Goal: Task Accomplishment & Management: Use online tool/utility

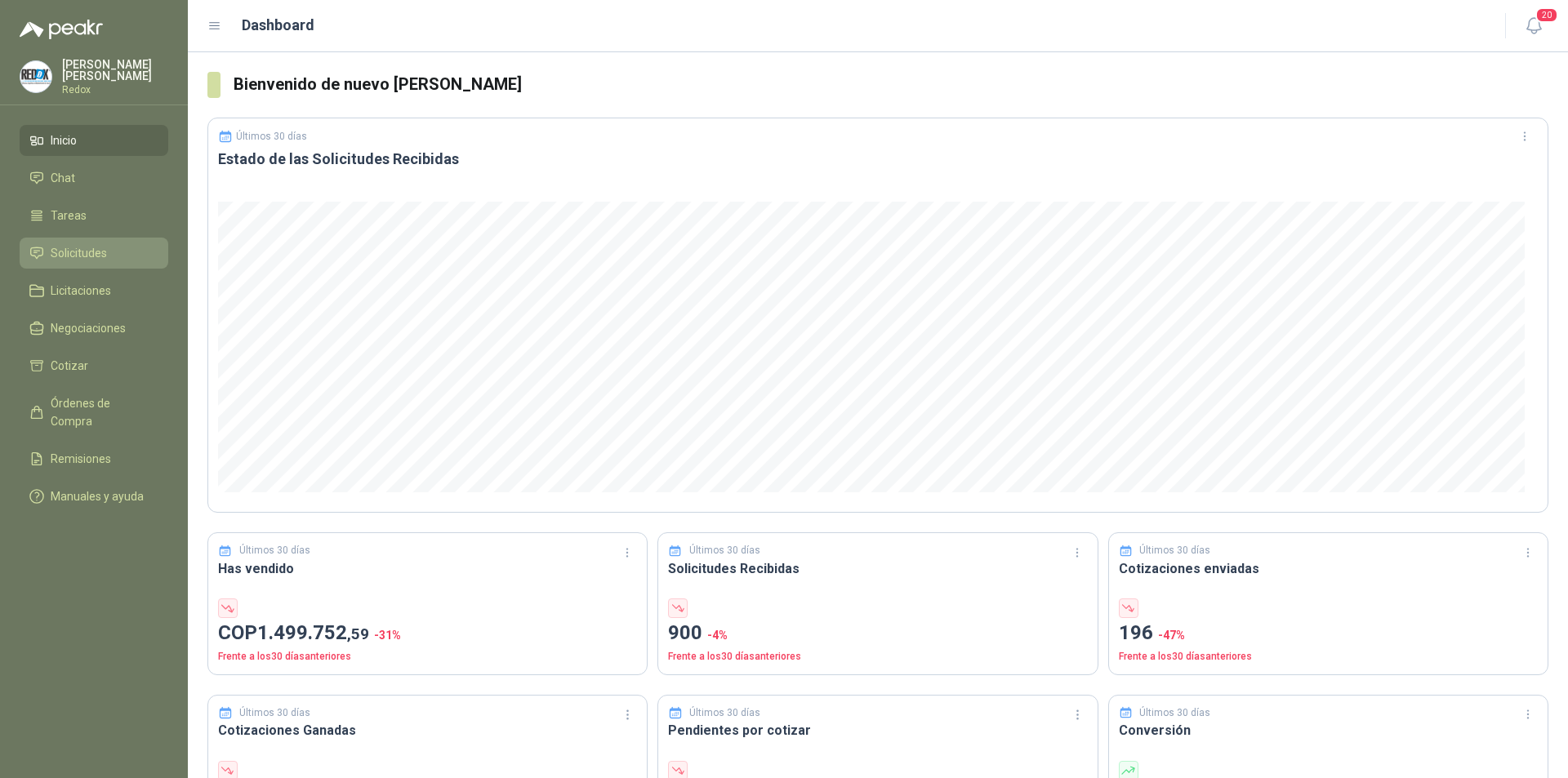
click at [90, 245] on span "Solicitudes" at bounding box center [78, 253] width 56 height 18
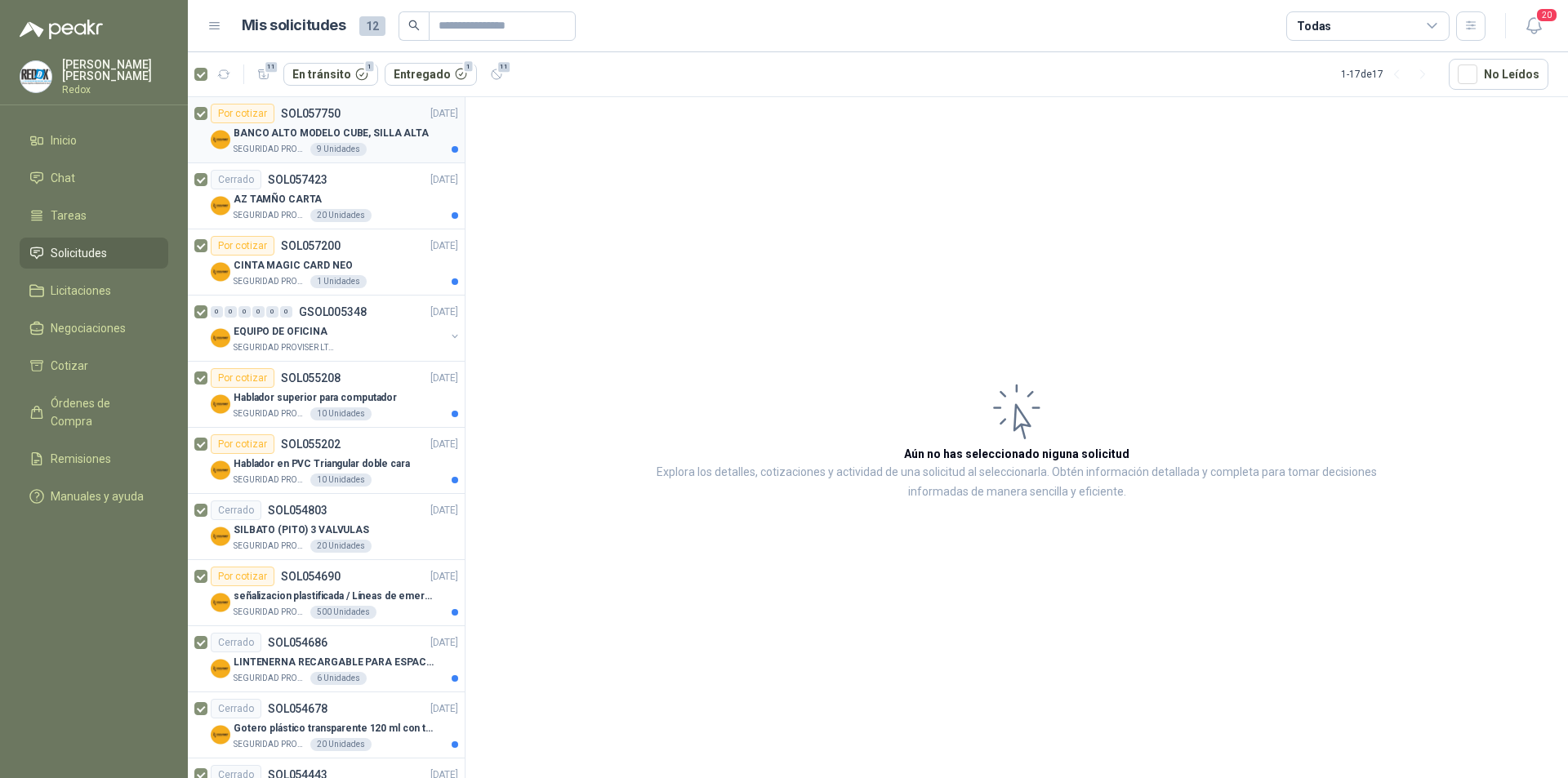
click at [256, 140] on p "BANCO ALTO MODELO CUBE, SILLA ALTA" at bounding box center [331, 133] width 195 height 16
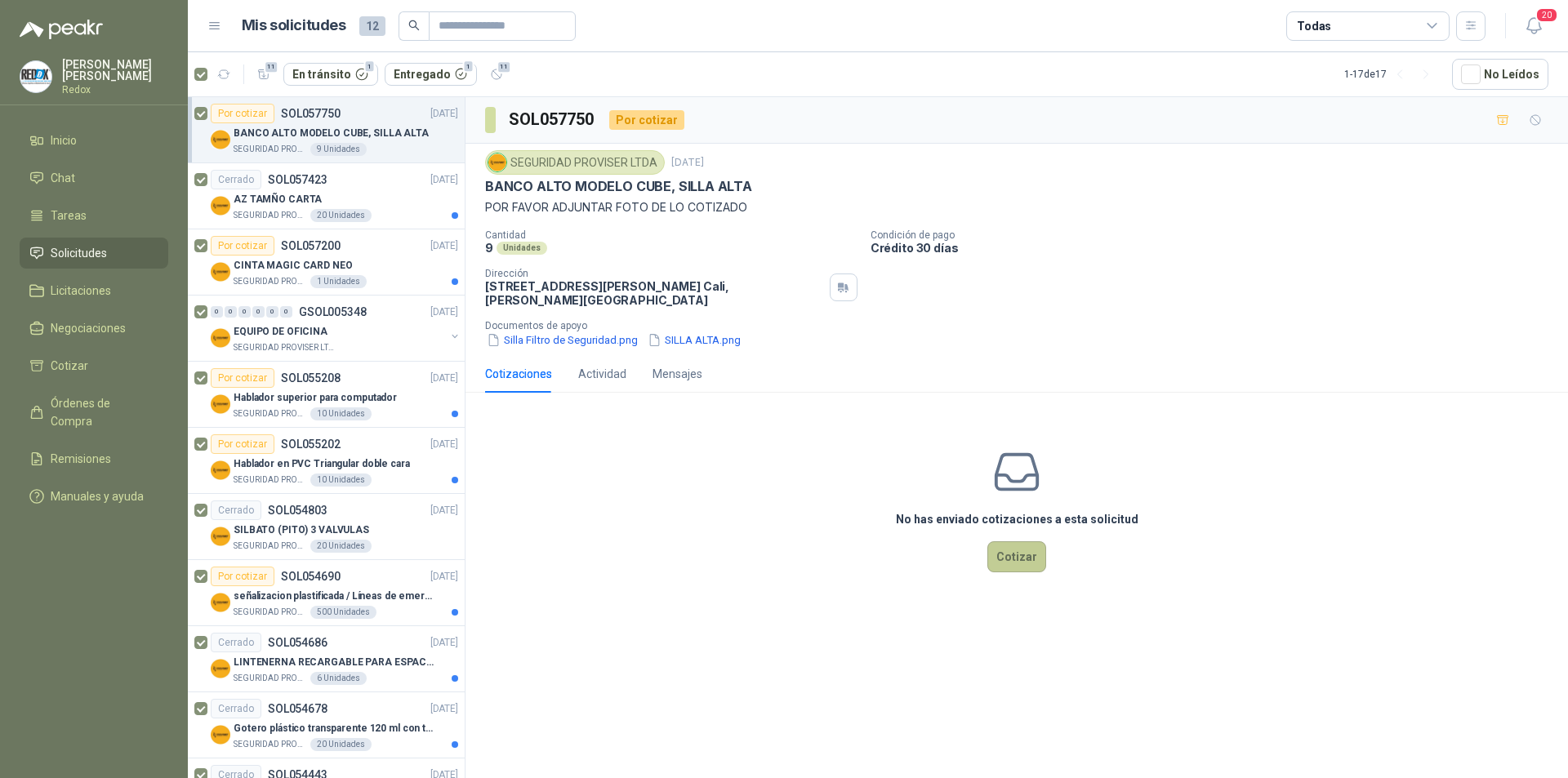
click at [1019, 559] on button "Cotizar" at bounding box center [1018, 557] width 59 height 31
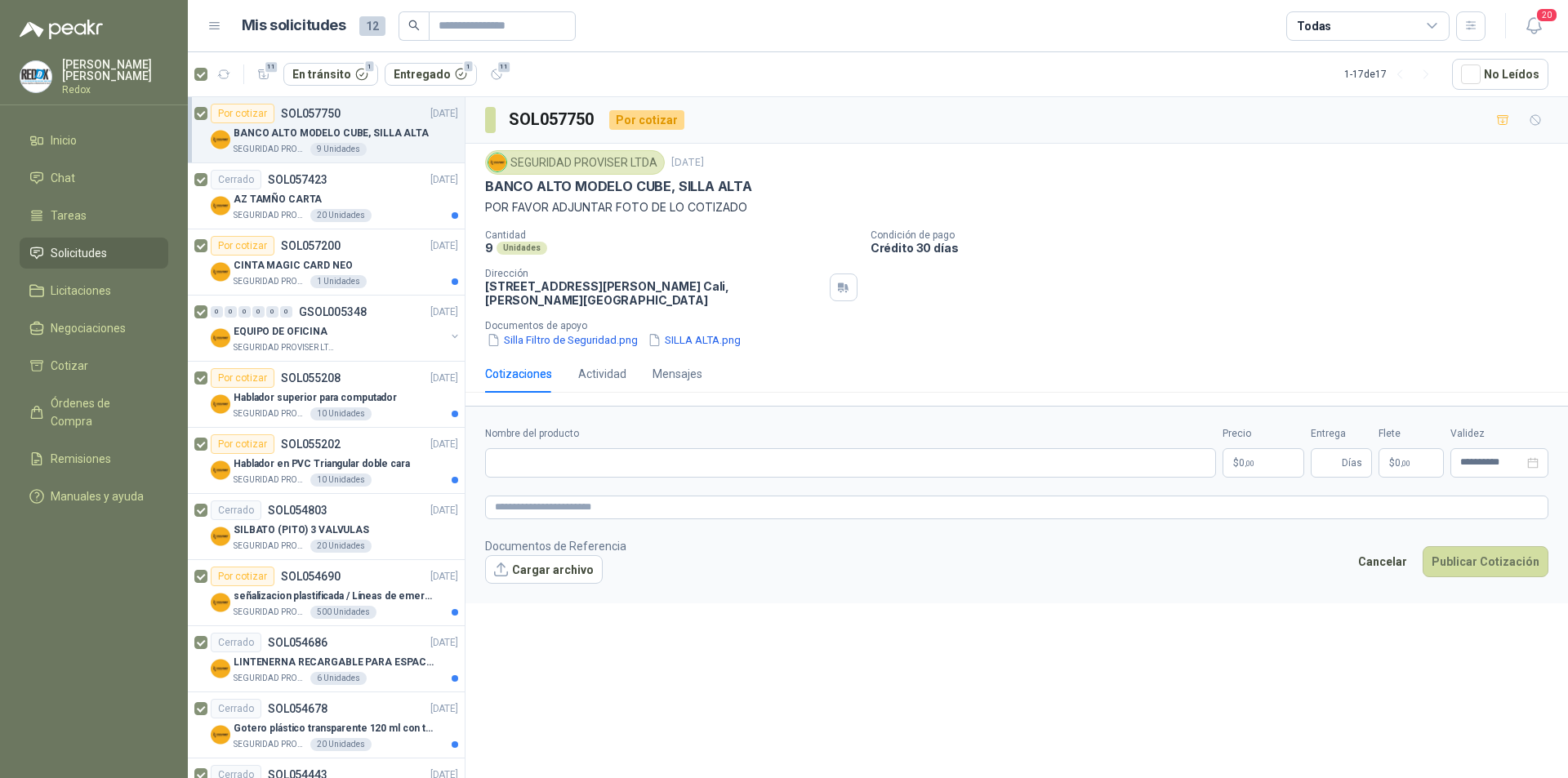
click at [1434, 29] on icon at bounding box center [1433, 26] width 15 height 15
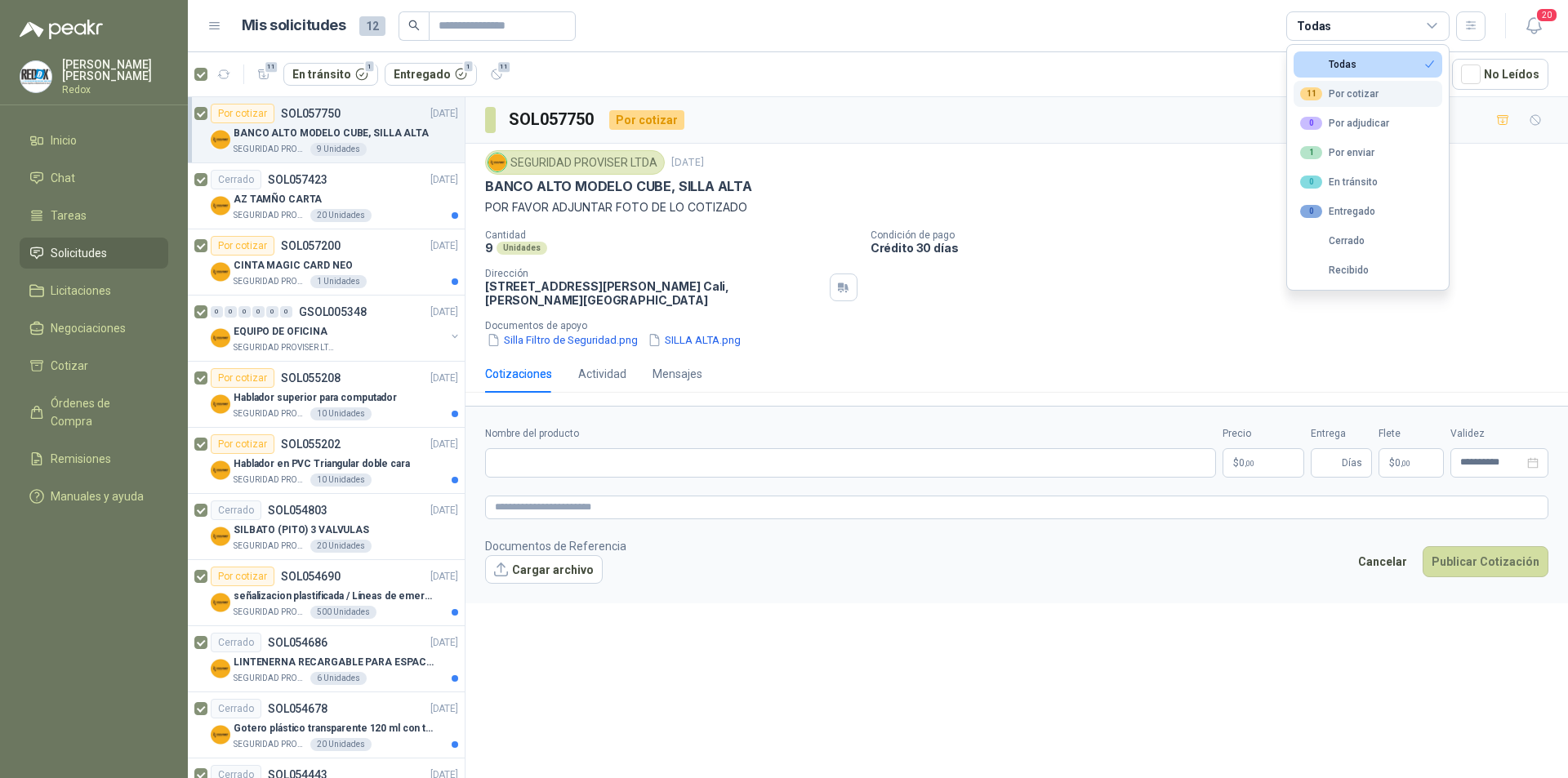
click at [1361, 93] on div "11 Por cotizar" at bounding box center [1339, 94] width 78 height 13
click at [1352, 62] on div "Todas" at bounding box center [1328, 65] width 56 height 11
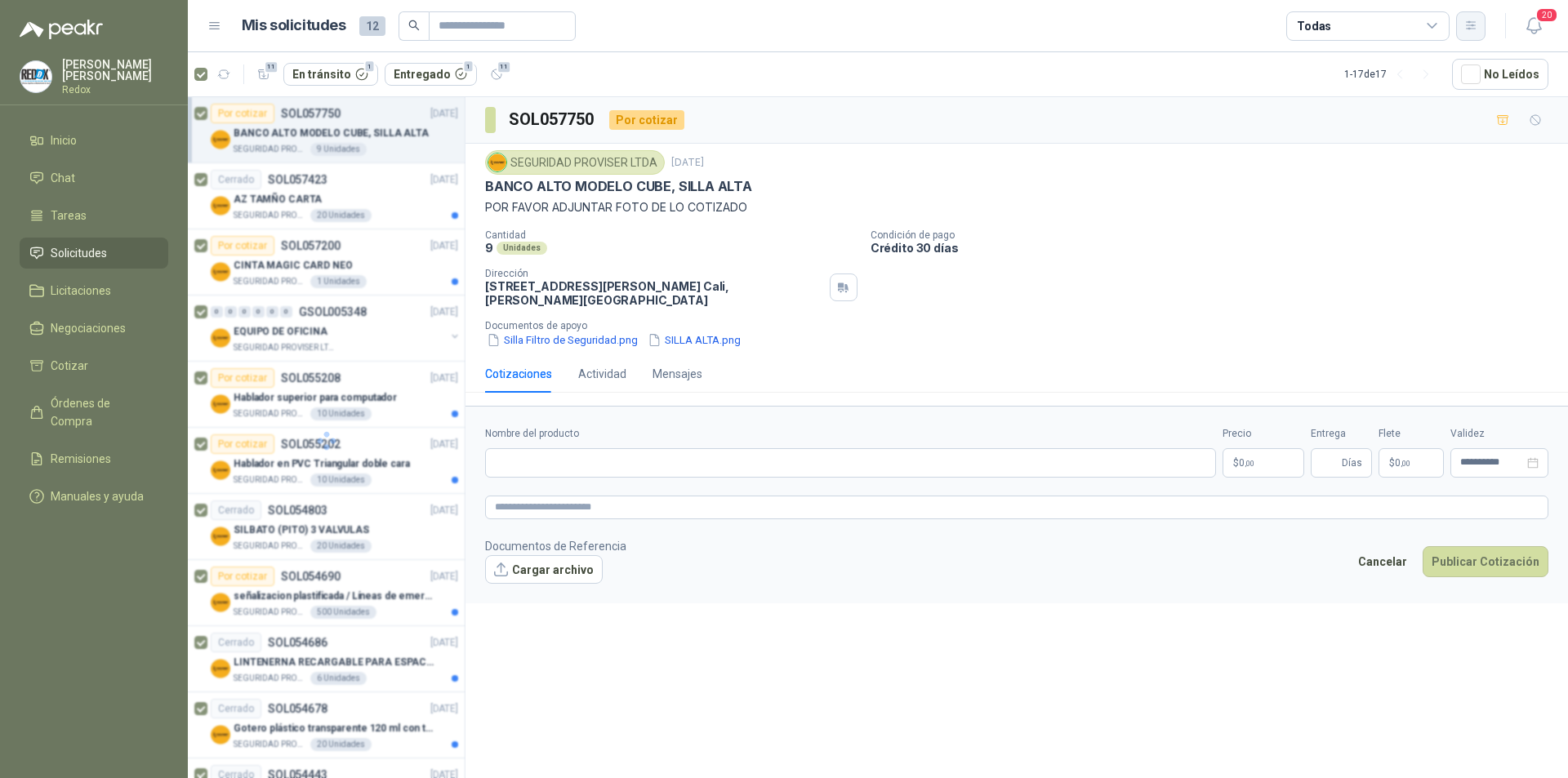
click at [1480, 29] on button "button" at bounding box center [1471, 26] width 30 height 30
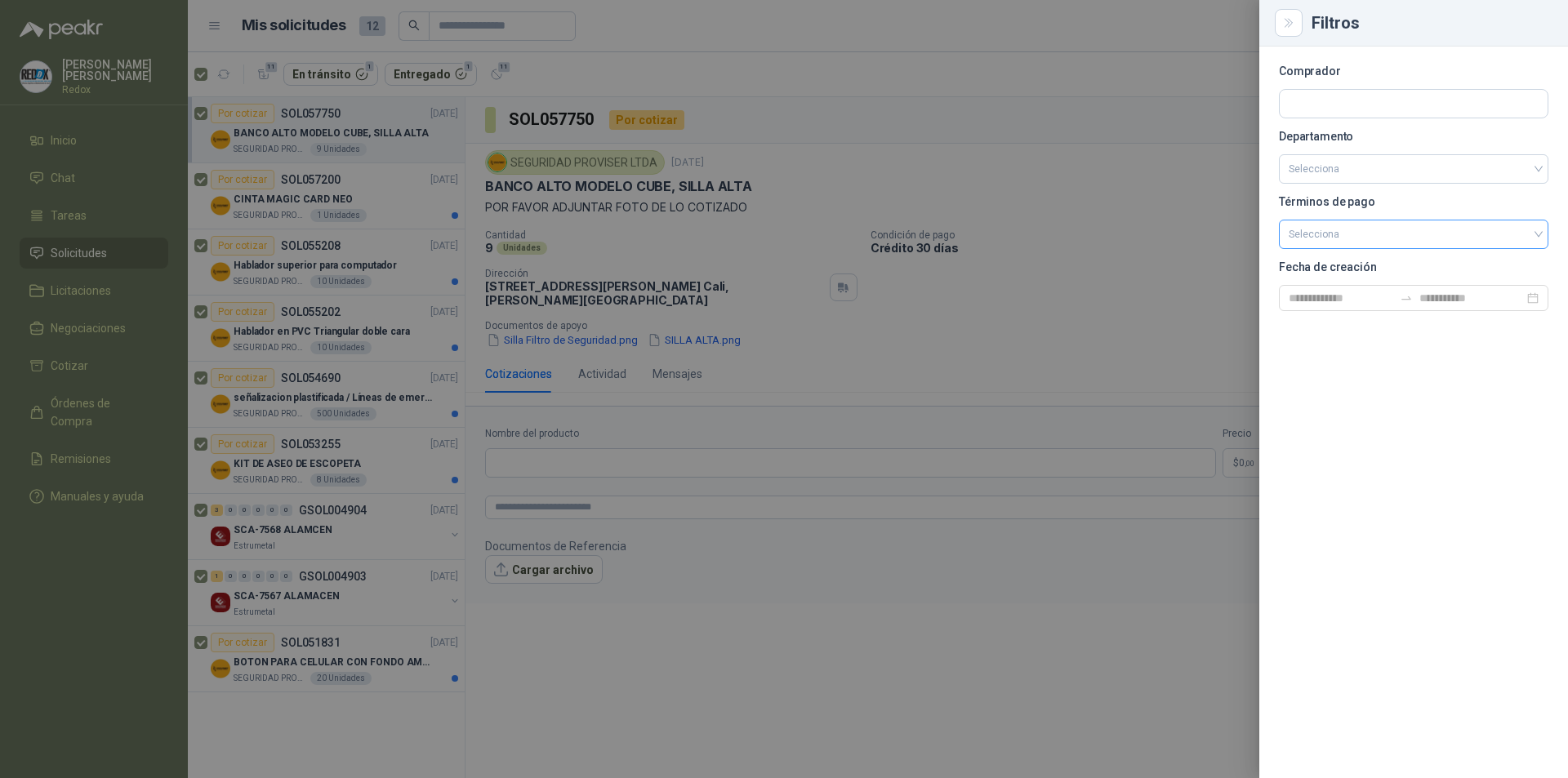
drag, startPoint x: 1395, startPoint y: 517, endPoint x: 1407, endPoint y: 222, distance: 295.2
click at [1406, 487] on div "Comprador Departamento Selecciona Términos de pago Selecciona Fecha de creación" at bounding box center [1414, 412] width 308 height 732
click at [1295, 29] on icon "Close" at bounding box center [1289, 23] width 14 height 14
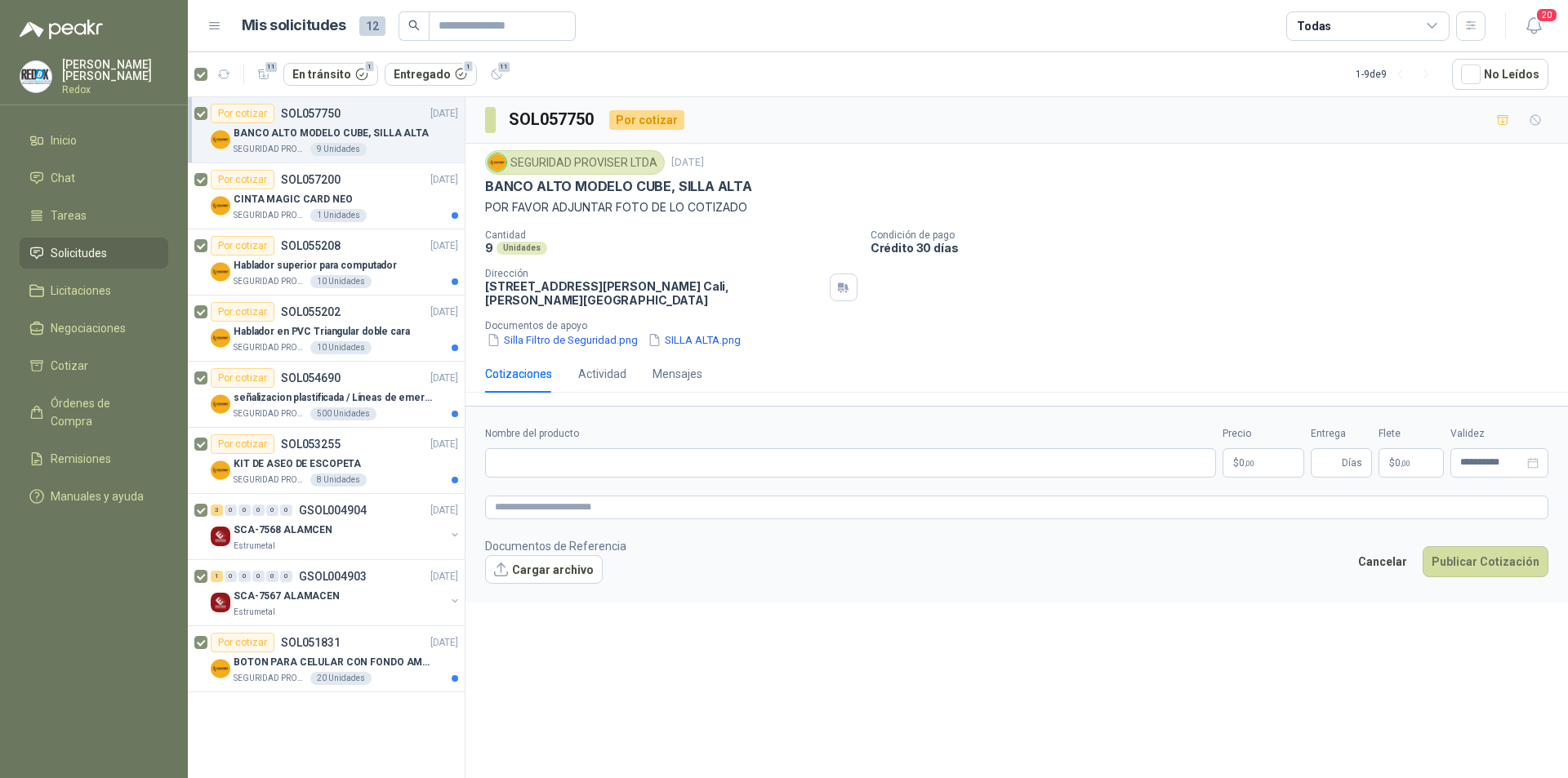
click at [111, 245] on li "Solicitudes" at bounding box center [94, 253] width 129 height 18
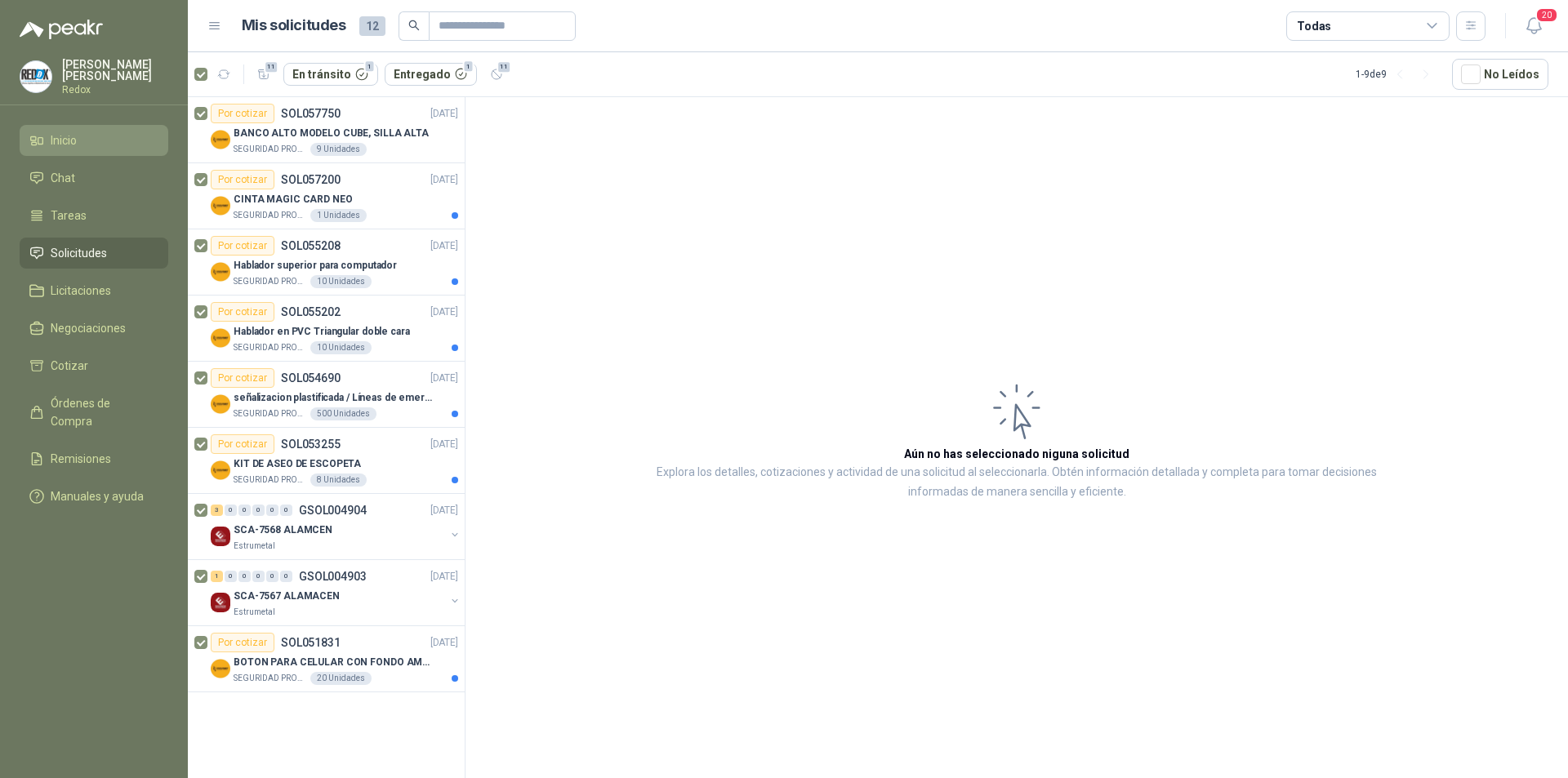
click at [76, 125] on link "Inicio" at bounding box center [93, 140] width 149 height 31
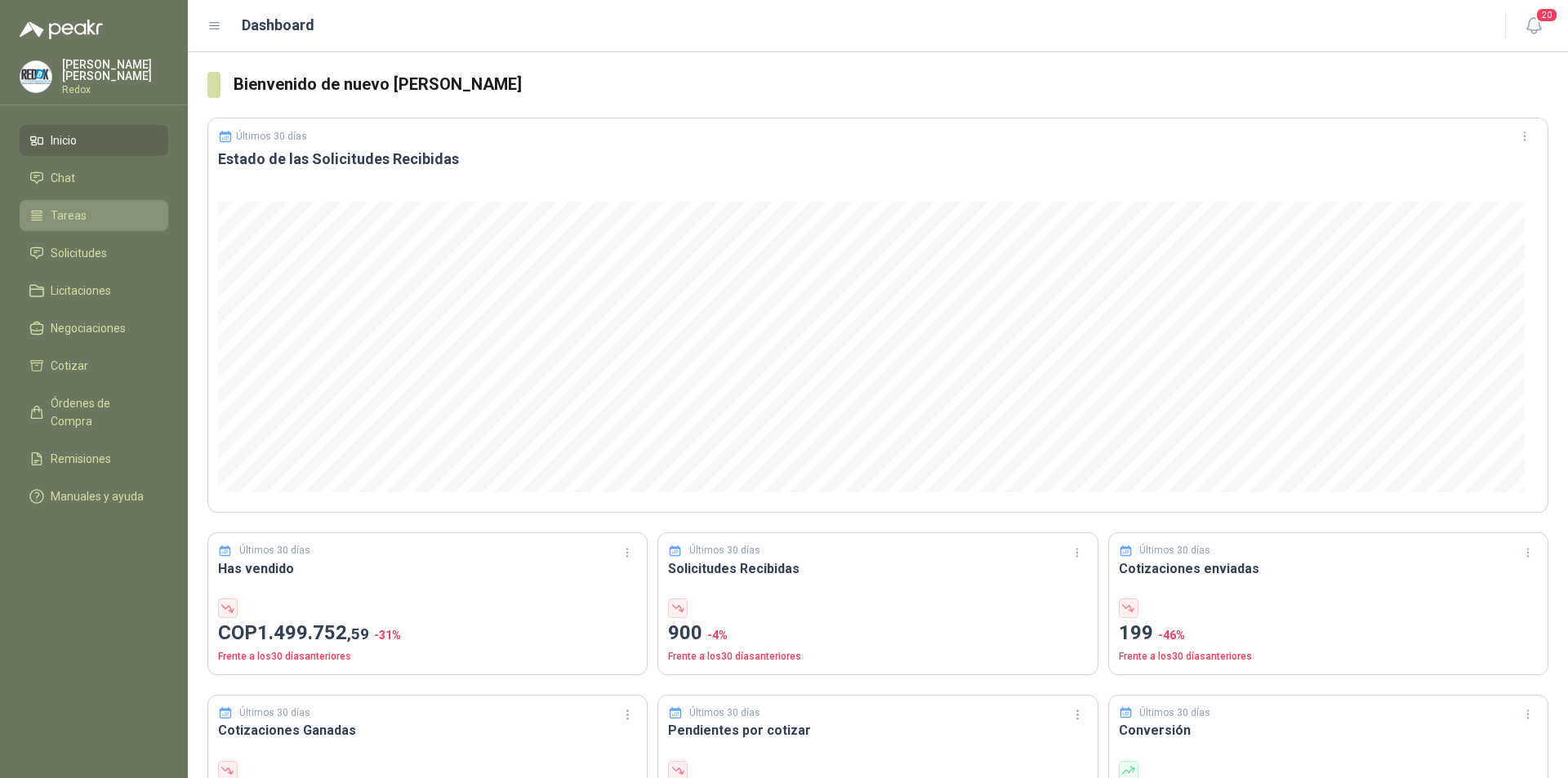
click at [82, 217] on span "Tareas" at bounding box center [68, 215] width 36 height 18
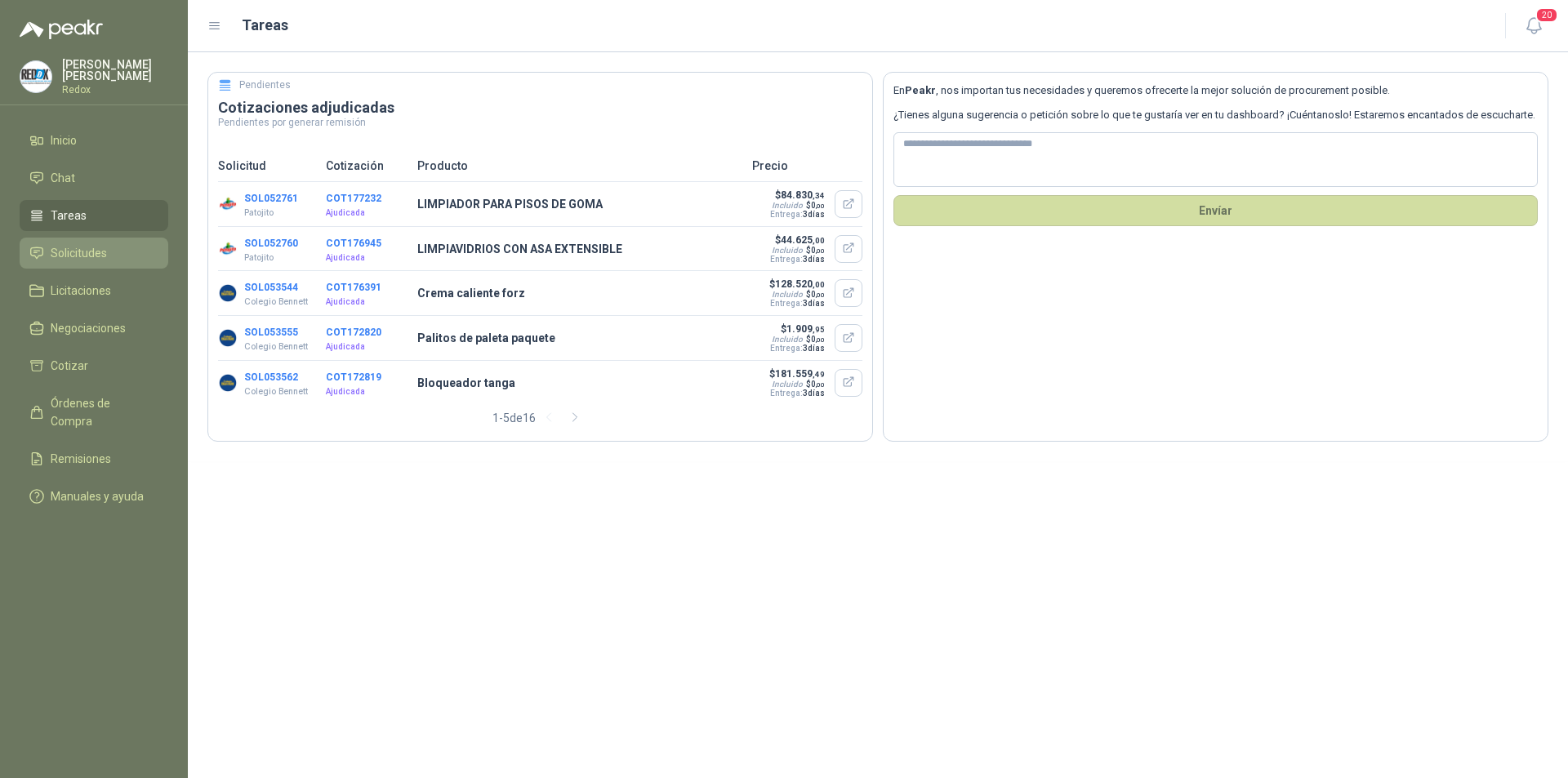
click at [102, 251] on span "Solicitudes" at bounding box center [78, 253] width 56 height 18
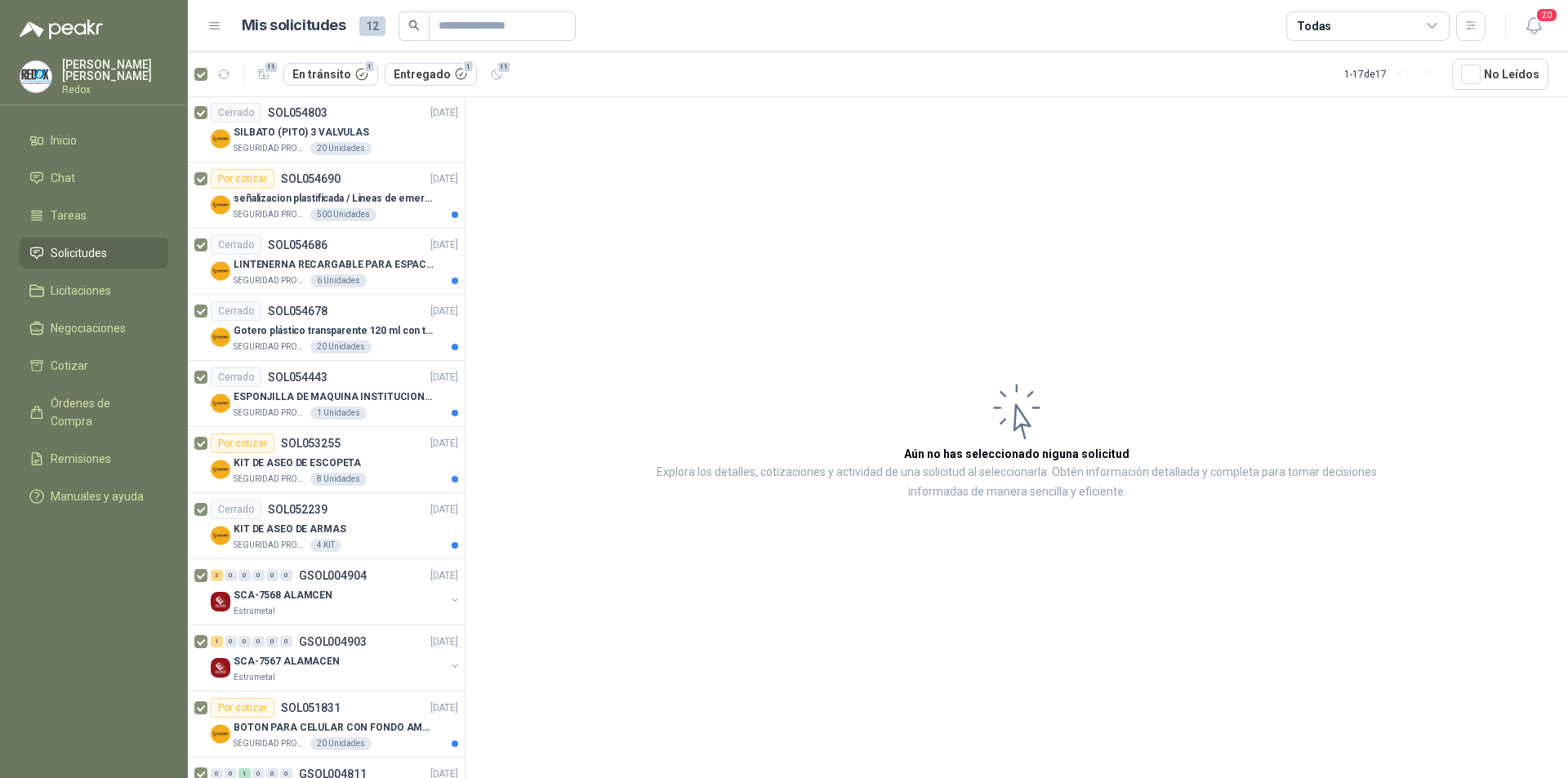
scroll to position [461, 0]
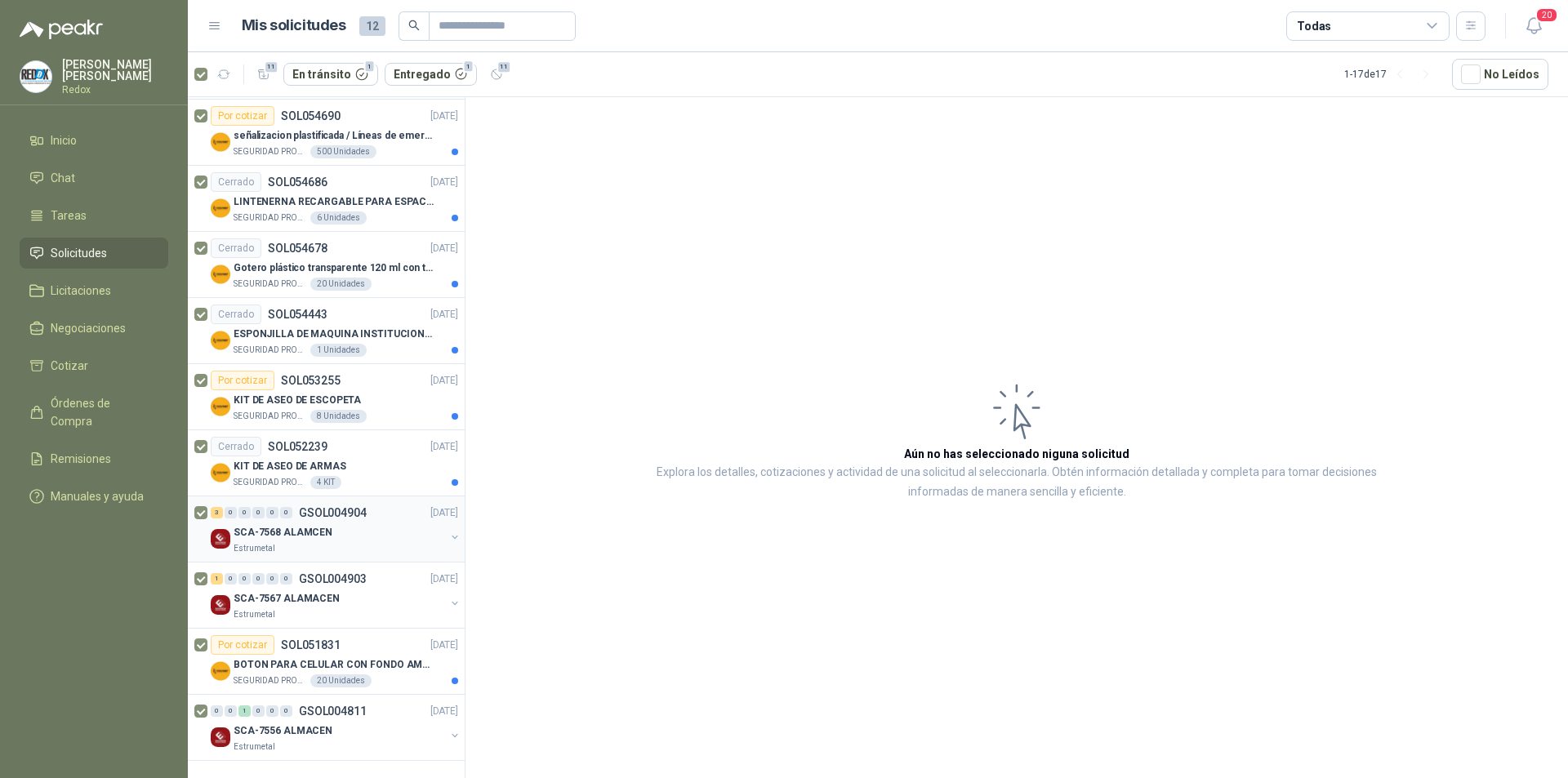
click at [343, 549] on div "Estrumetal" at bounding box center [339, 548] width 211 height 13
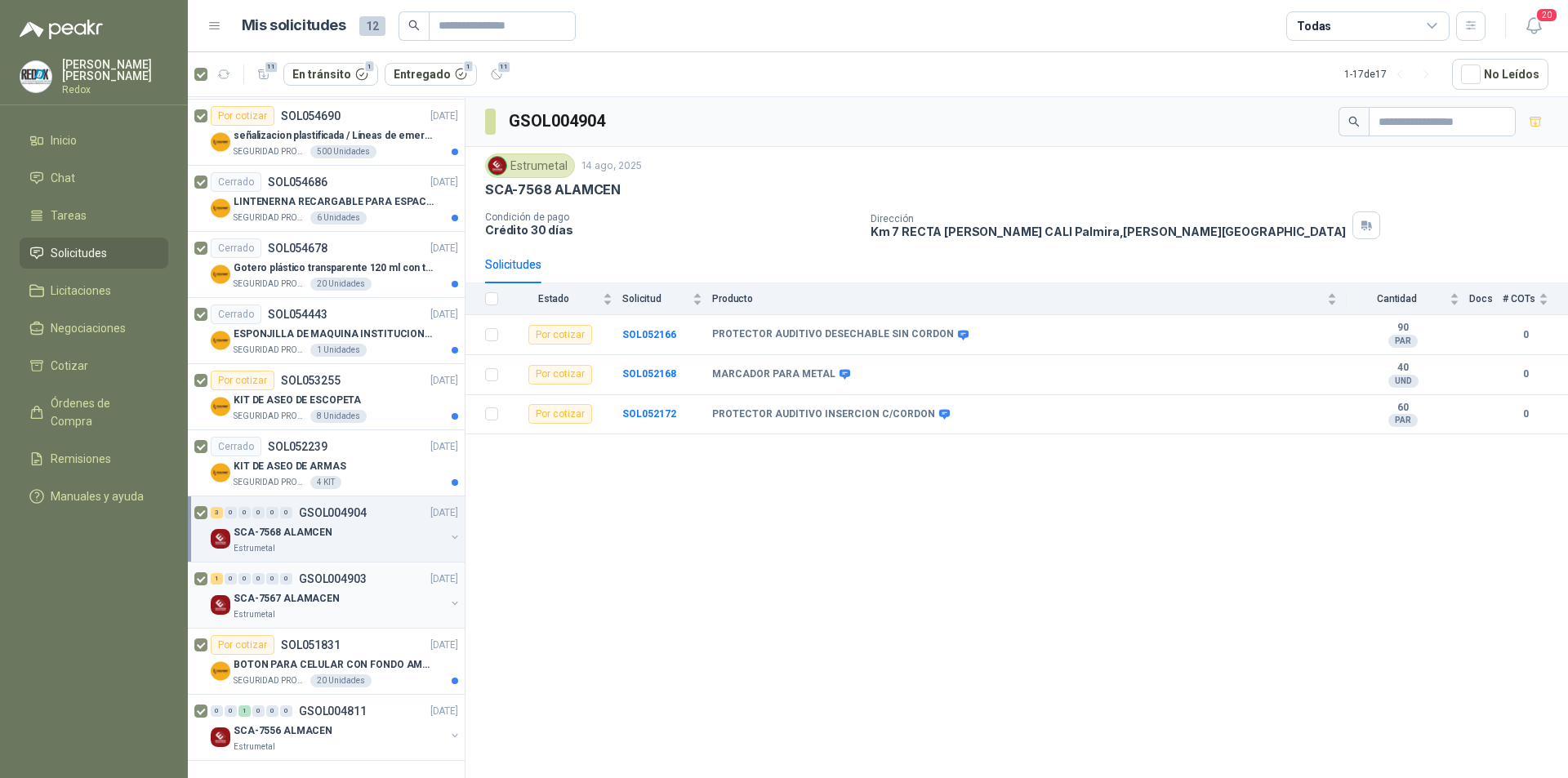
click at [342, 612] on div "Estrumetal" at bounding box center [339, 615] width 211 height 13
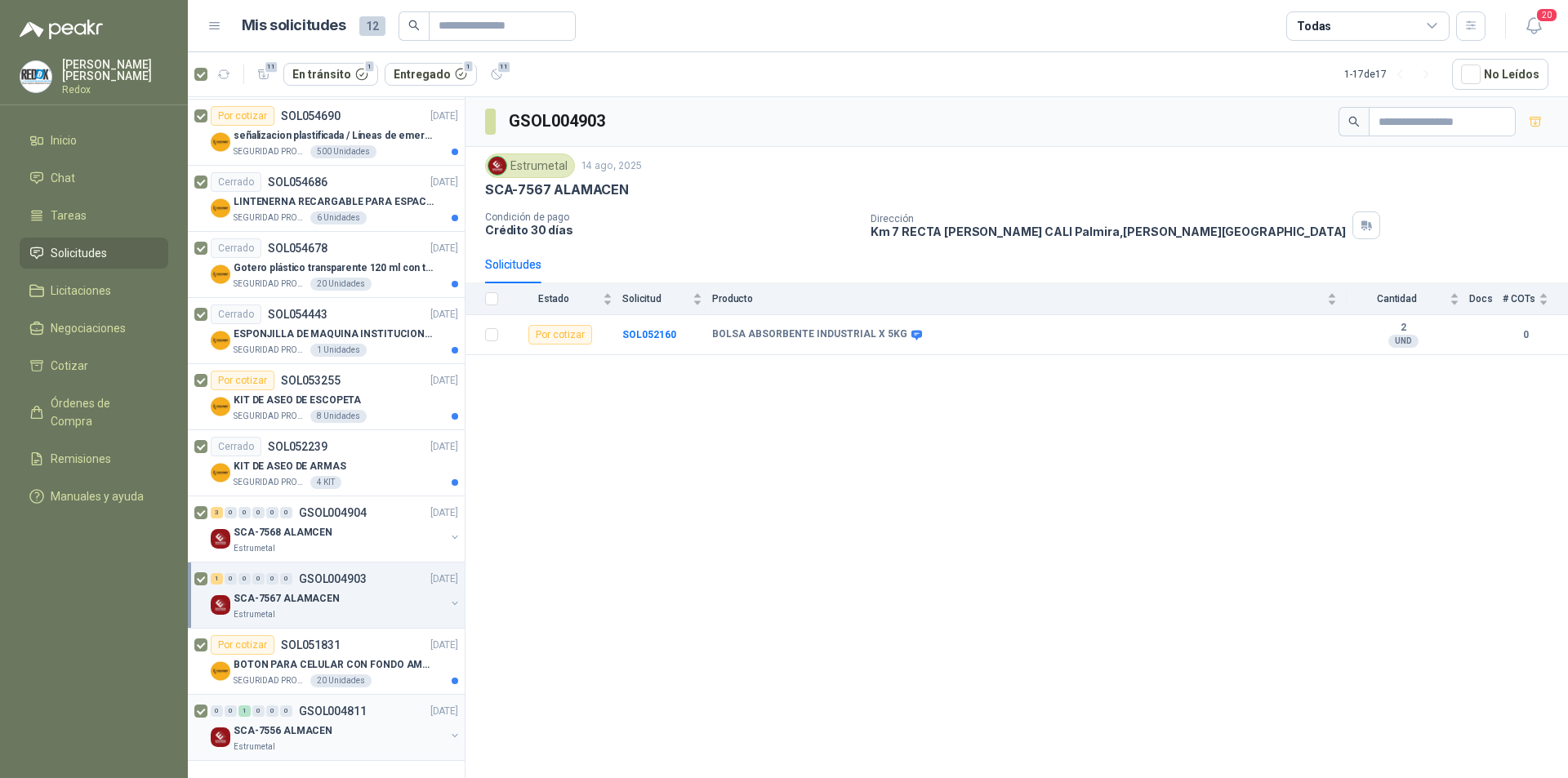
click at [370, 730] on div "SCA-7556 ALMACEN" at bounding box center [339, 730] width 211 height 19
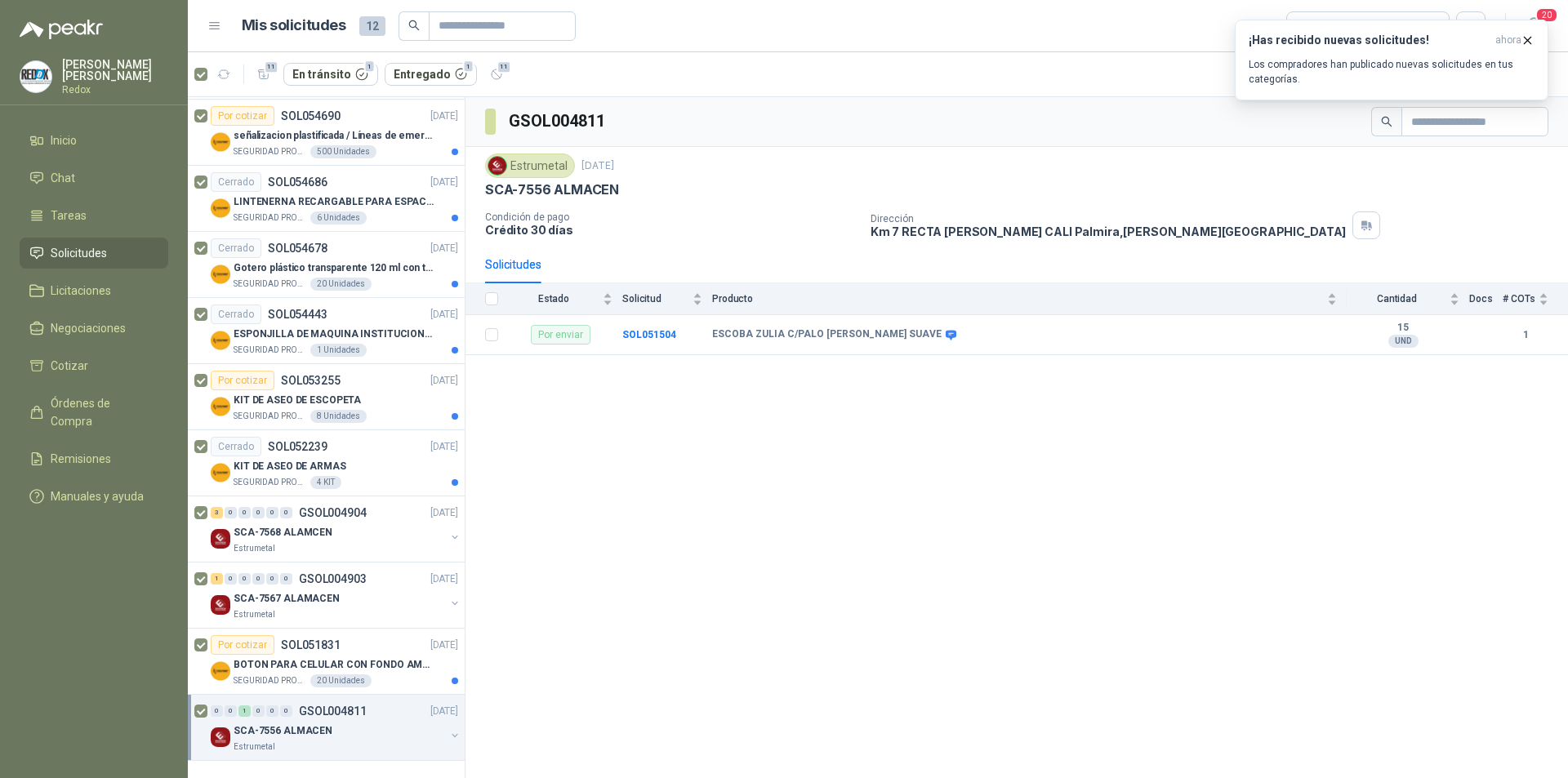
click at [554, 478] on div "GSOL004811 Estrumetal [DATE] SCA-7556 ALMACEN Condición de pago Crédito 30 días…" at bounding box center [1017, 440] width 1103 height 687
click at [89, 357] on li "Cotizar" at bounding box center [94, 365] width 129 height 18
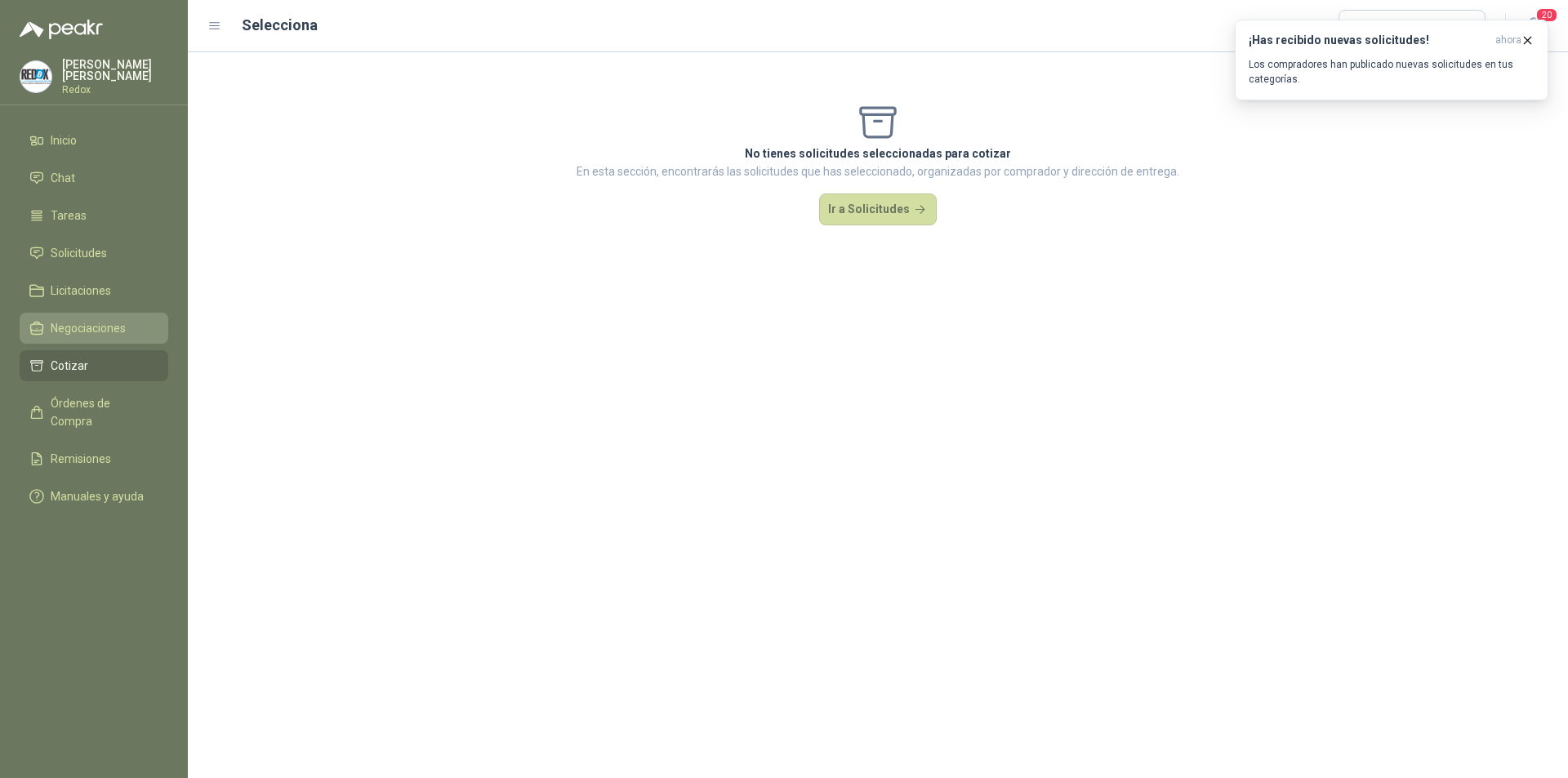
click at [89, 329] on span "Negociaciones" at bounding box center [88, 328] width 75 height 18
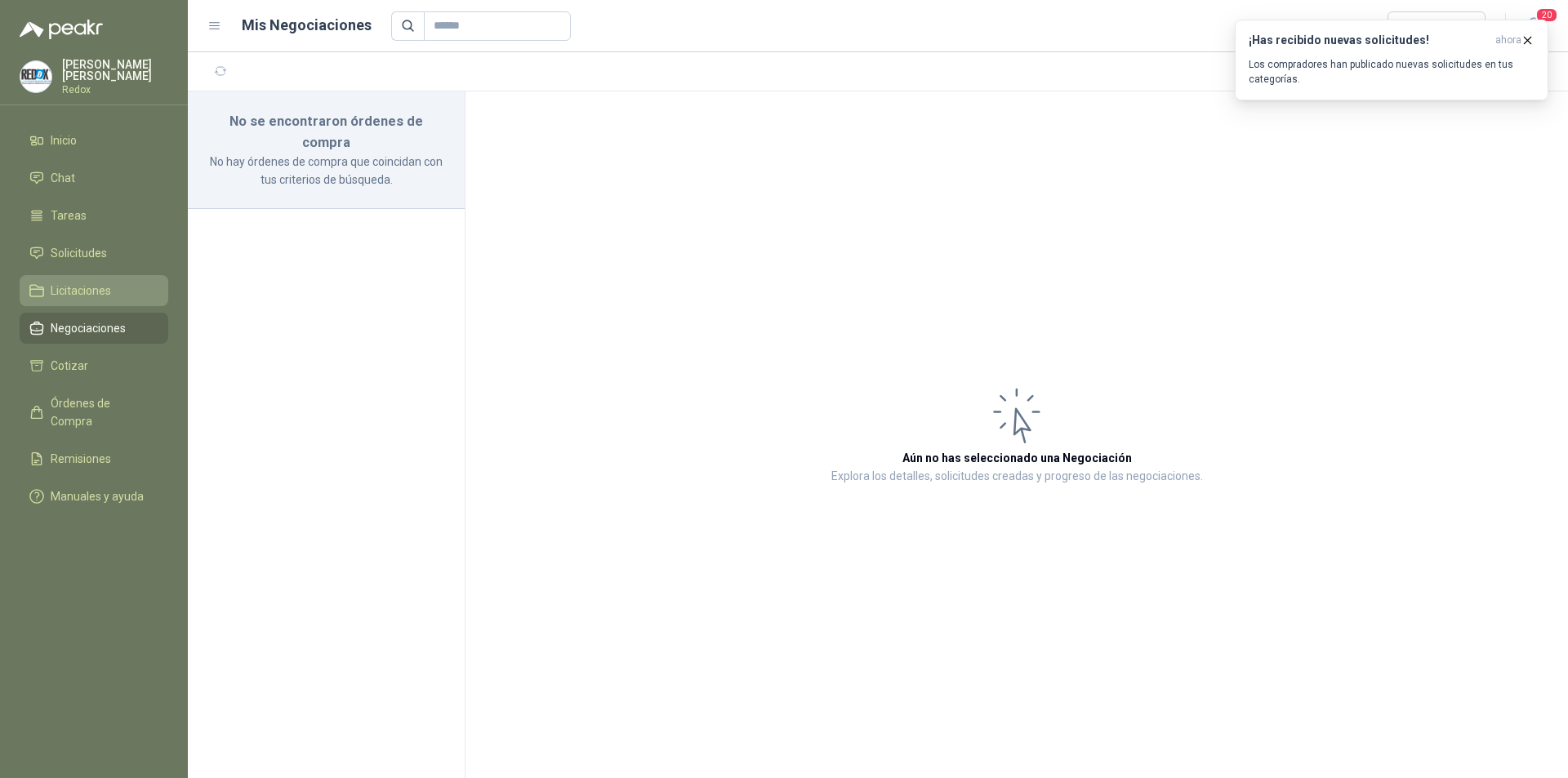
click at [104, 287] on span "Licitaciones" at bounding box center [80, 290] width 60 height 18
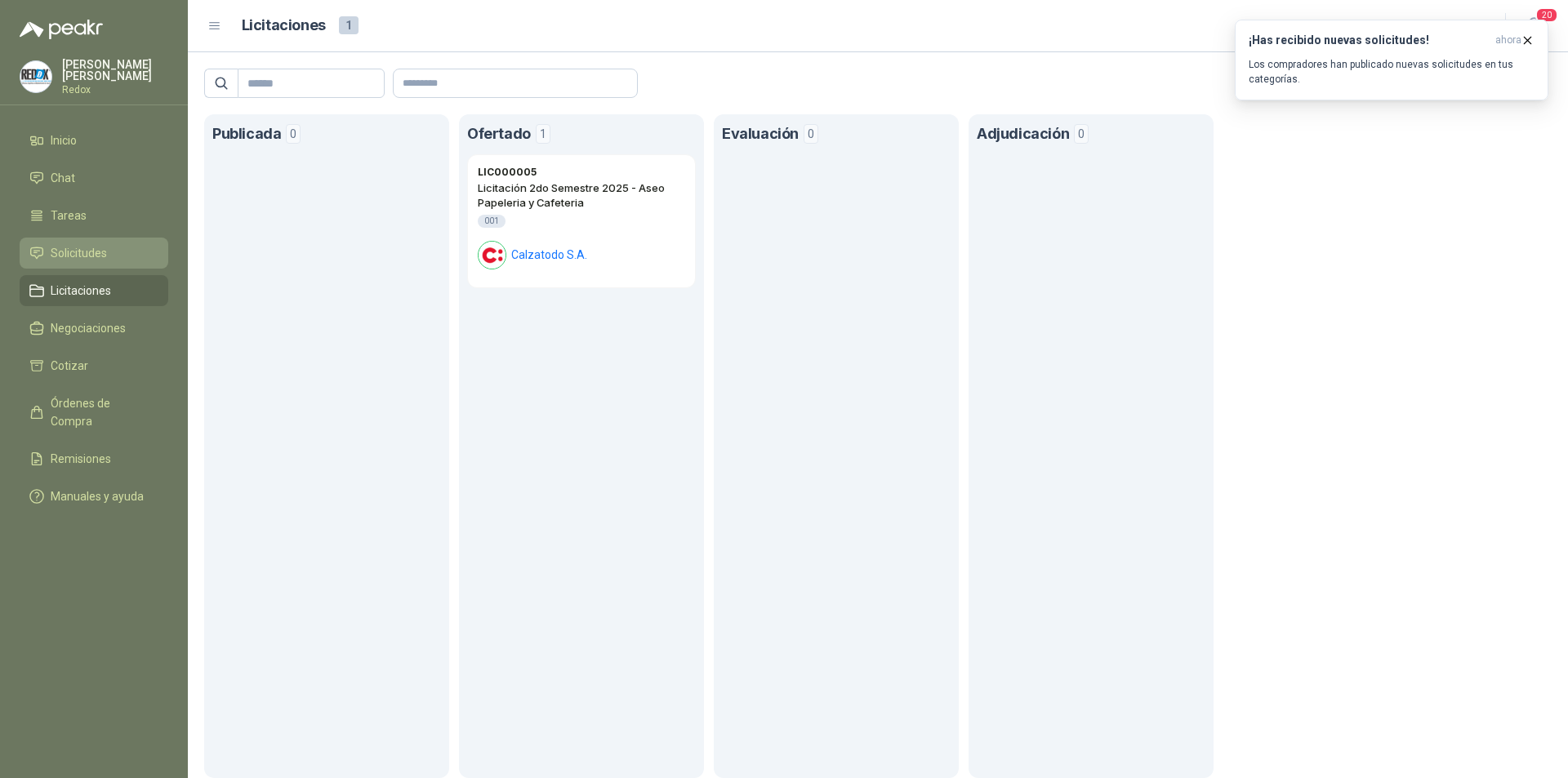
click at [132, 248] on li "Solicitudes" at bounding box center [94, 253] width 129 height 18
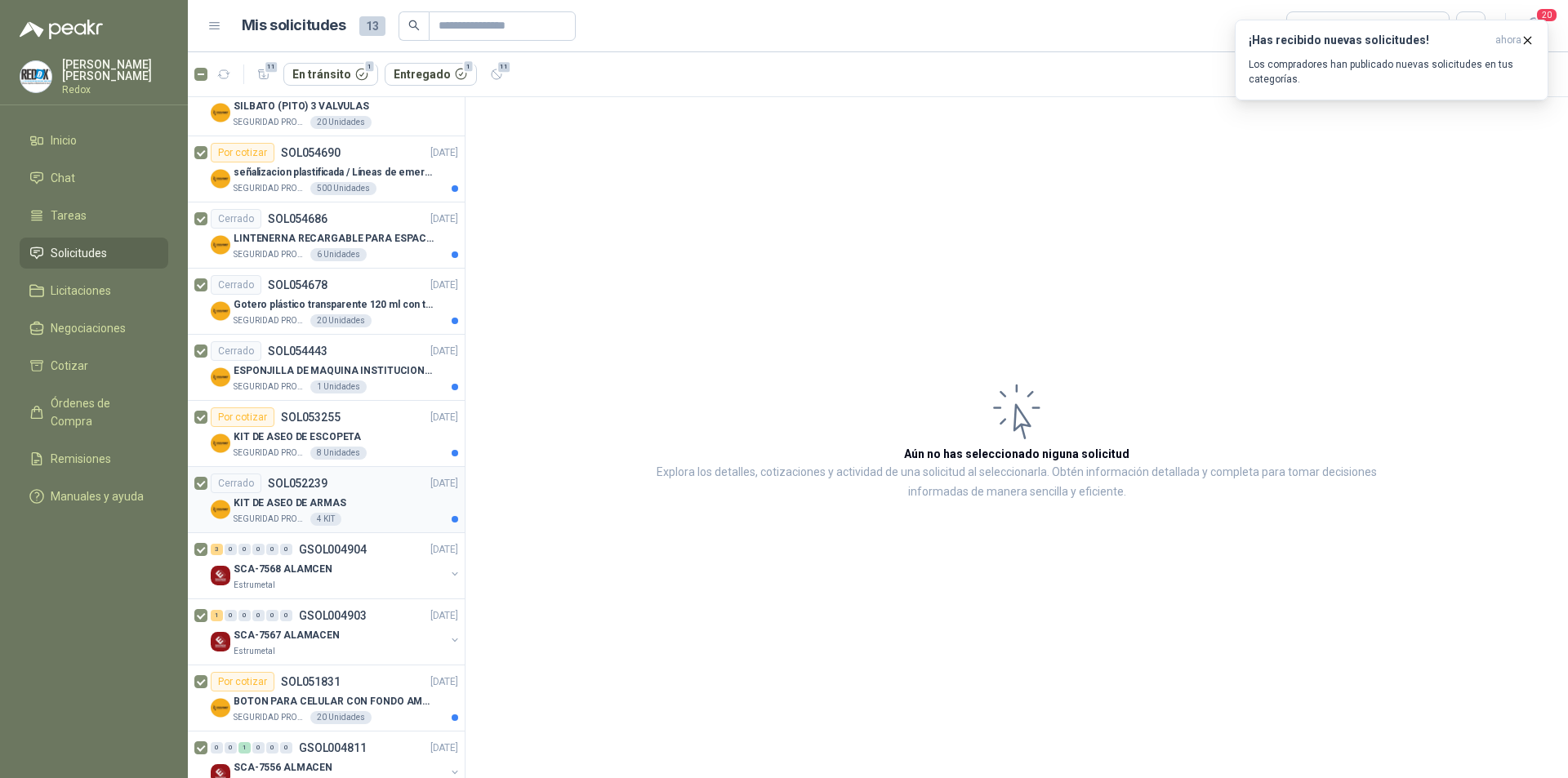
scroll to position [527, 0]
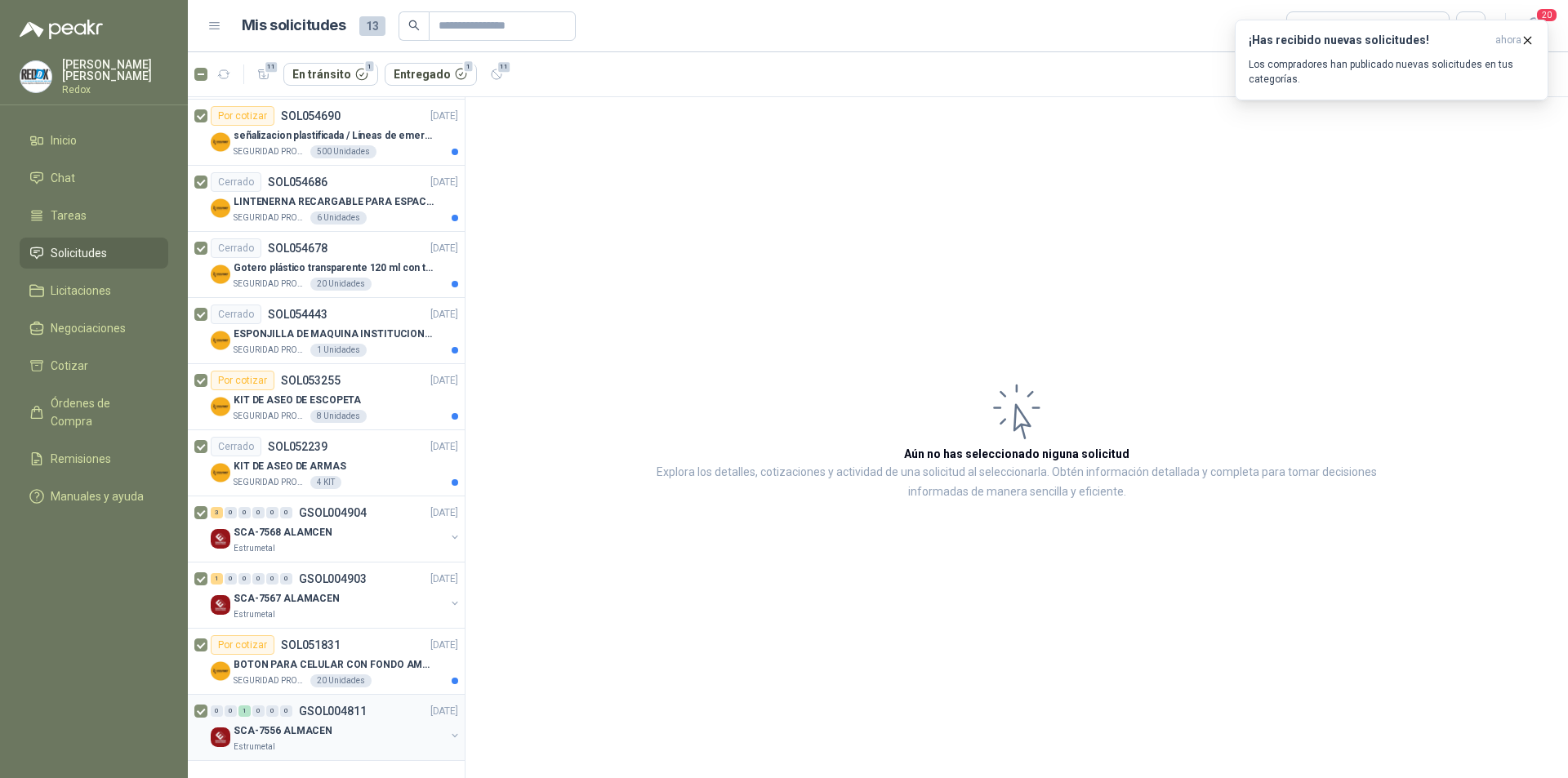
click at [365, 743] on div "Estrumetal" at bounding box center [339, 747] width 211 height 13
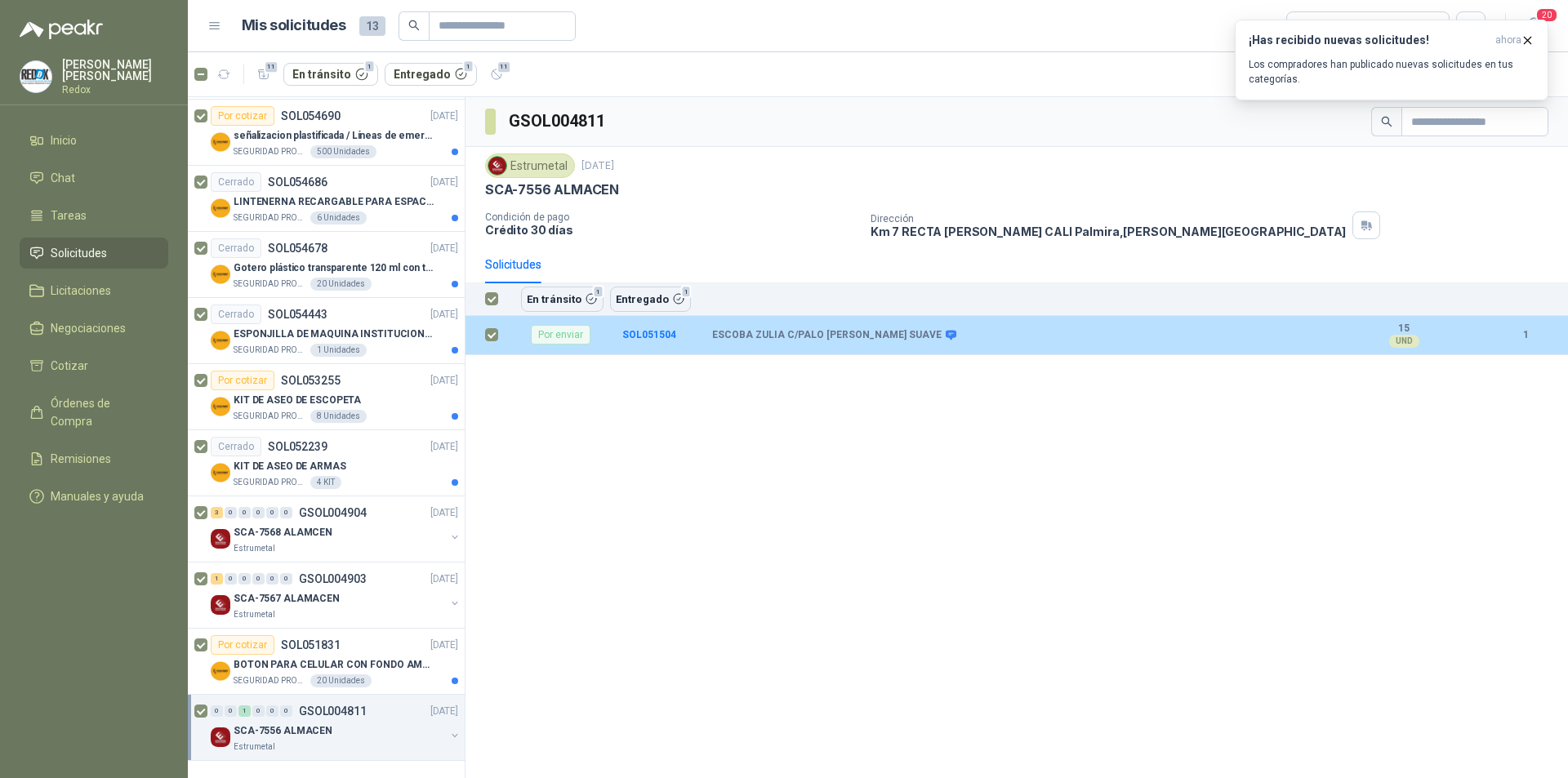
click at [573, 339] on div "Por enviar" at bounding box center [561, 334] width 60 height 19
click at [650, 335] on b "SOL051504" at bounding box center [649, 335] width 54 height 11
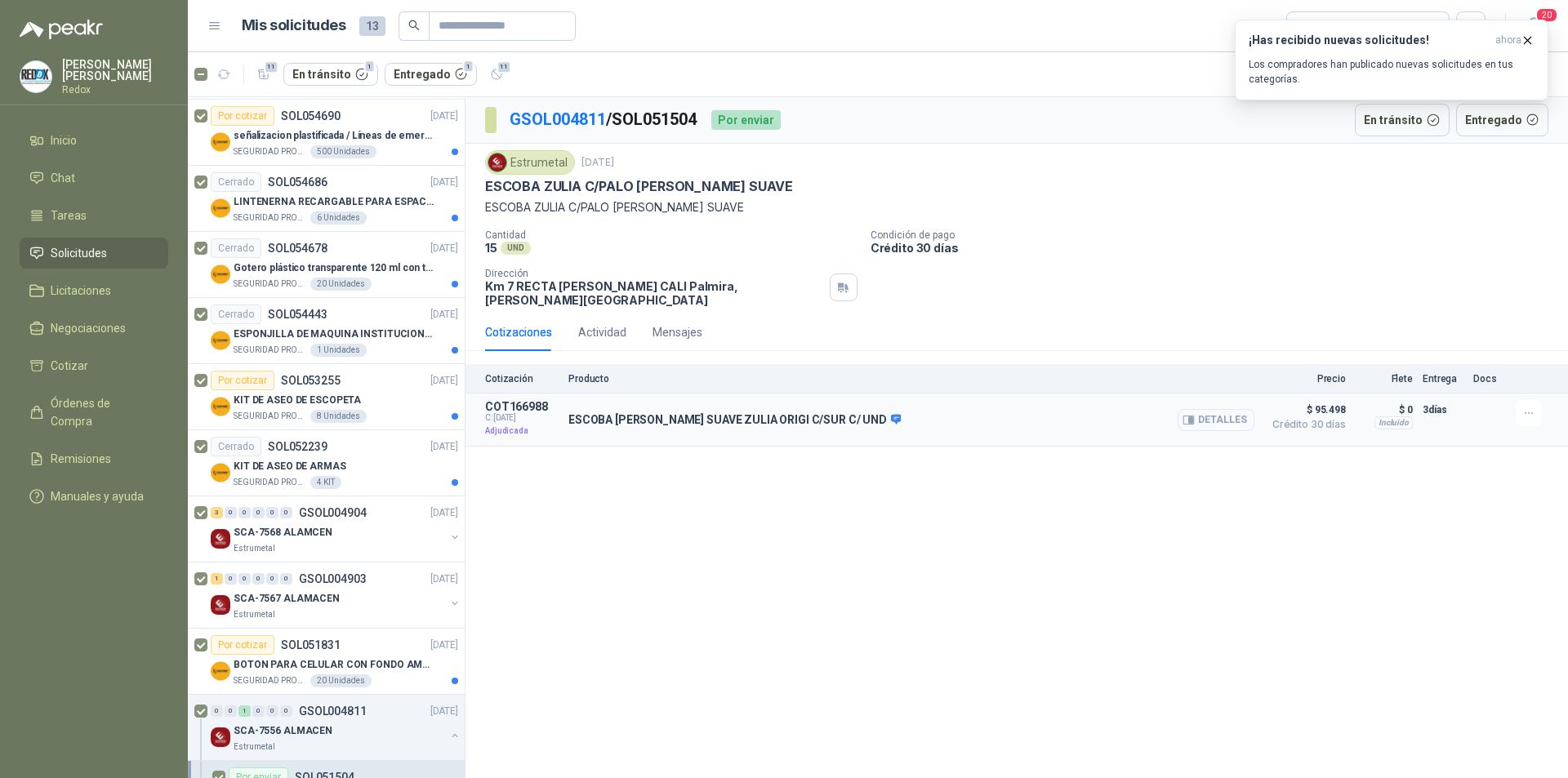
click at [1225, 409] on button "Detalles" at bounding box center [1216, 420] width 77 height 22
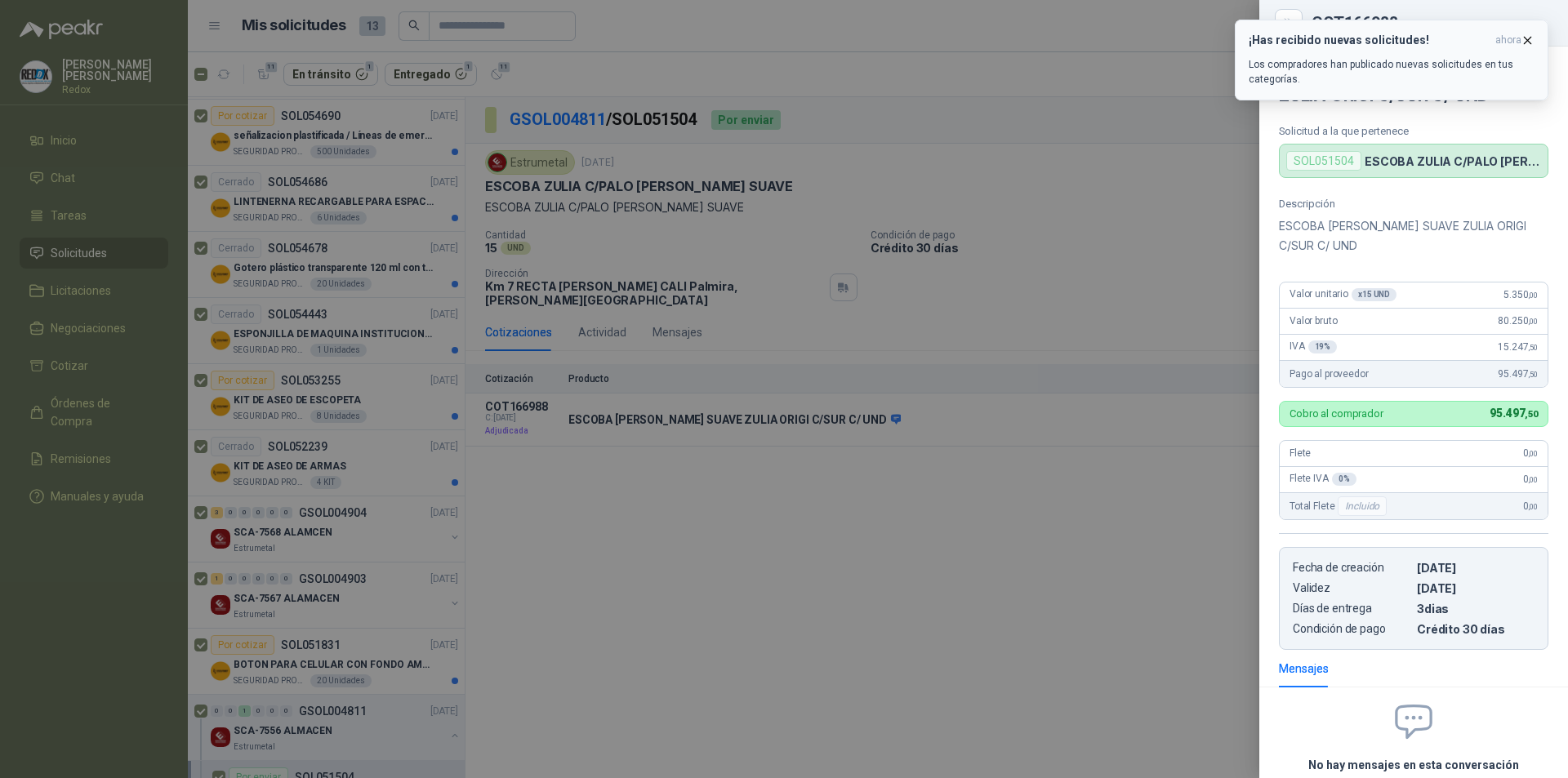
click at [1531, 39] on icon "button" at bounding box center [1527, 40] width 14 height 14
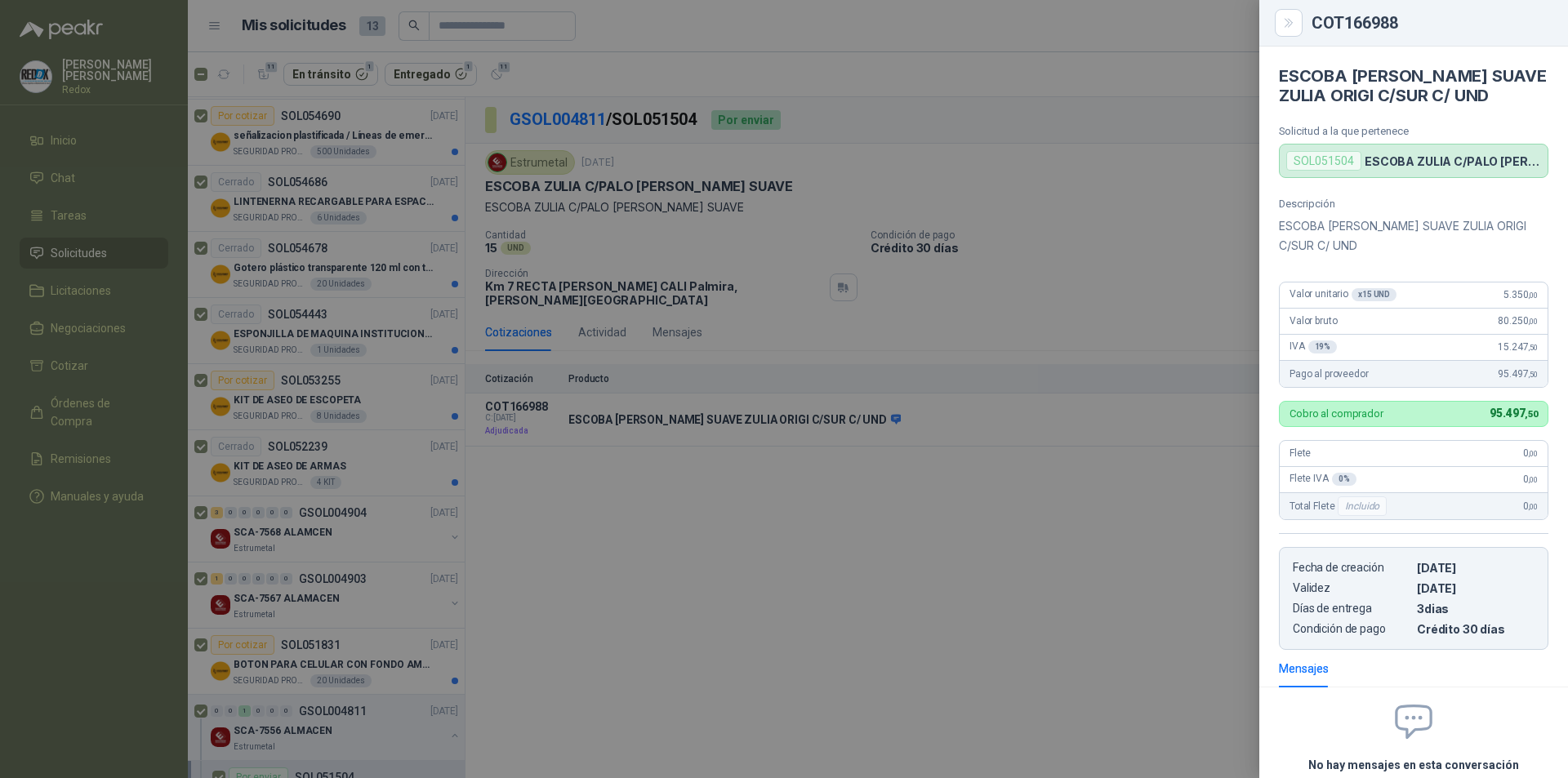
scroll to position [143, 0]
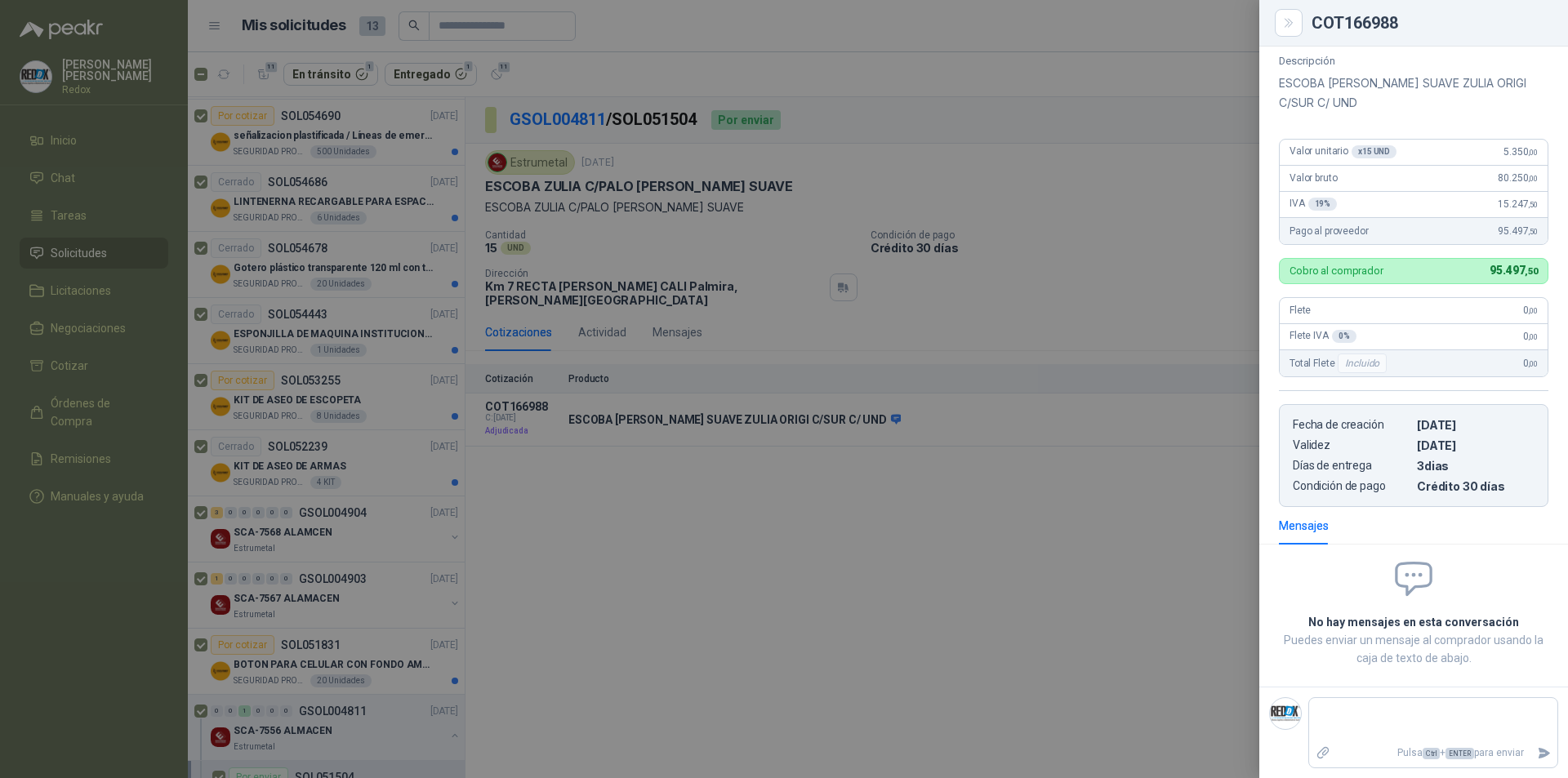
click at [423, 738] on div at bounding box center [784, 389] width 1568 height 778
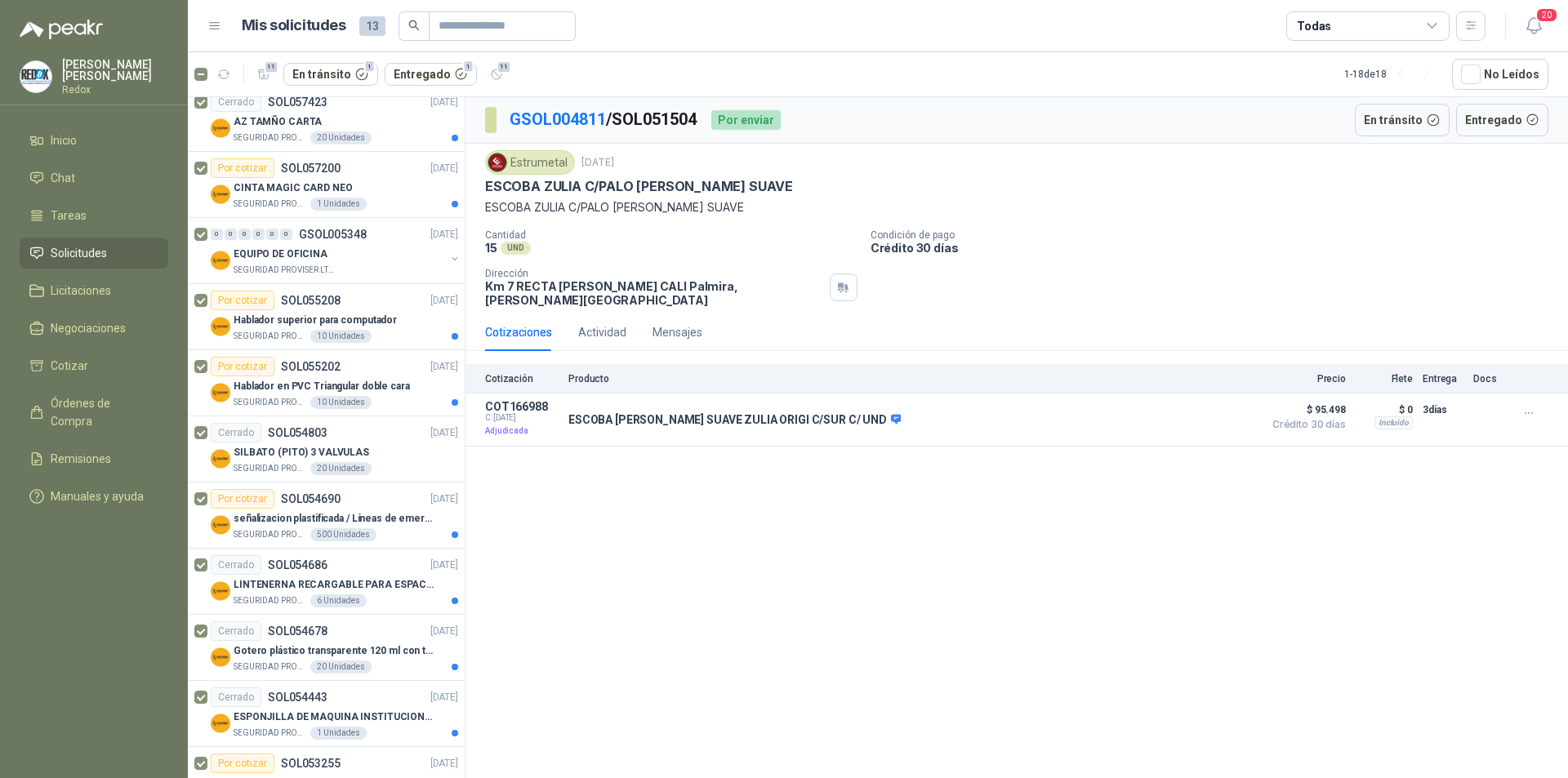
scroll to position [0, 0]
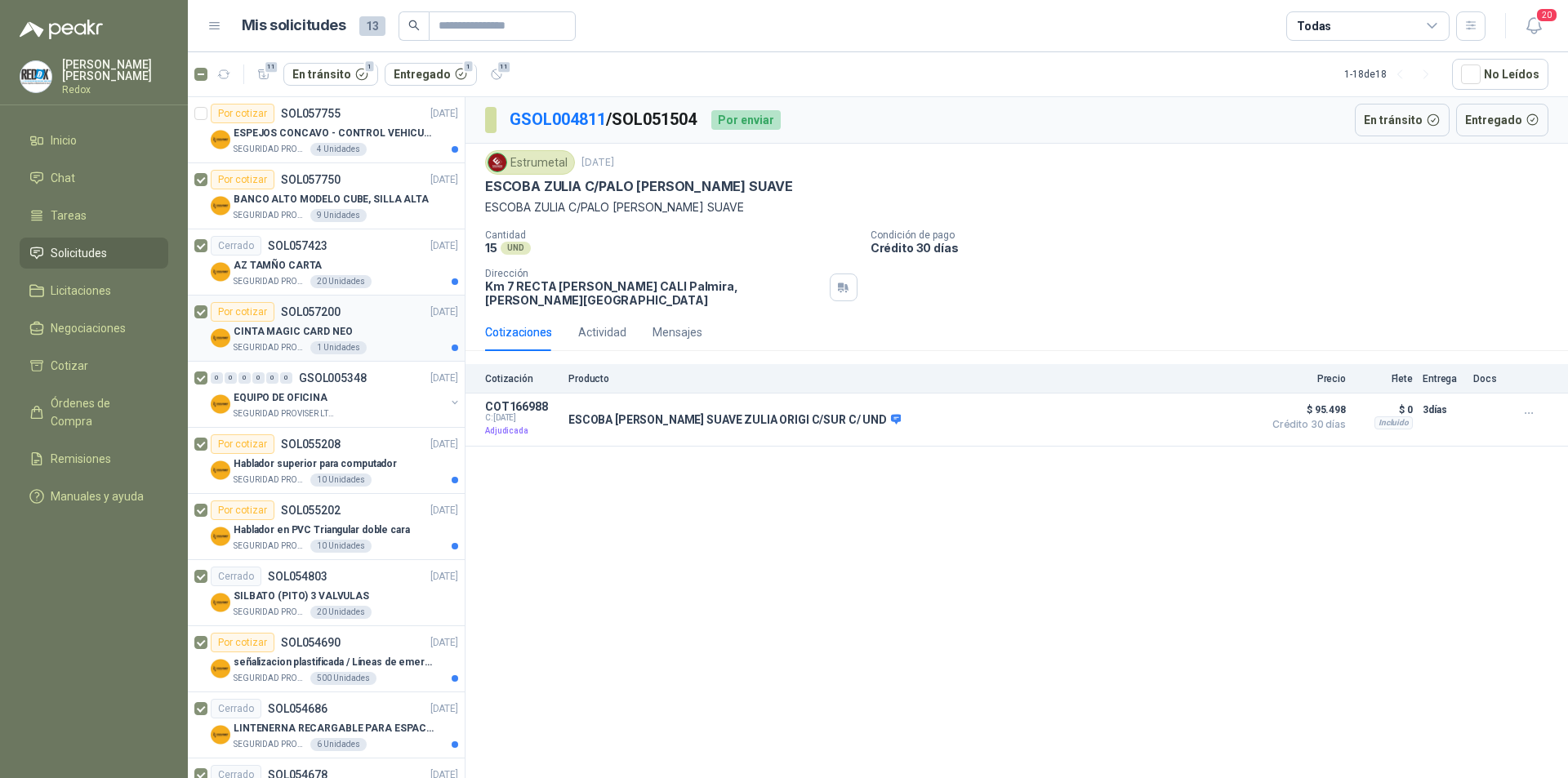
click at [383, 342] on div "SEGURIDAD PROVISER LTDA 1 Unidades" at bounding box center [345, 348] width 224 height 13
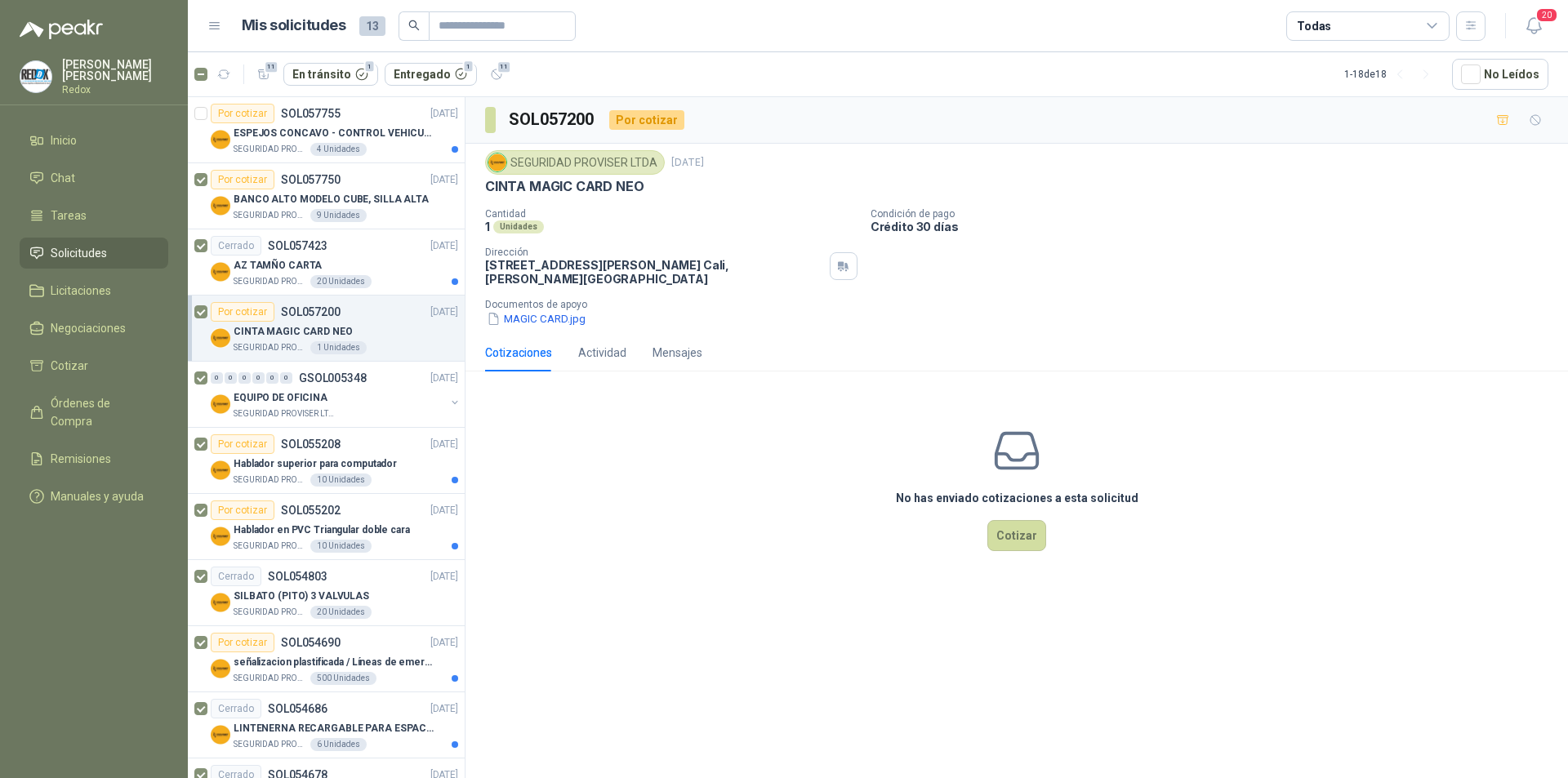
click at [547, 592] on div "No has enviado cotizaciones a esta solicitud Cotizar" at bounding box center [1017, 489] width 1103 height 209
click at [653, 567] on div "No has enviado cotizaciones a esta solicitud Cotizar" at bounding box center [1017, 489] width 1103 height 209
click at [1006, 534] on button "Cotizar" at bounding box center [1018, 536] width 59 height 31
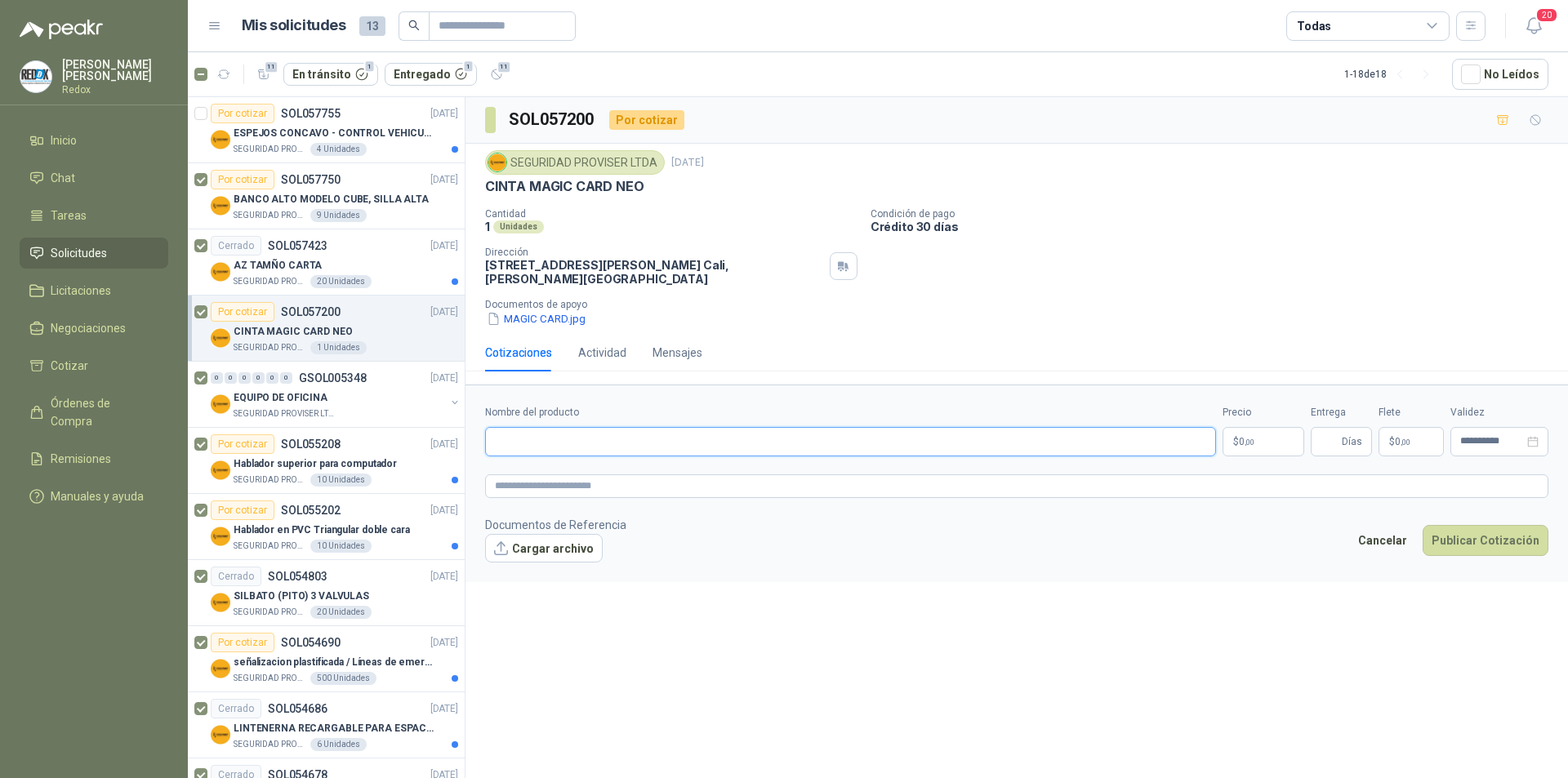
click at [556, 436] on input "Nombre del producto" at bounding box center [850, 442] width 731 height 30
drag, startPoint x: 487, startPoint y: 183, endPoint x: 638, endPoint y: 184, distance: 151.0
click at [638, 184] on p "CINTA MAGIC CARD NEO" at bounding box center [564, 186] width 159 height 18
copy p "CINTA MAGIC CARD NEO"
paste input "**********"
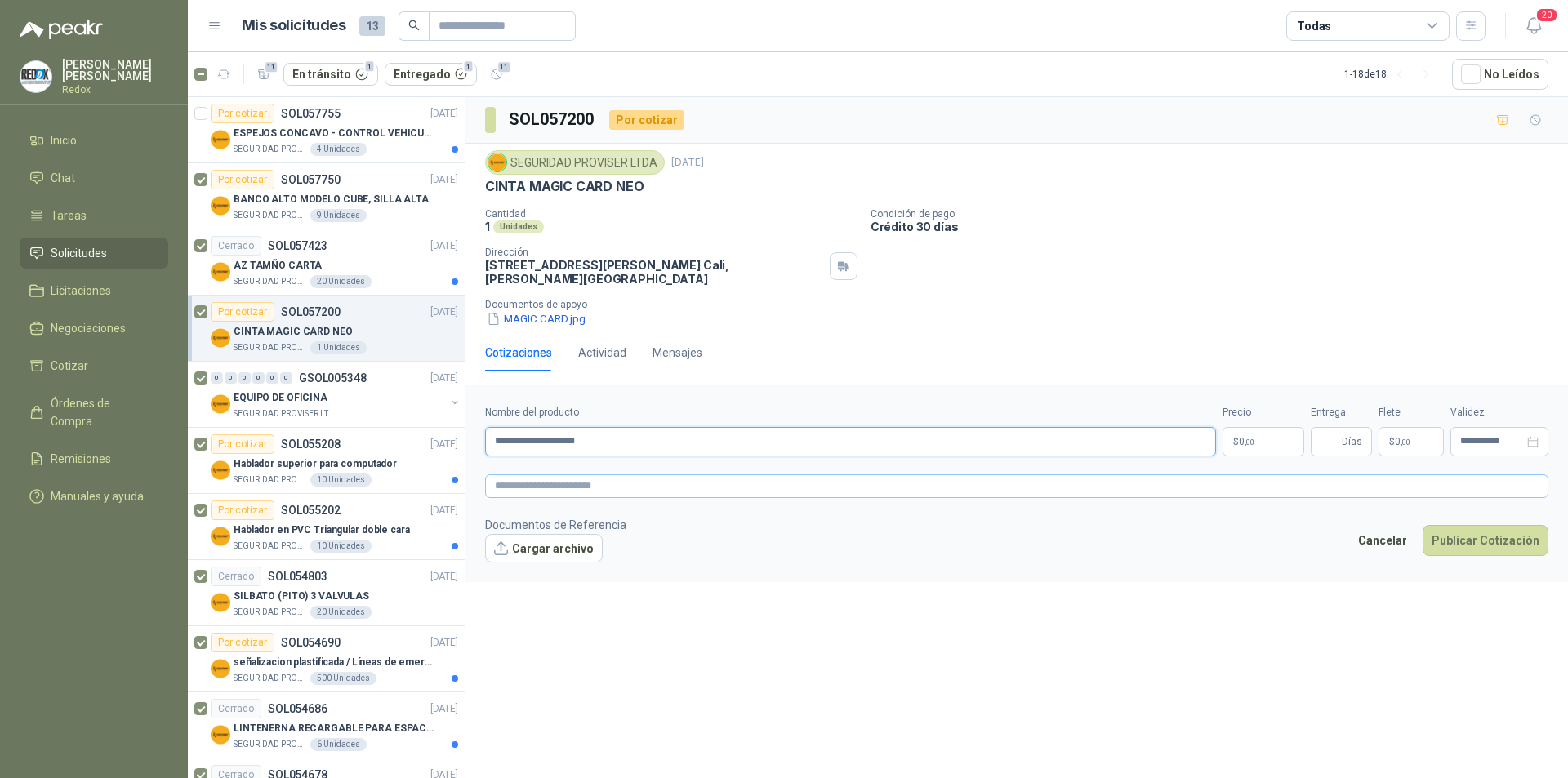
type input "**********"
paste textarea "**********"
type textarea "**********"
click at [1260, 440] on p "$ 0 ,00" at bounding box center [1263, 442] width 81 height 30
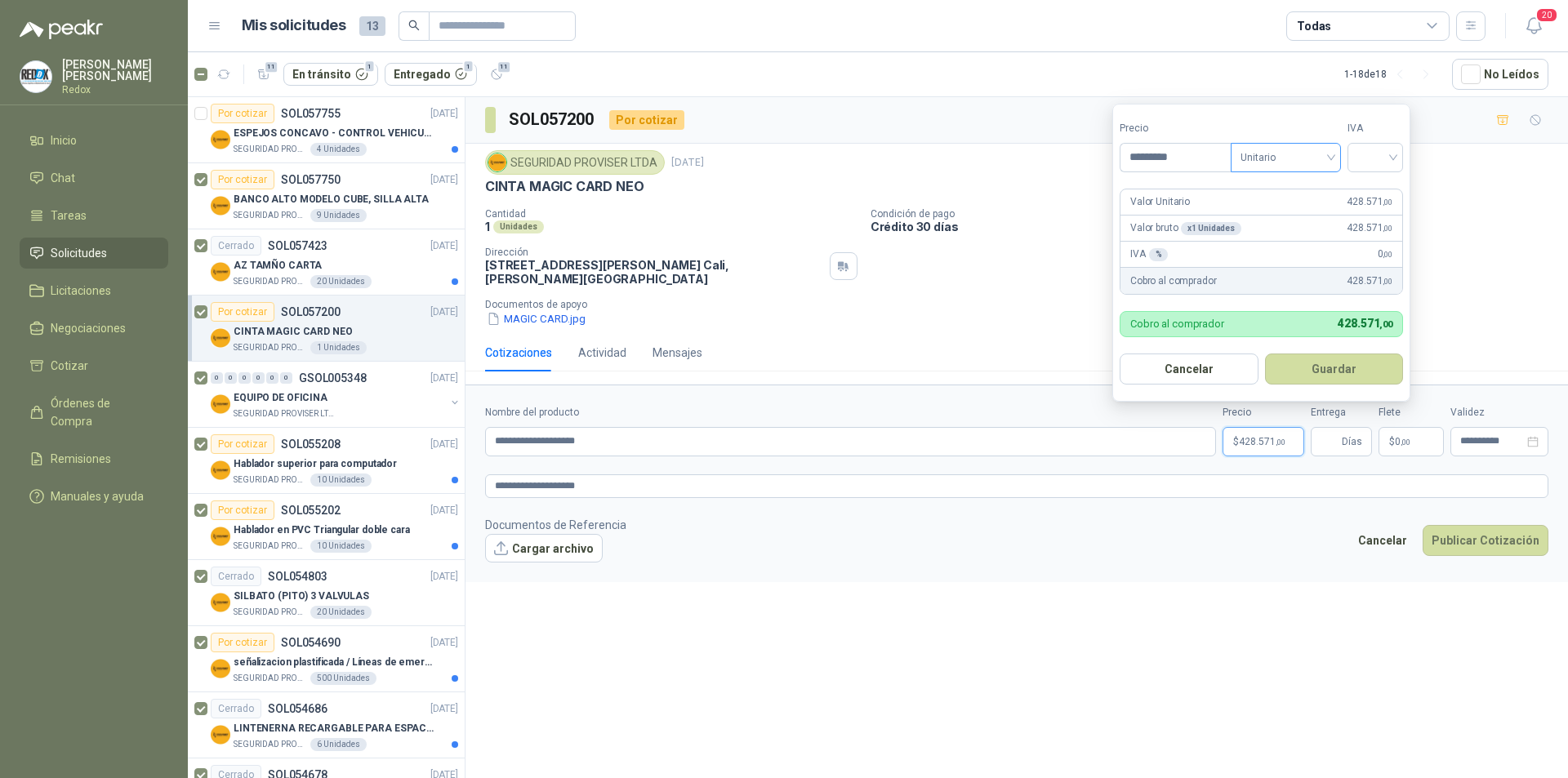
click at [1335, 159] on div "Unitario" at bounding box center [1285, 158] width 110 height 30
type input "*********"
click at [1312, 182] on div "Unitario" at bounding box center [1289, 190] width 84 height 18
click at [1400, 151] on div at bounding box center [1376, 158] width 55 height 30
click at [1367, 190] on div "19%" at bounding box center [1379, 190] width 30 height 18
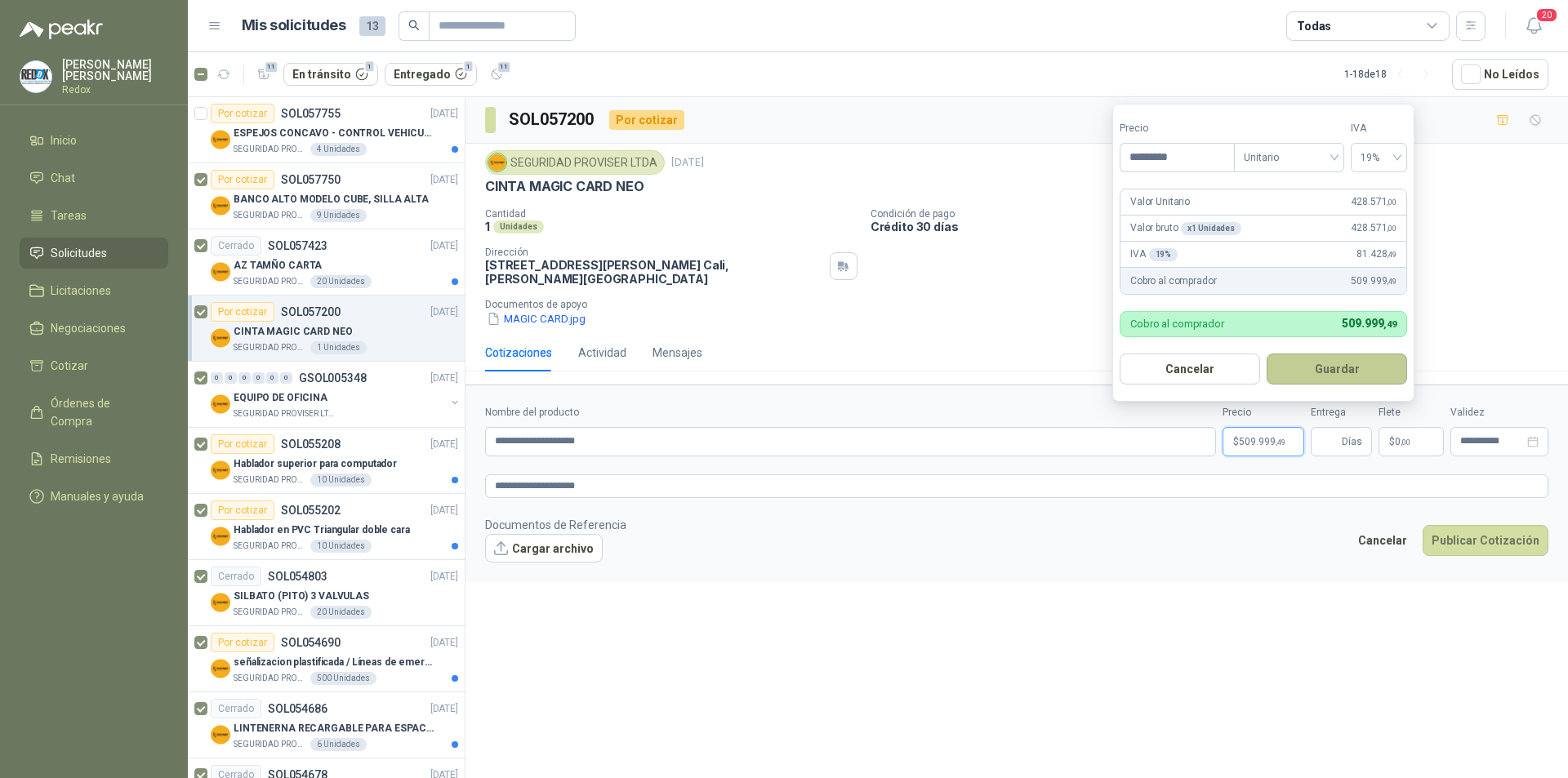
click at [1353, 371] on button "Guardar" at bounding box center [1337, 369] width 140 height 31
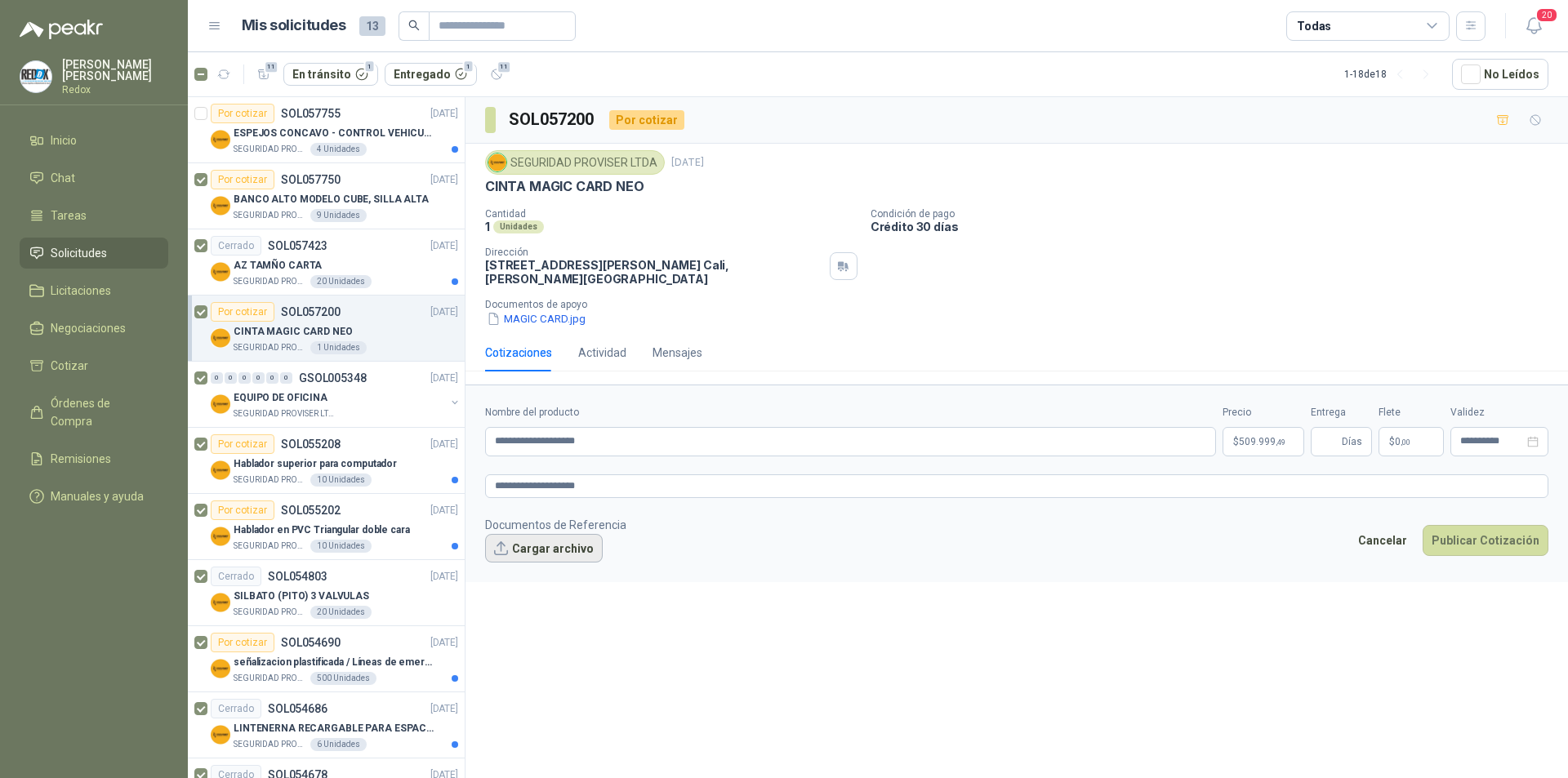
click at [562, 549] on button "Cargar archivo" at bounding box center [543, 549] width 117 height 30
click at [572, 572] on link "job_3679641-_stdin_.pdf" at bounding box center [560, 575] width 120 height 16
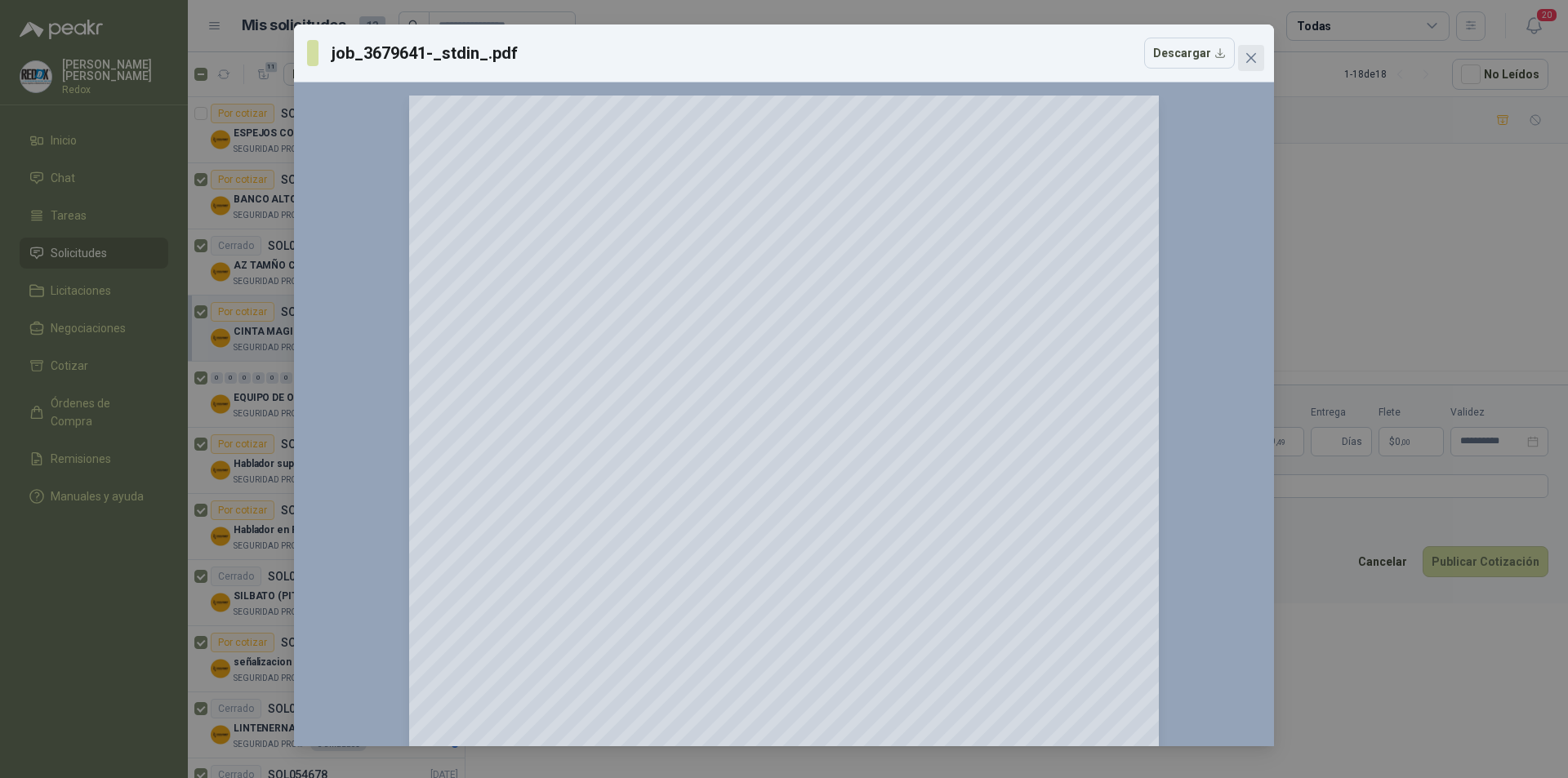
click at [1257, 57] on icon "close" at bounding box center [1251, 58] width 13 height 13
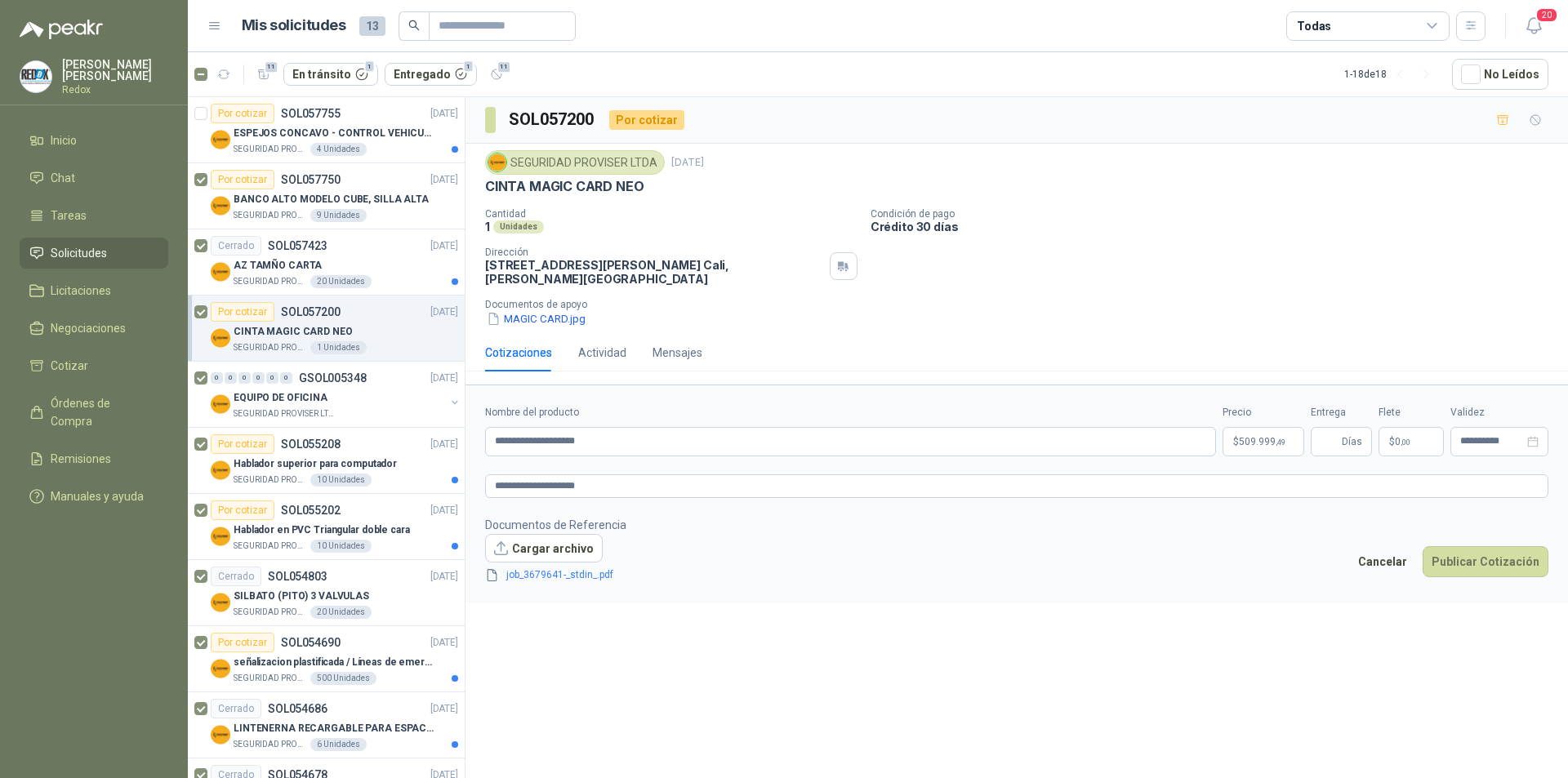
click at [649, 768] on div "**********" at bounding box center [1017, 440] width 1103 height 687
click at [633, 571] on icon "delete" at bounding box center [630, 575] width 10 height 11
click at [556, 550] on button "Cargar archivo" at bounding box center [543, 549] width 117 height 30
click at [574, 584] on form "**********" at bounding box center [1017, 494] width 1103 height 219
click at [585, 575] on link "job_3679646-_stdin_.pdf" at bounding box center [560, 575] width 120 height 16
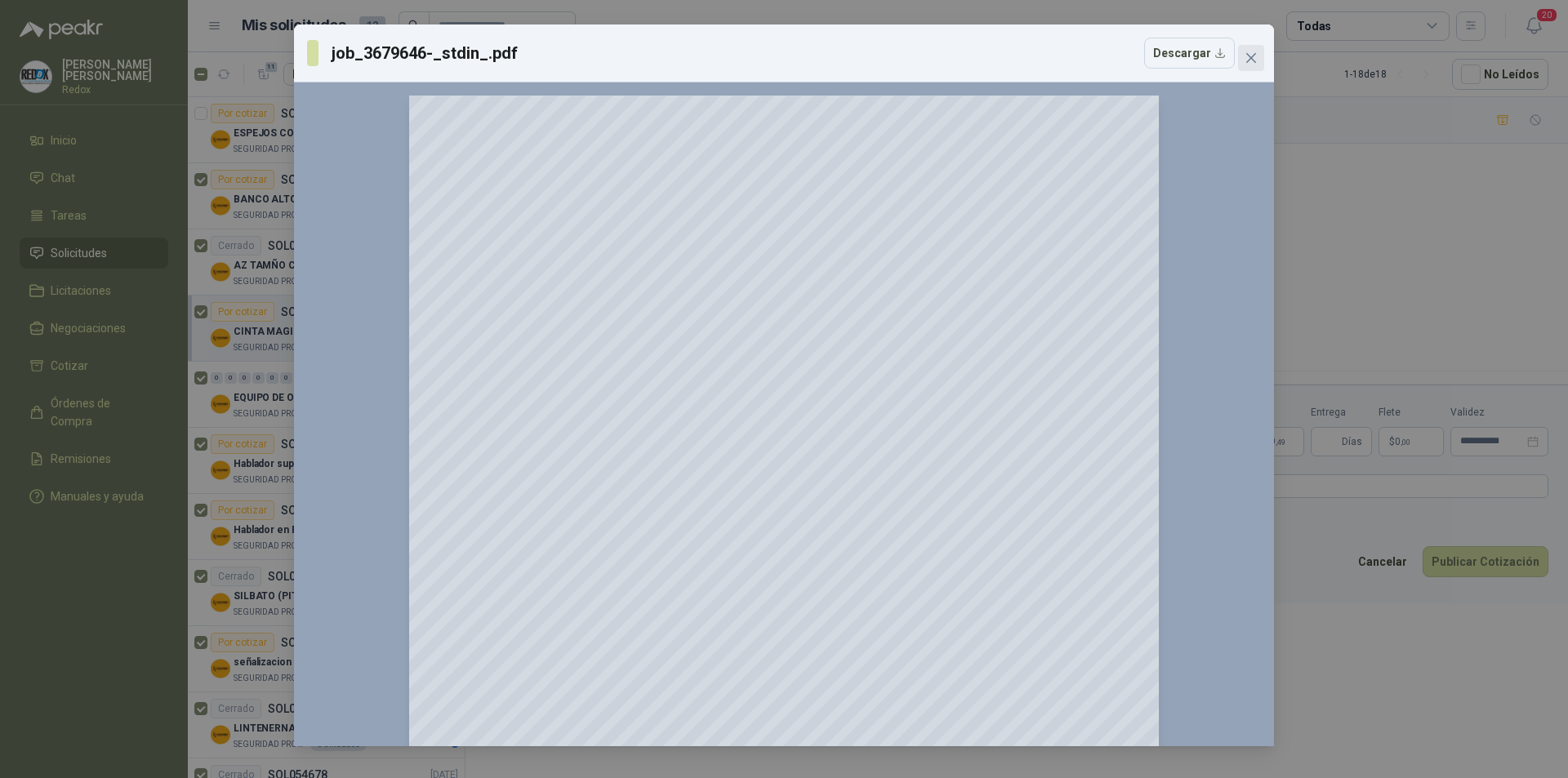
click at [1257, 61] on icon "close" at bounding box center [1251, 58] width 13 height 13
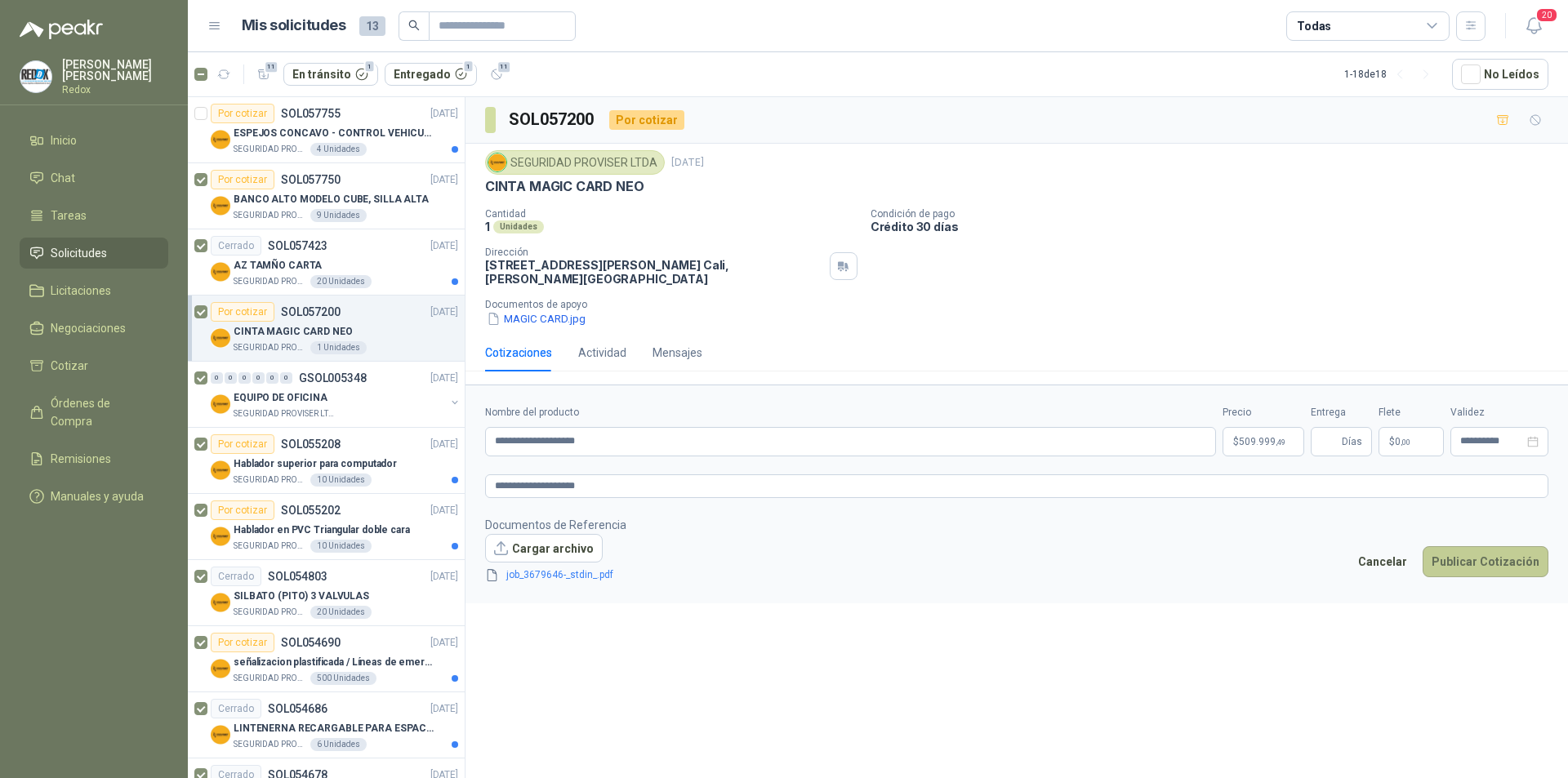
click at [1479, 563] on button "Publicar Cotización" at bounding box center [1486, 562] width 126 height 31
type input "*"
click at [1452, 539] on footer "Documentos de Referencia Cargar archivo job_3679646-_stdin_.pdf Cancelar Public…" at bounding box center [1017, 550] width 1064 height 68
click at [1459, 566] on button "Publicar Cotización" at bounding box center [1486, 562] width 126 height 31
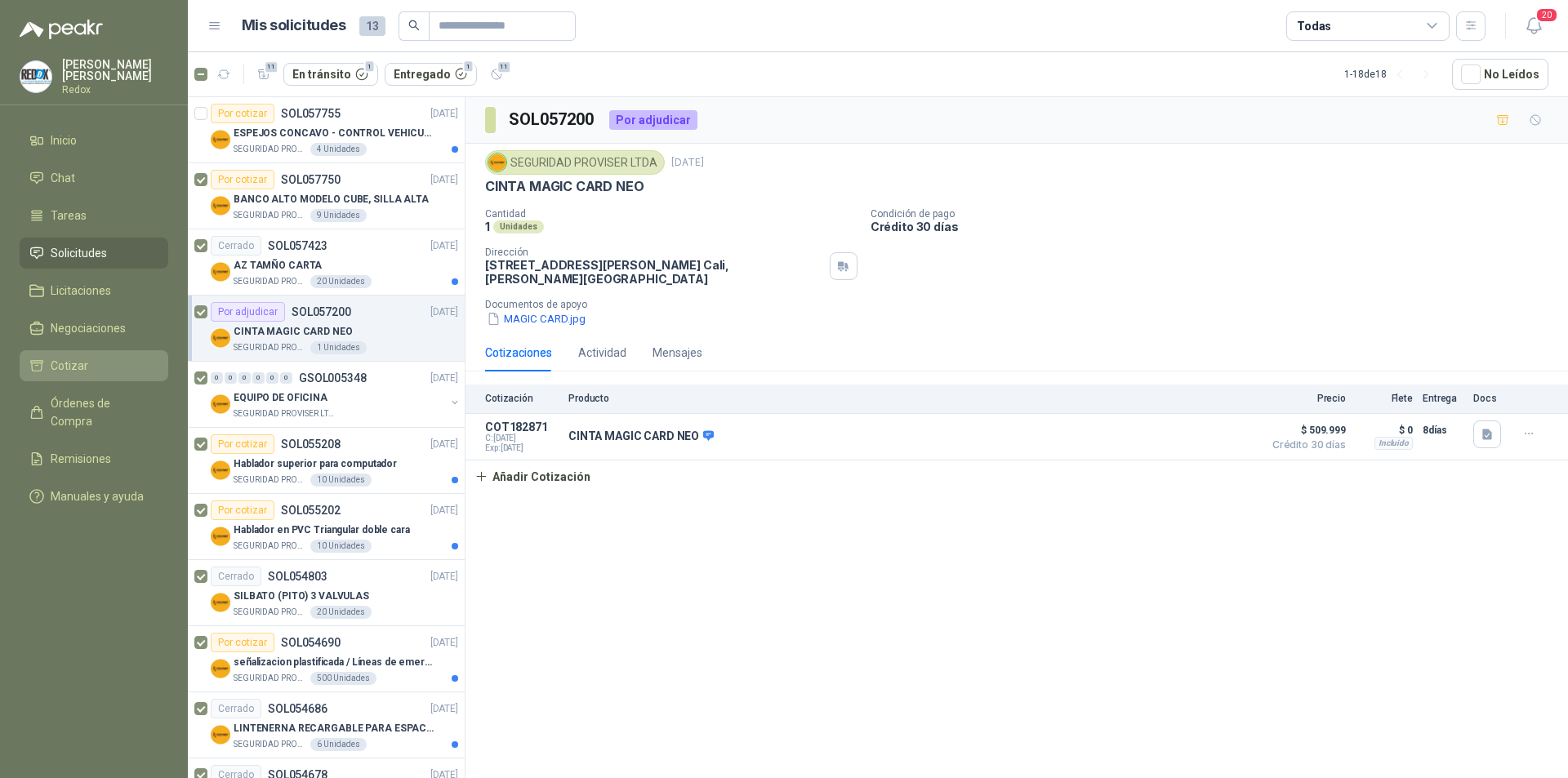
click at [96, 361] on li "Cotizar" at bounding box center [94, 365] width 129 height 18
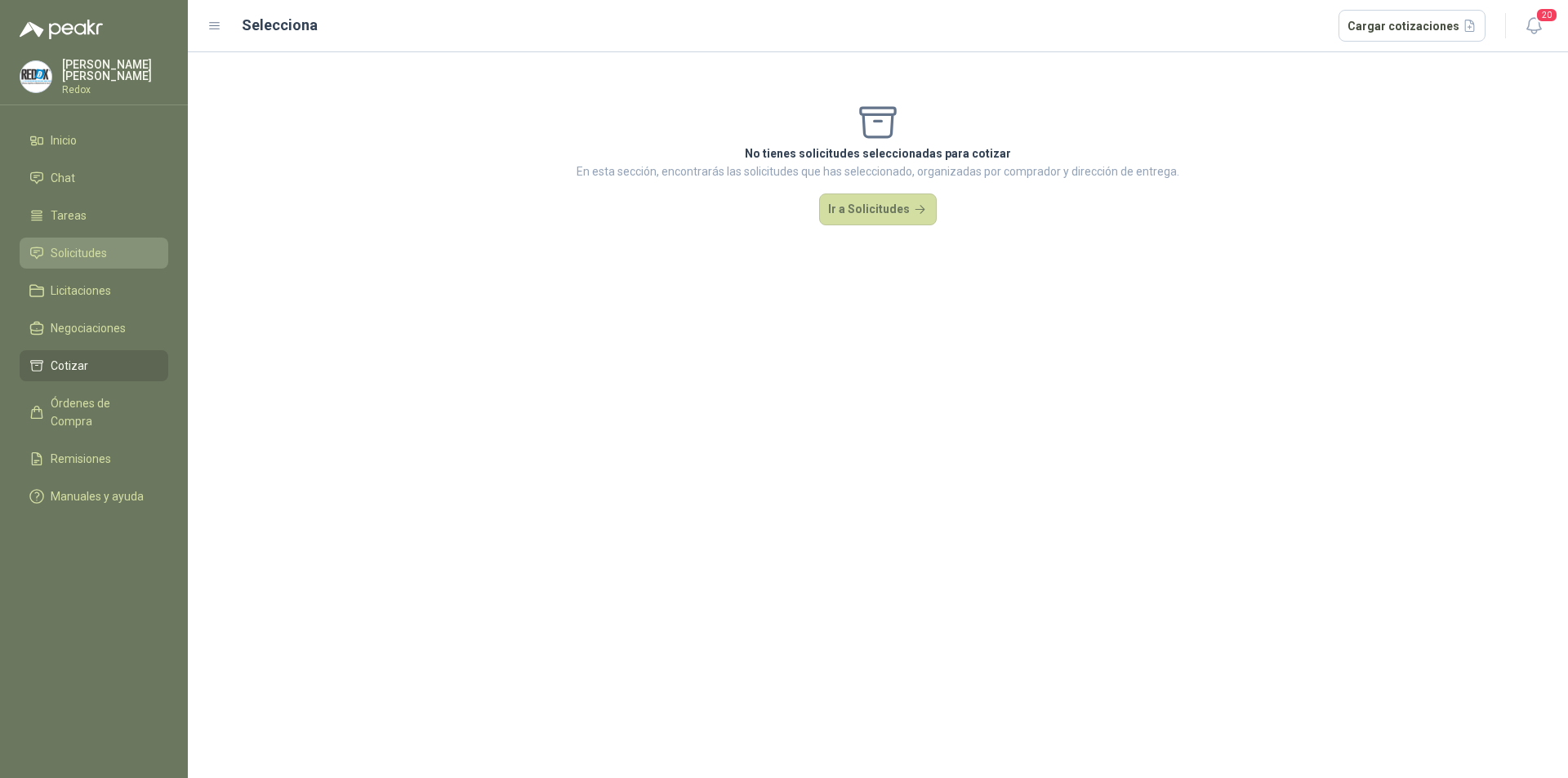
click at [88, 251] on span "Solicitudes" at bounding box center [78, 253] width 56 height 18
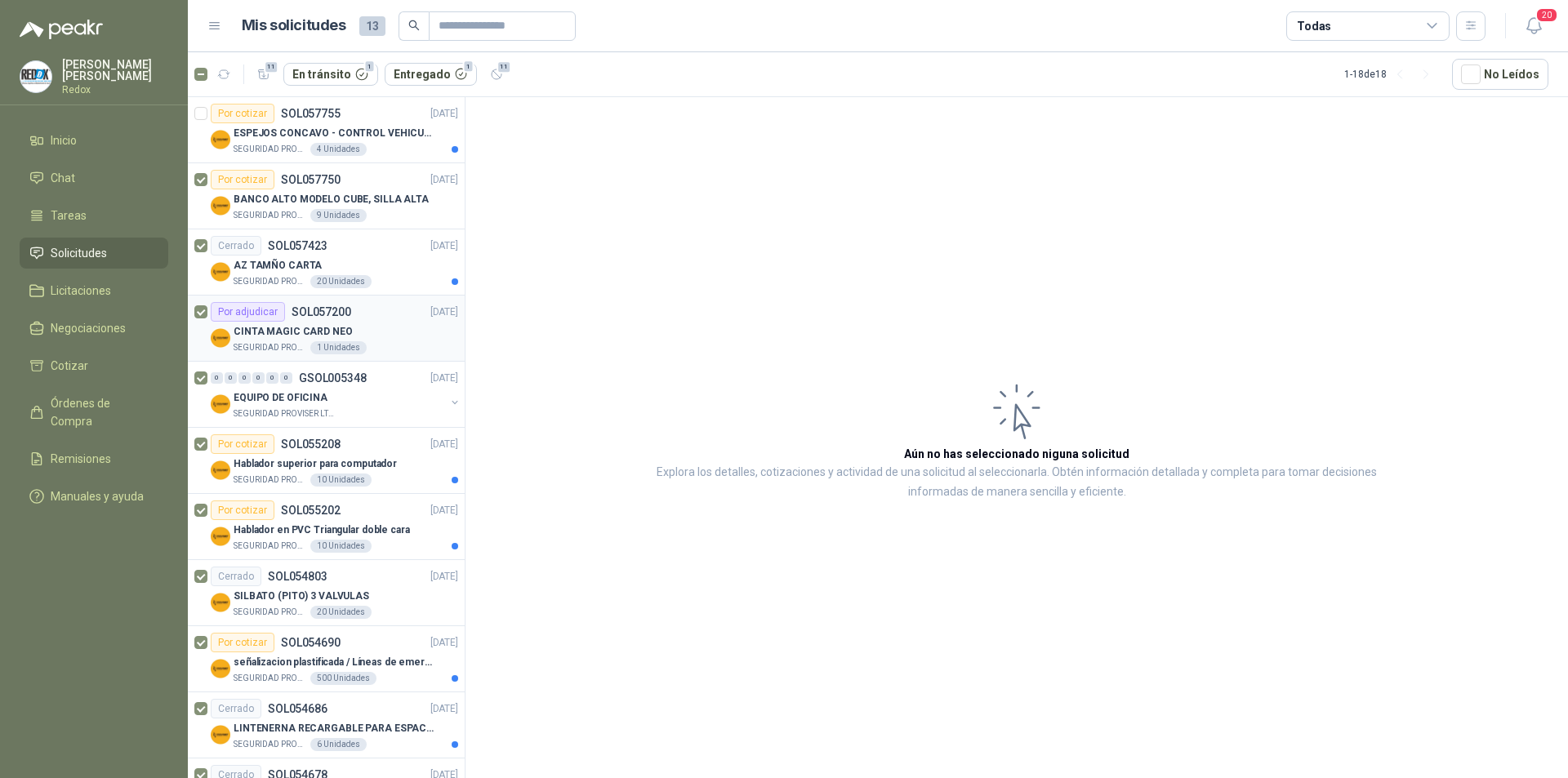
click at [388, 329] on div "CINTA MAGIC CARD NEO" at bounding box center [345, 331] width 224 height 19
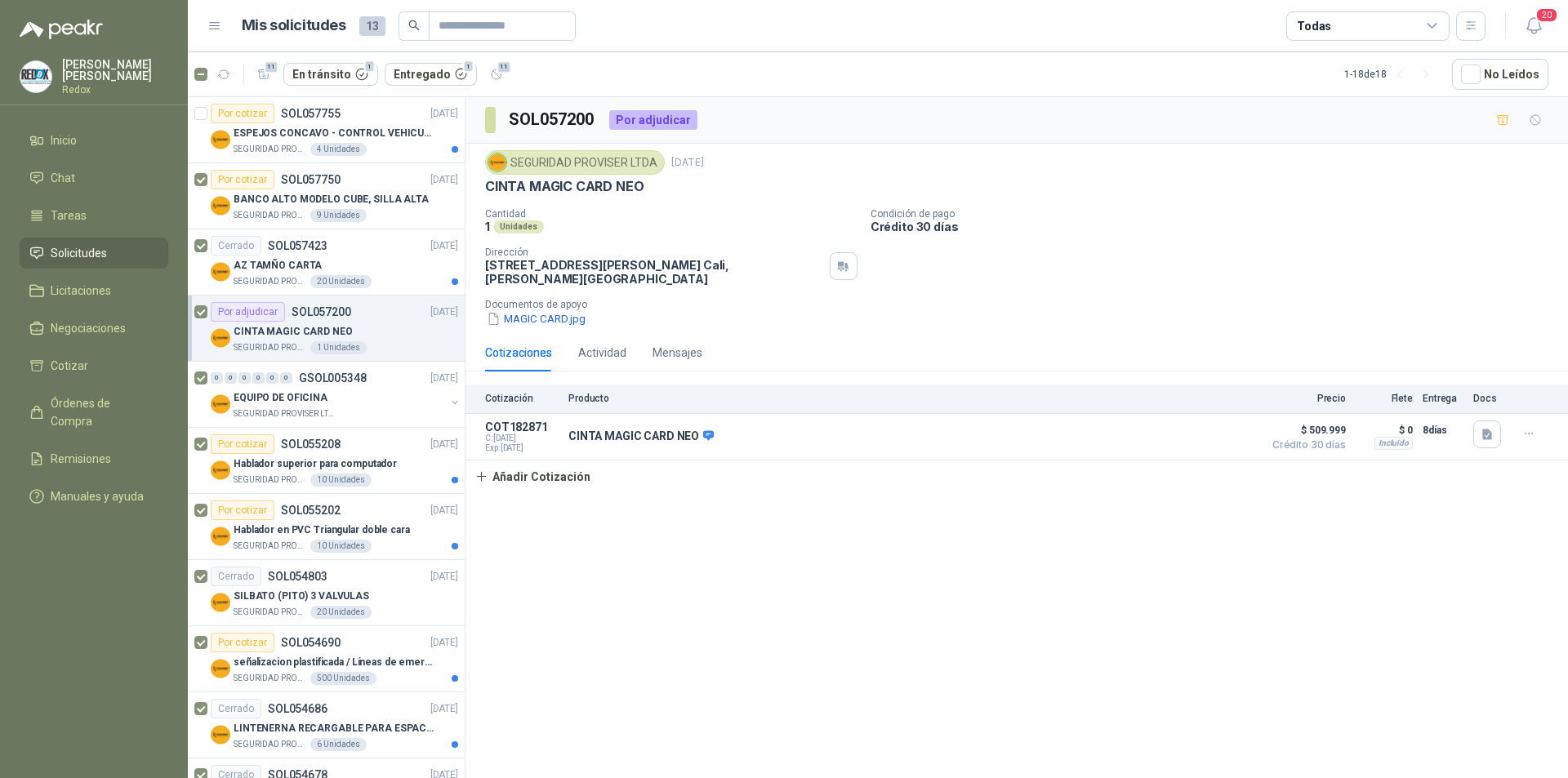
click at [1435, 27] on icon at bounding box center [1433, 26] width 15 height 15
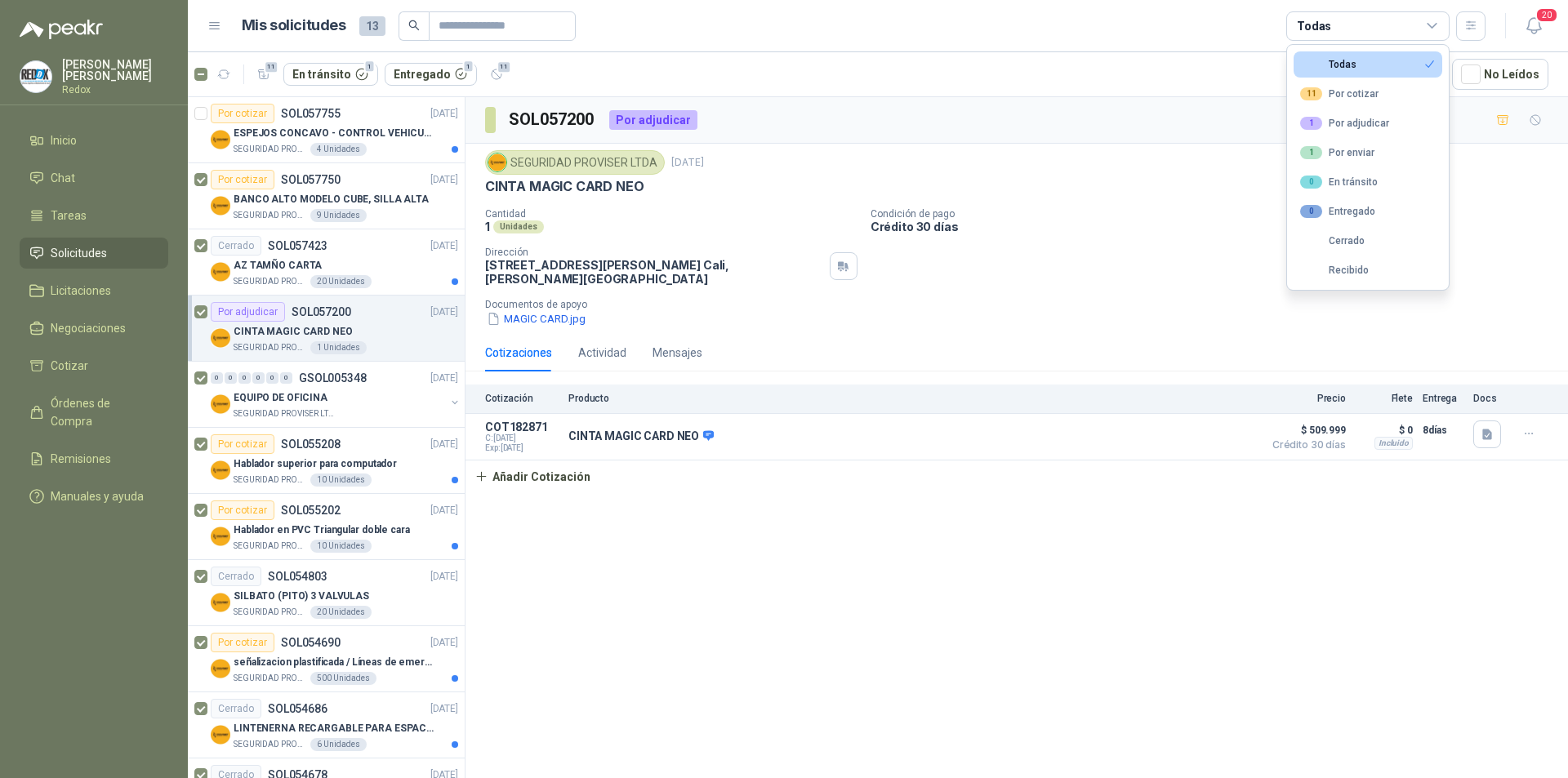
click at [1436, 603] on div "SOL057200 Por adjudicar SEGURIDAD PROVISER LTDA [DATE] CINTA MAGIC CARD NEO Can…" at bounding box center [1017, 440] width 1103 height 687
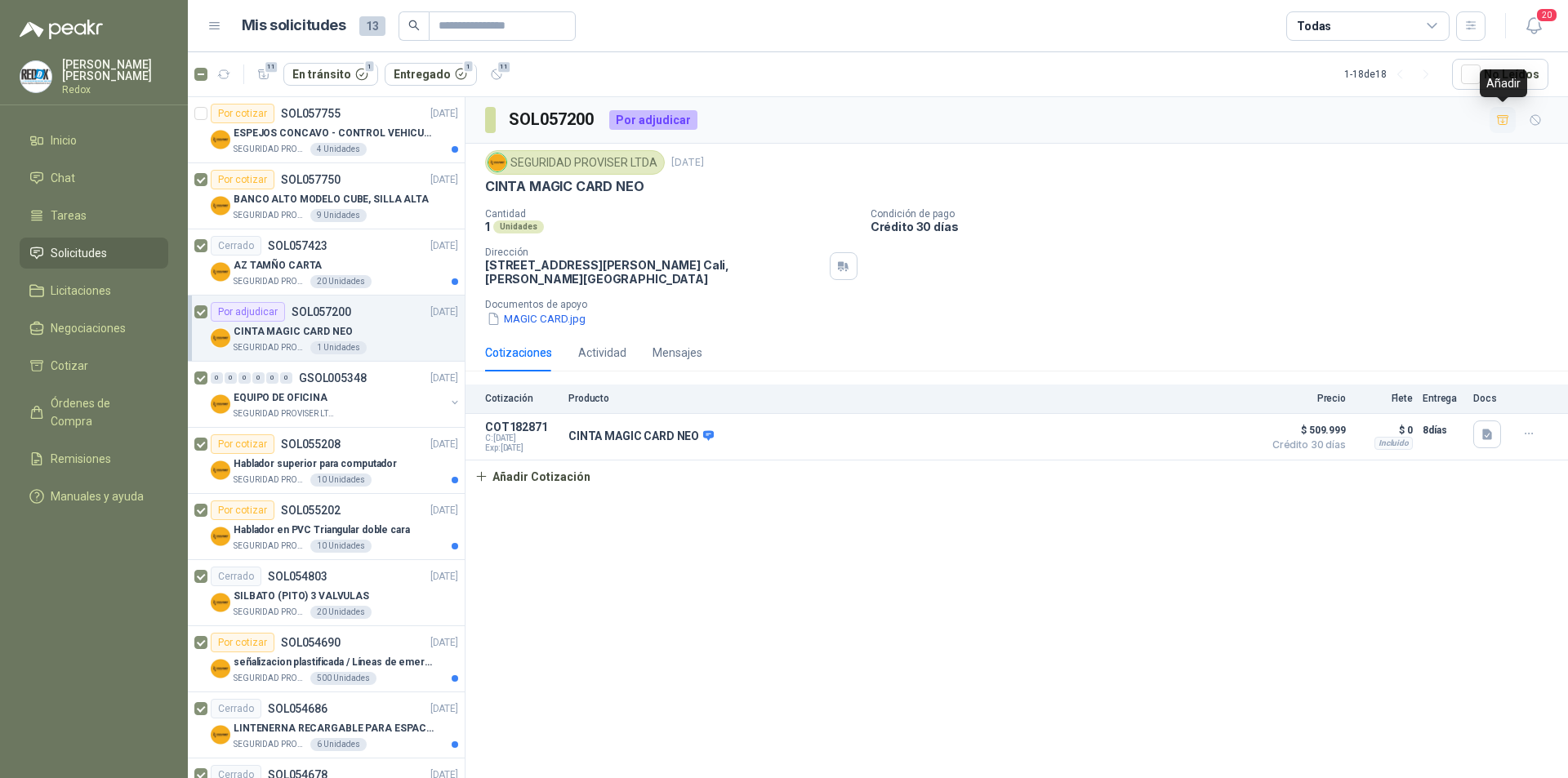
click at [1508, 121] on icon "button" at bounding box center [1503, 120] width 11 height 9
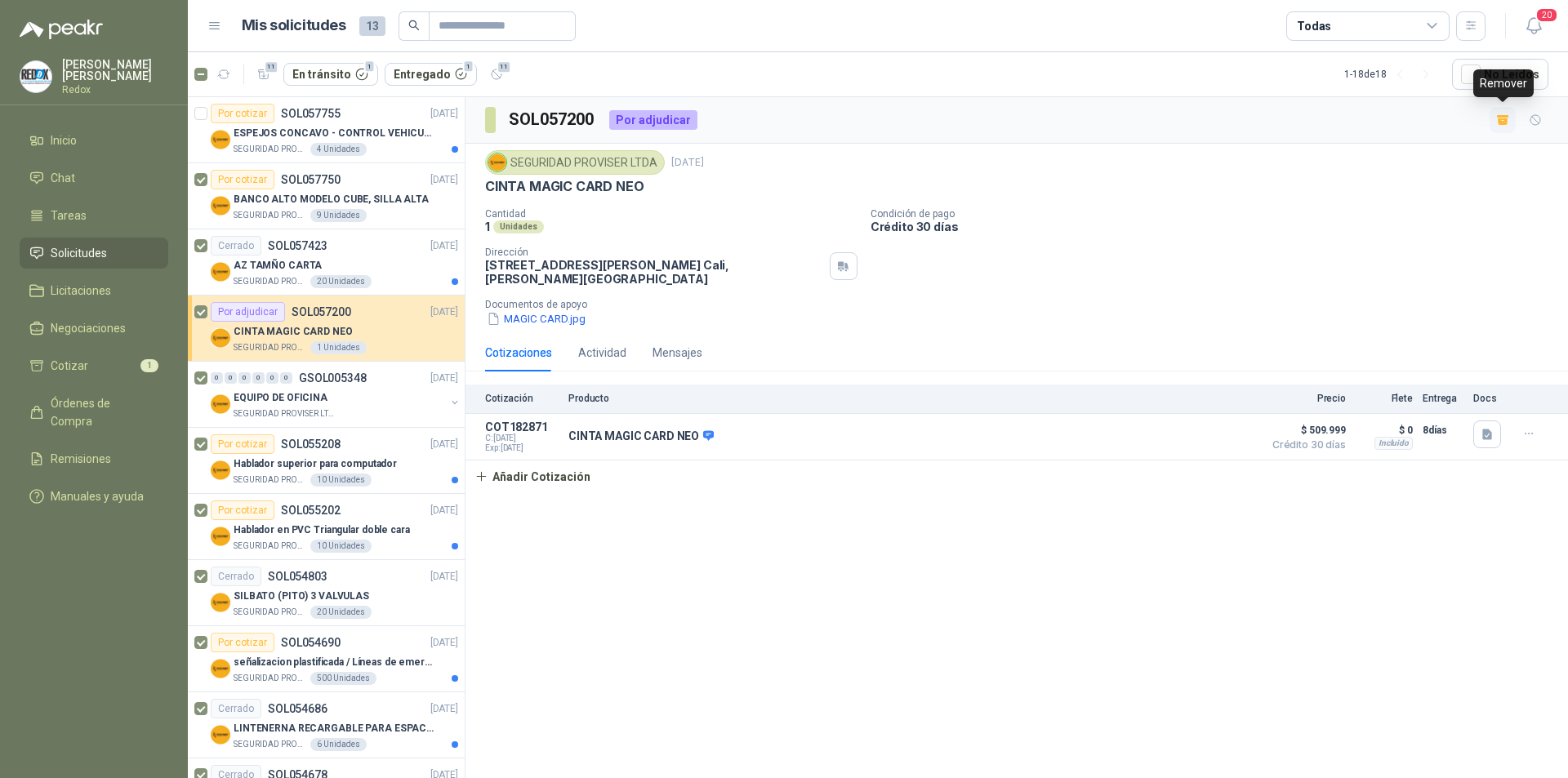
click at [1508, 121] on icon "button" at bounding box center [1502, 121] width 10 height 6
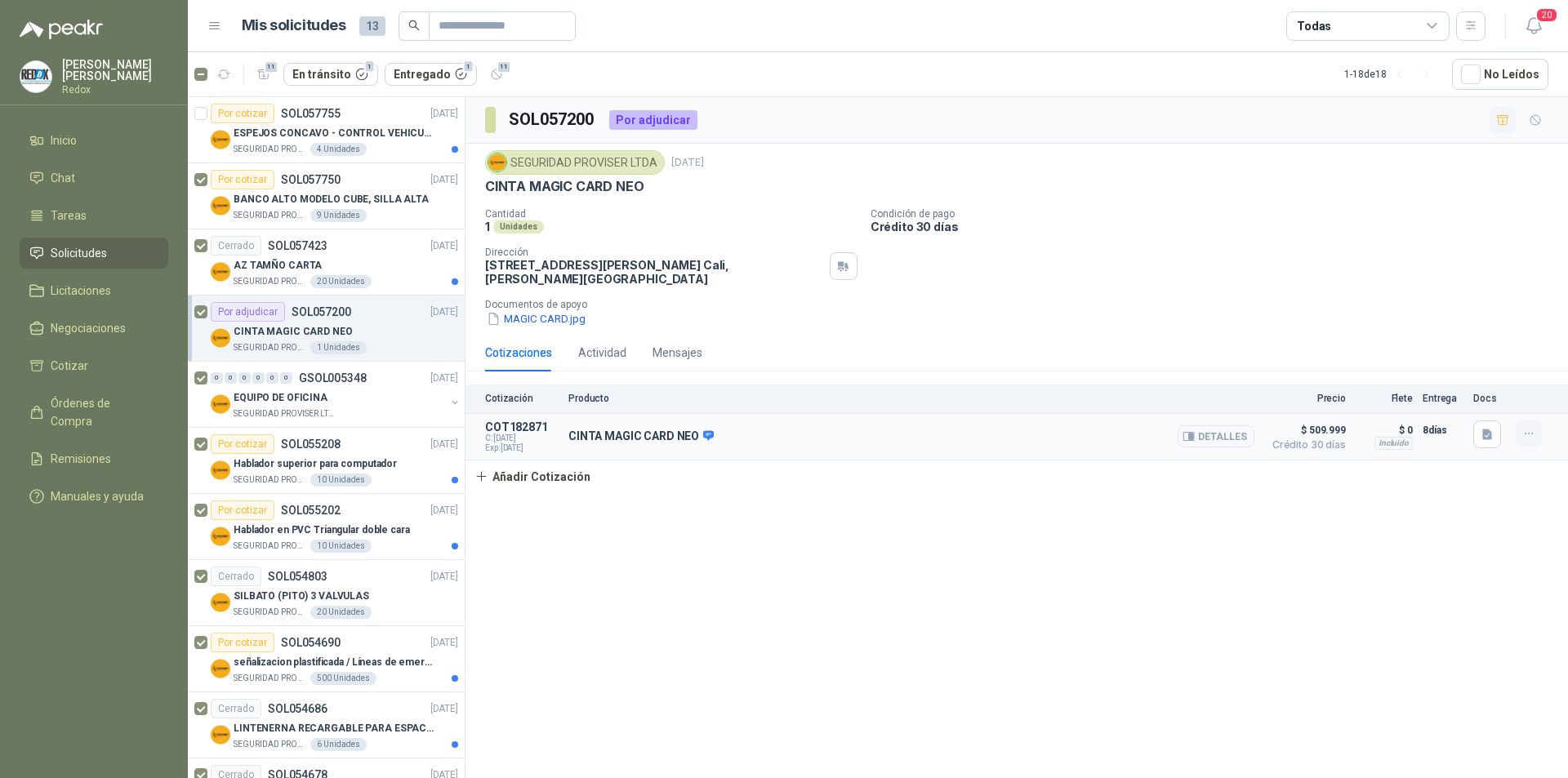
click at [1531, 431] on icon "button" at bounding box center [1529, 434] width 14 height 14
click at [1347, 549] on div "SOL057200 Por adjudicar SEGURIDAD PROVISER LTDA [DATE] CINTA MAGIC CARD NEO Can…" at bounding box center [1017, 440] width 1103 height 687
click at [362, 413] on div "SEGURIDAD PROVISER LTDA" at bounding box center [339, 413] width 211 height 13
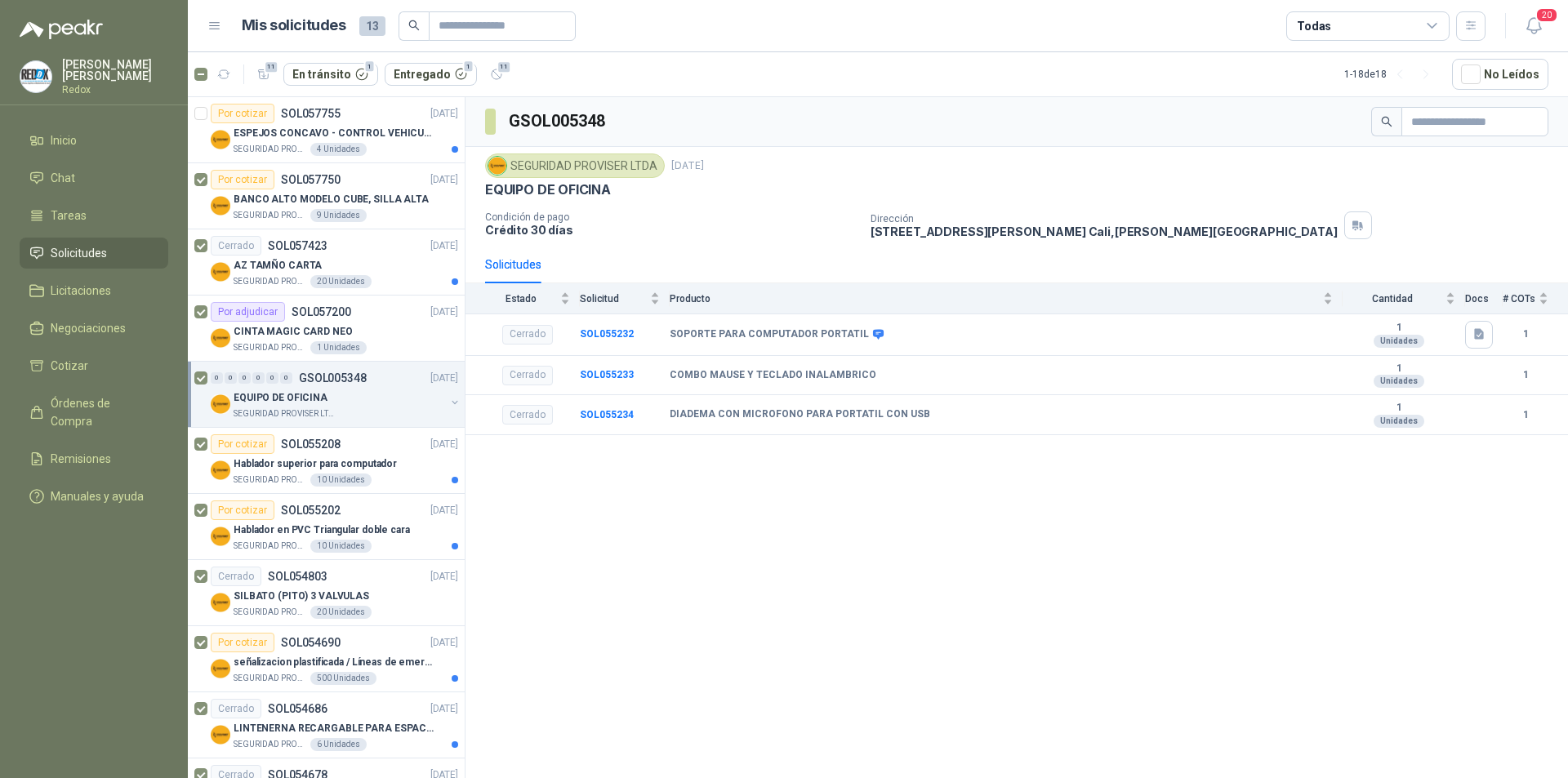
click at [1435, 565] on div "GSOL005348 SEGURIDAD PROVISER LTDA [DATE] EQUIPO DE OFICINA Condición de pago C…" at bounding box center [1017, 440] width 1103 height 687
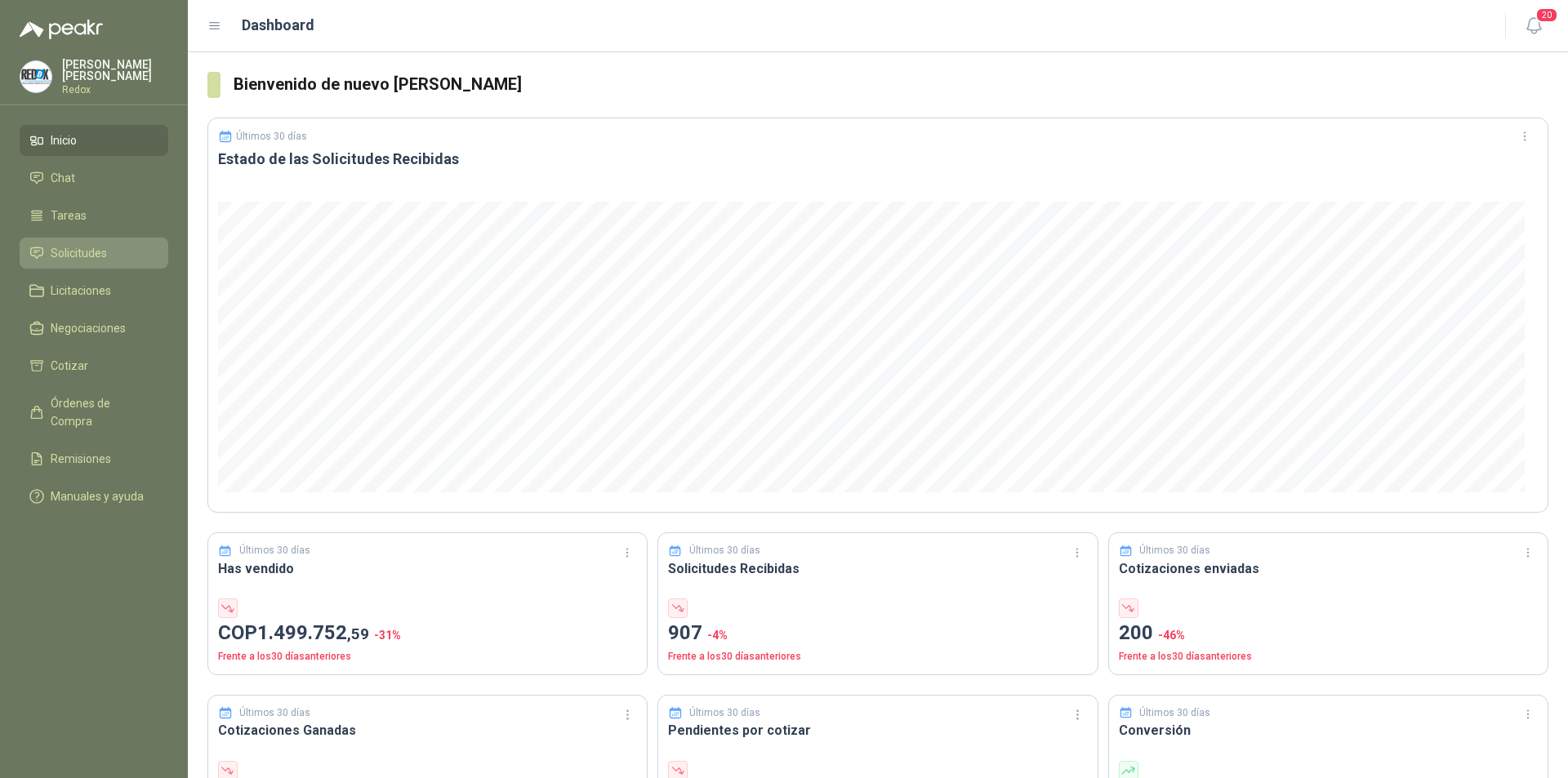
click at [120, 237] on link "Solicitudes" at bounding box center [93, 253] width 149 height 31
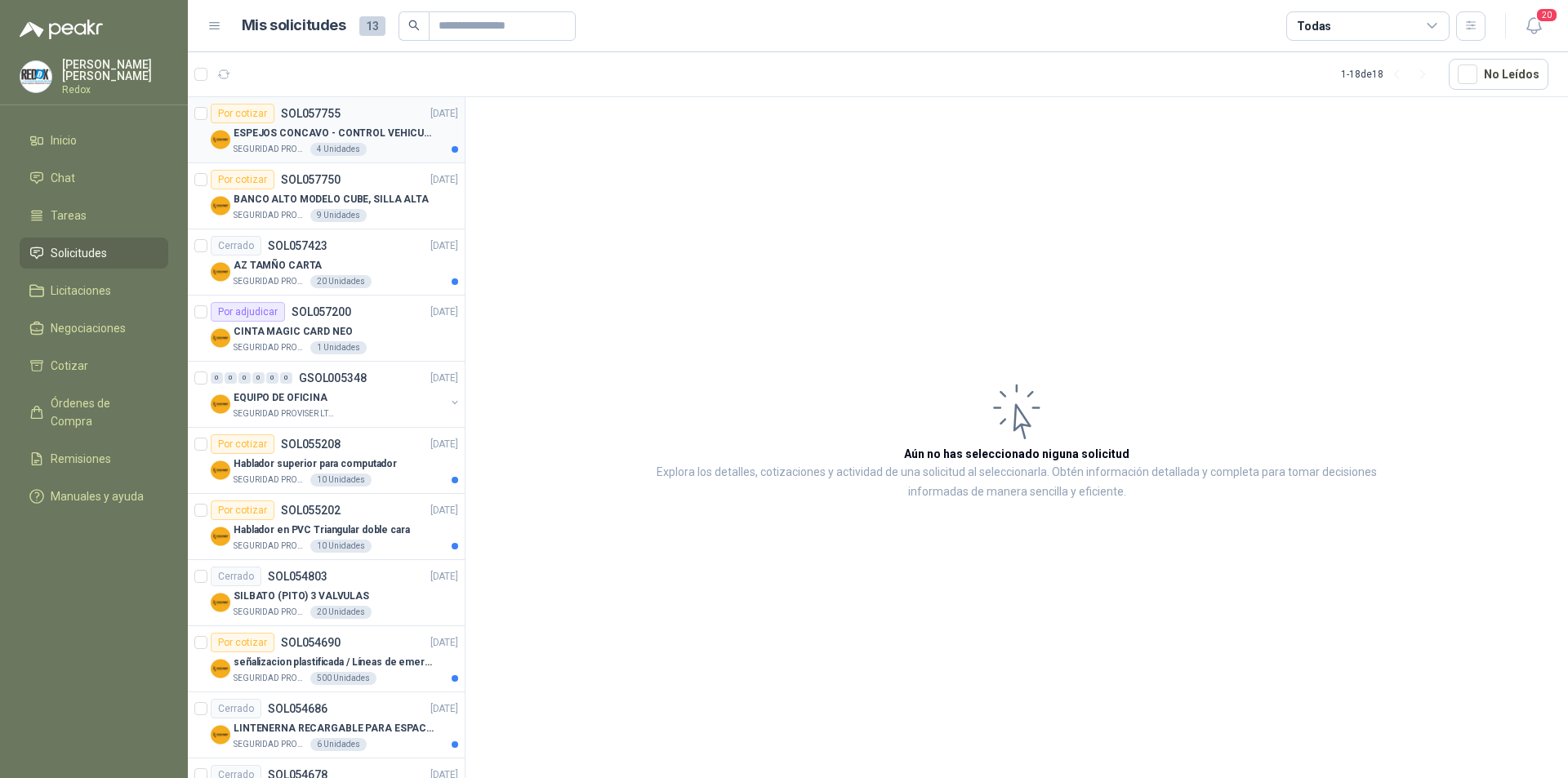
click at [397, 147] on div "SEGURIDAD PROVISER LTDA 4 Unidades" at bounding box center [345, 150] width 224 height 13
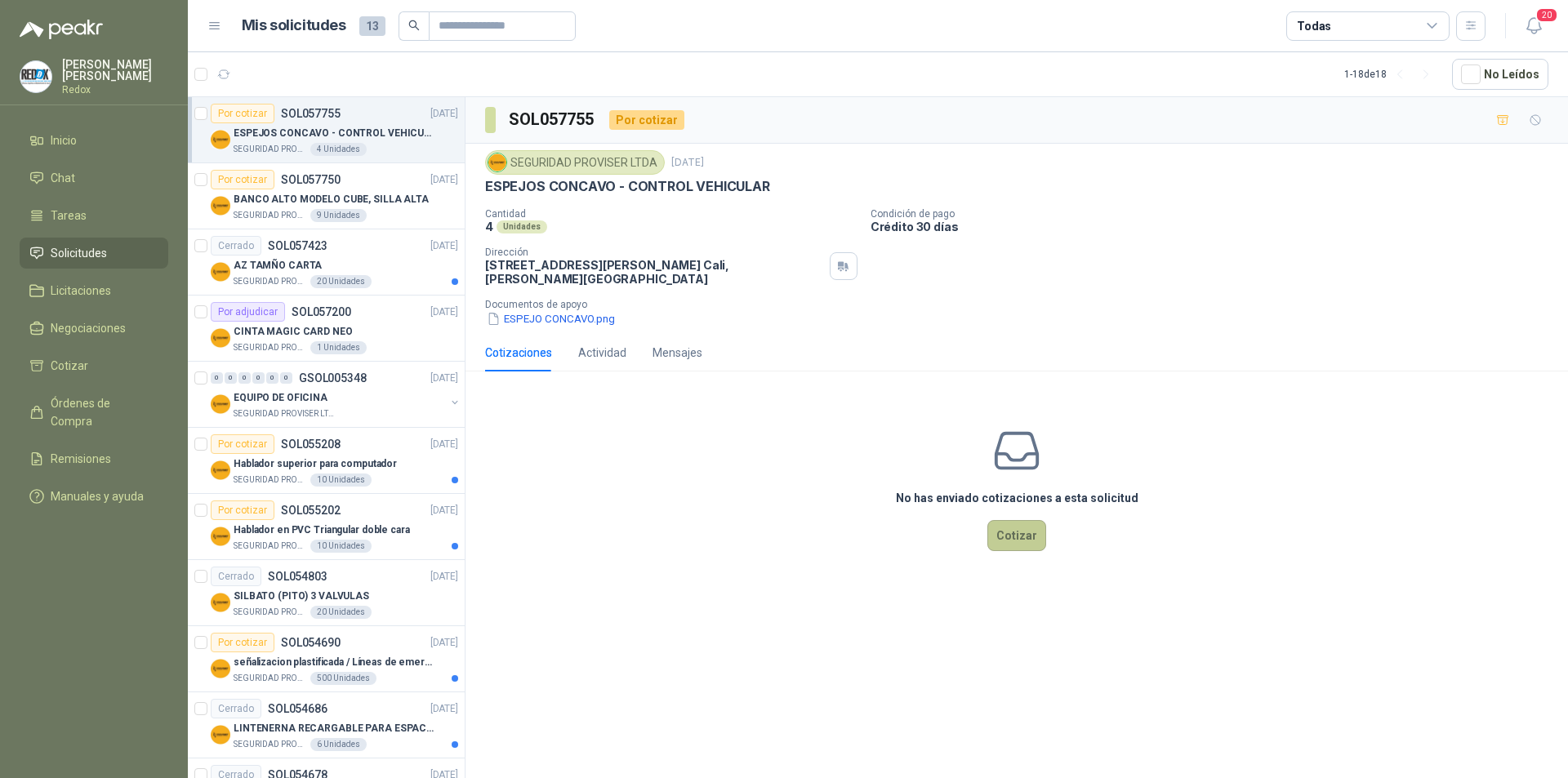
click at [1027, 548] on button "Cotizar" at bounding box center [1018, 536] width 59 height 31
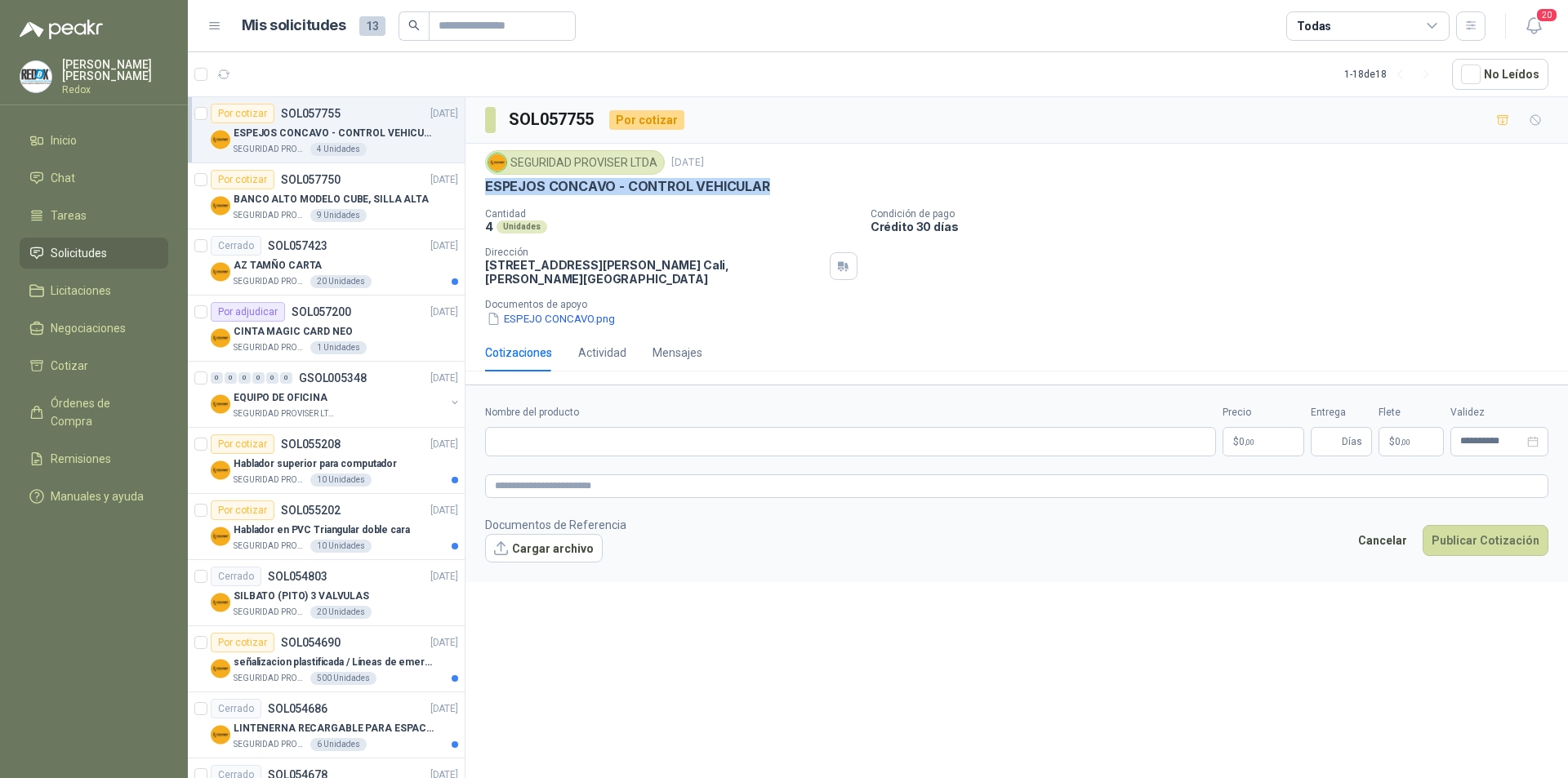
drag, startPoint x: 488, startPoint y: 181, endPoint x: 764, endPoint y: 184, distance: 276.0
click at [764, 184] on p "ESPEJOS CONCAVO - CONTROL VEHICULAR" at bounding box center [627, 186] width 285 height 18
copy p "ESPEJOS CONCAVO - CONTROL VEHICULAR"
paste input "**********"
type input "**********"
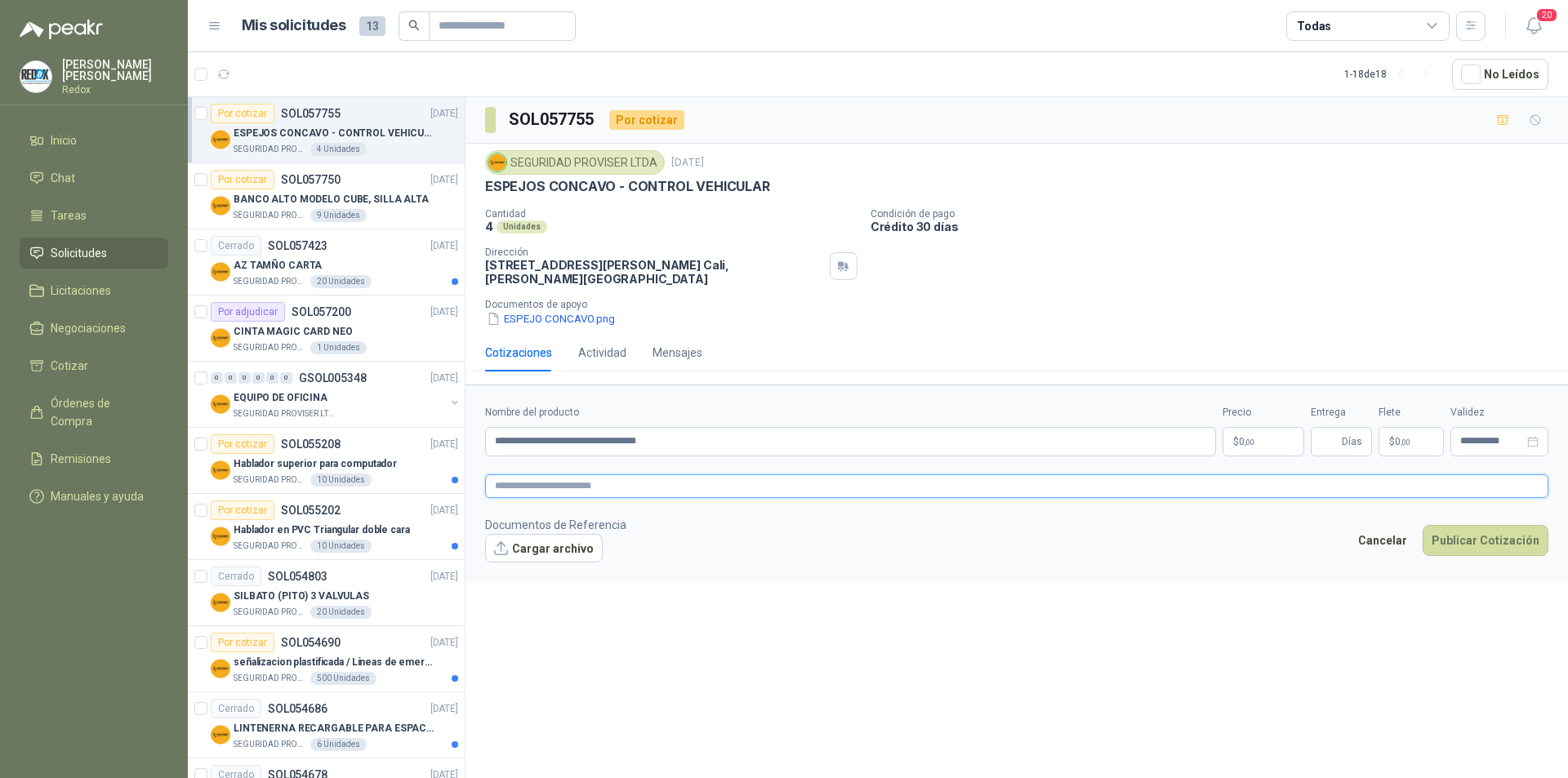
paste textarea "**********"
type textarea "**********"
click at [1267, 440] on p "$ 0 ,00" at bounding box center [1263, 442] width 81 height 30
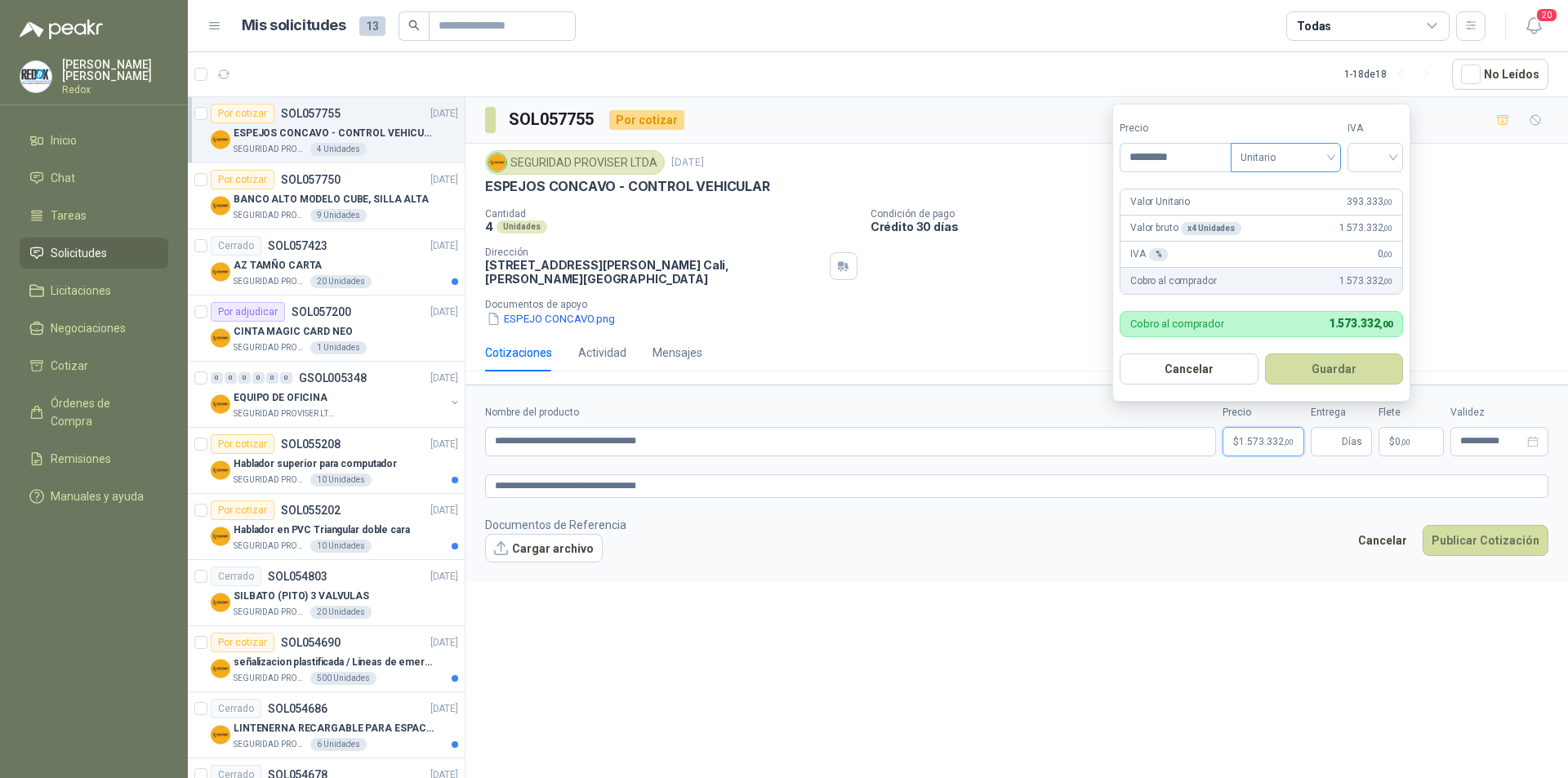
click at [1332, 154] on span "Unitario" at bounding box center [1286, 157] width 90 height 25
type input "*********"
click at [1291, 187] on div "Unitario" at bounding box center [1289, 190] width 84 height 18
click at [1404, 152] on div at bounding box center [1376, 158] width 55 height 30
click at [1362, 195] on div "19%" at bounding box center [1380, 191] width 50 height 26
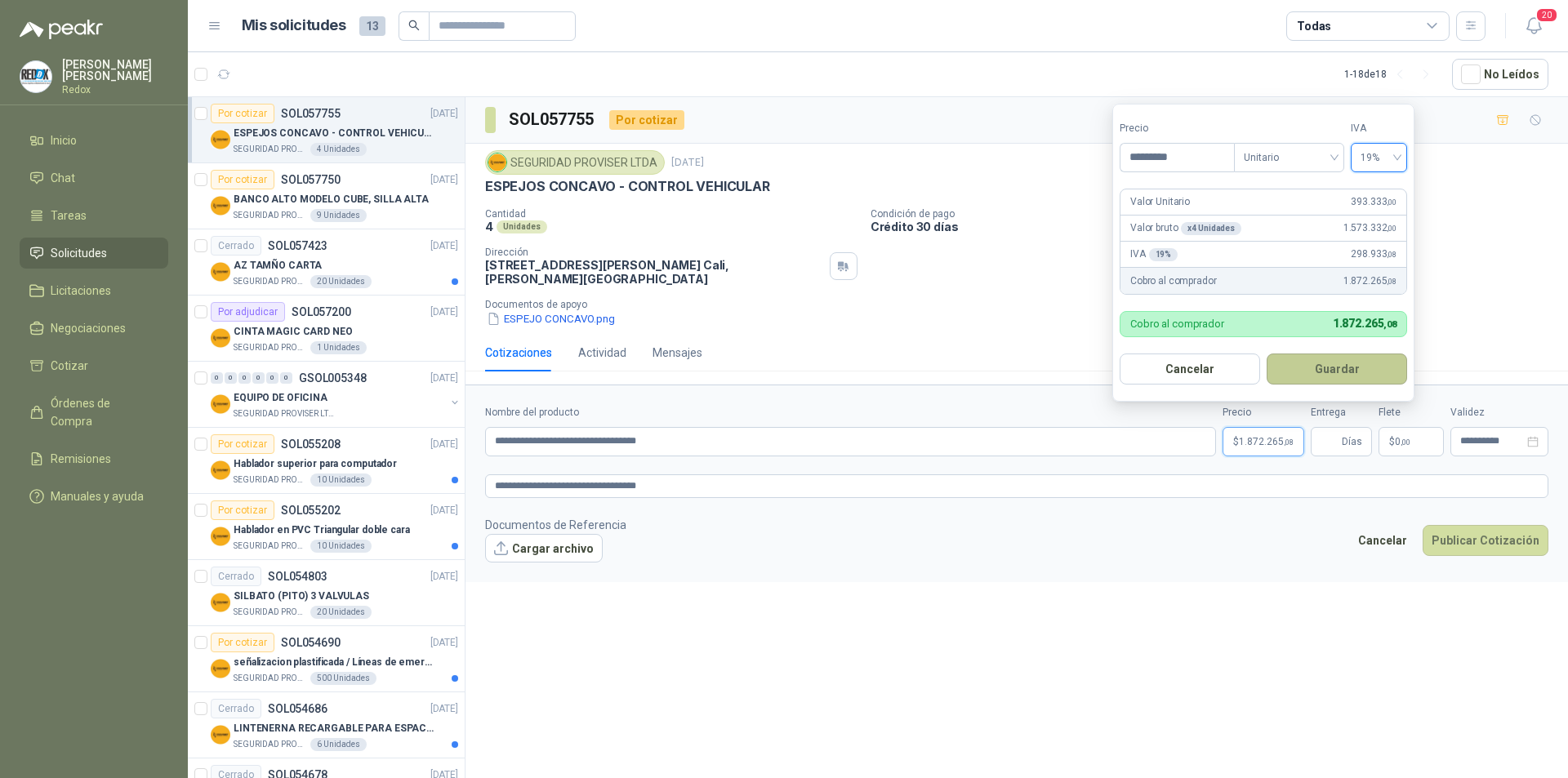
click at [1345, 372] on button "Guardar" at bounding box center [1337, 369] width 140 height 31
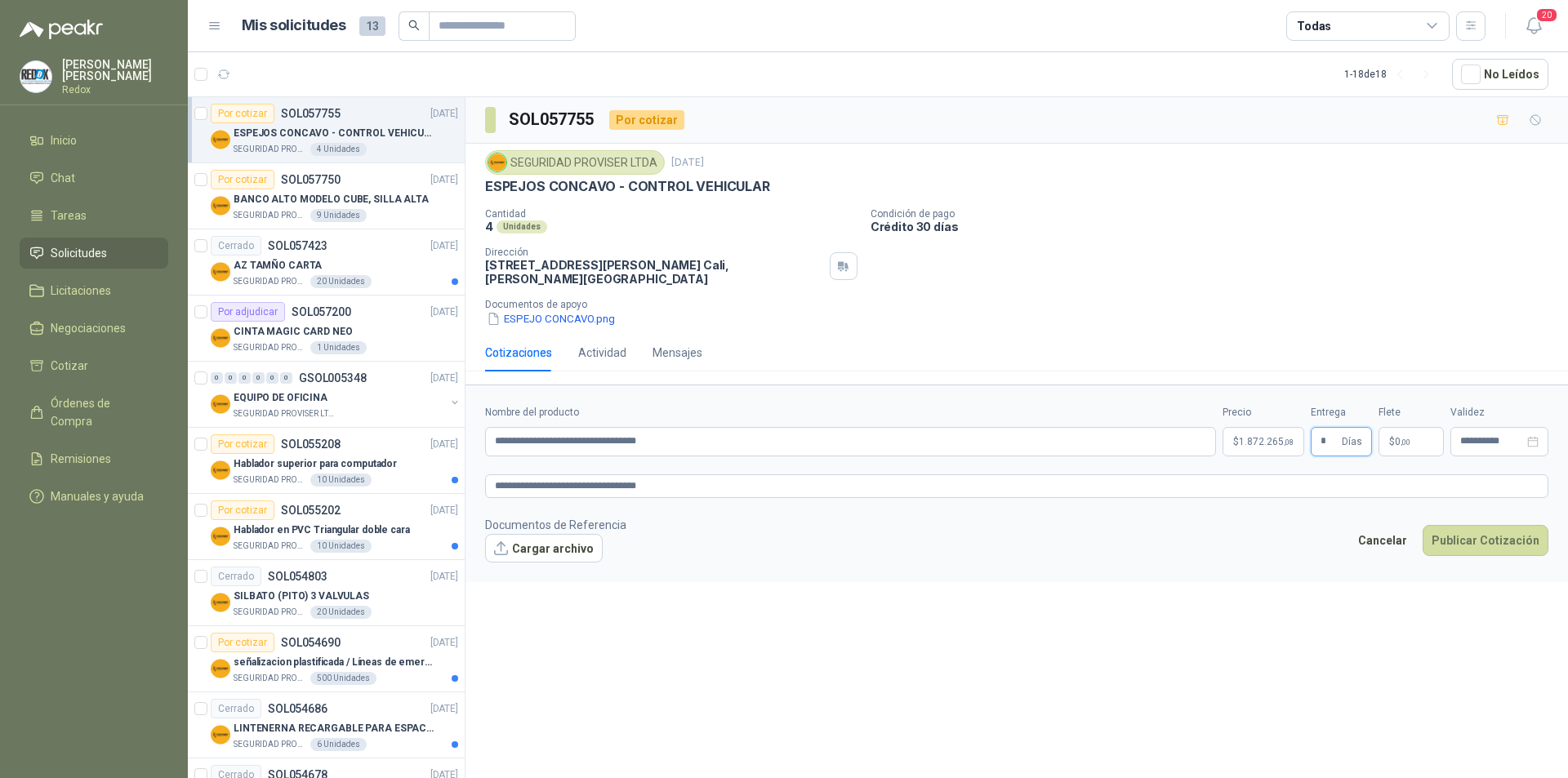
type input "*"
click at [1419, 442] on p "$ 0 ,00" at bounding box center [1411, 442] width 66 height 30
click at [1251, 587] on div "**********" at bounding box center [1017, 440] width 1103 height 687
click at [550, 549] on button "Cargar archivo" at bounding box center [543, 549] width 117 height 30
click at [549, 574] on link "job_3679683-_stdin_.pdf" at bounding box center [560, 575] width 120 height 16
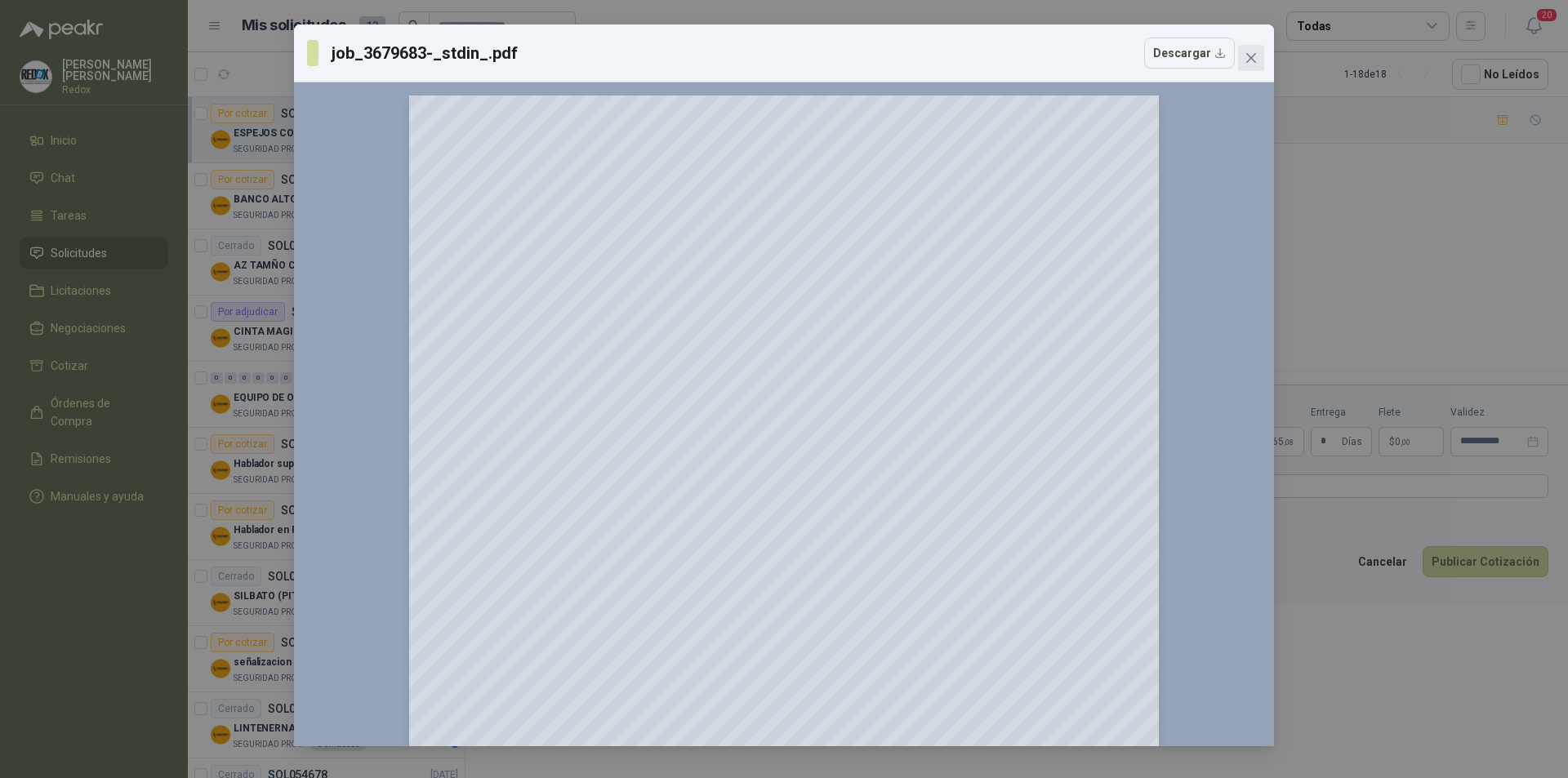
click at [1260, 54] on span "Close" at bounding box center [1251, 58] width 26 height 13
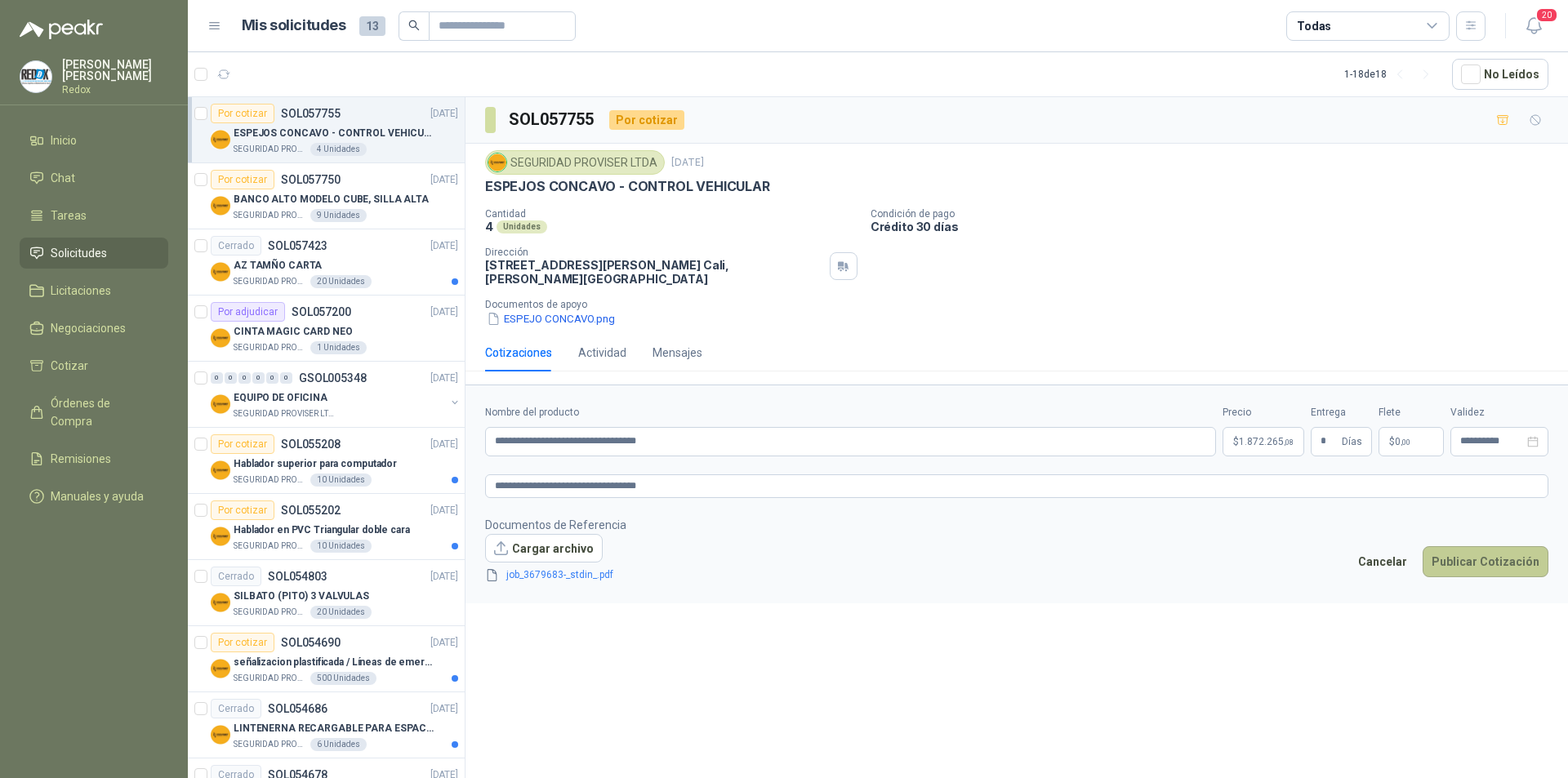
click at [1441, 554] on button "Publicar Cotización" at bounding box center [1486, 562] width 126 height 31
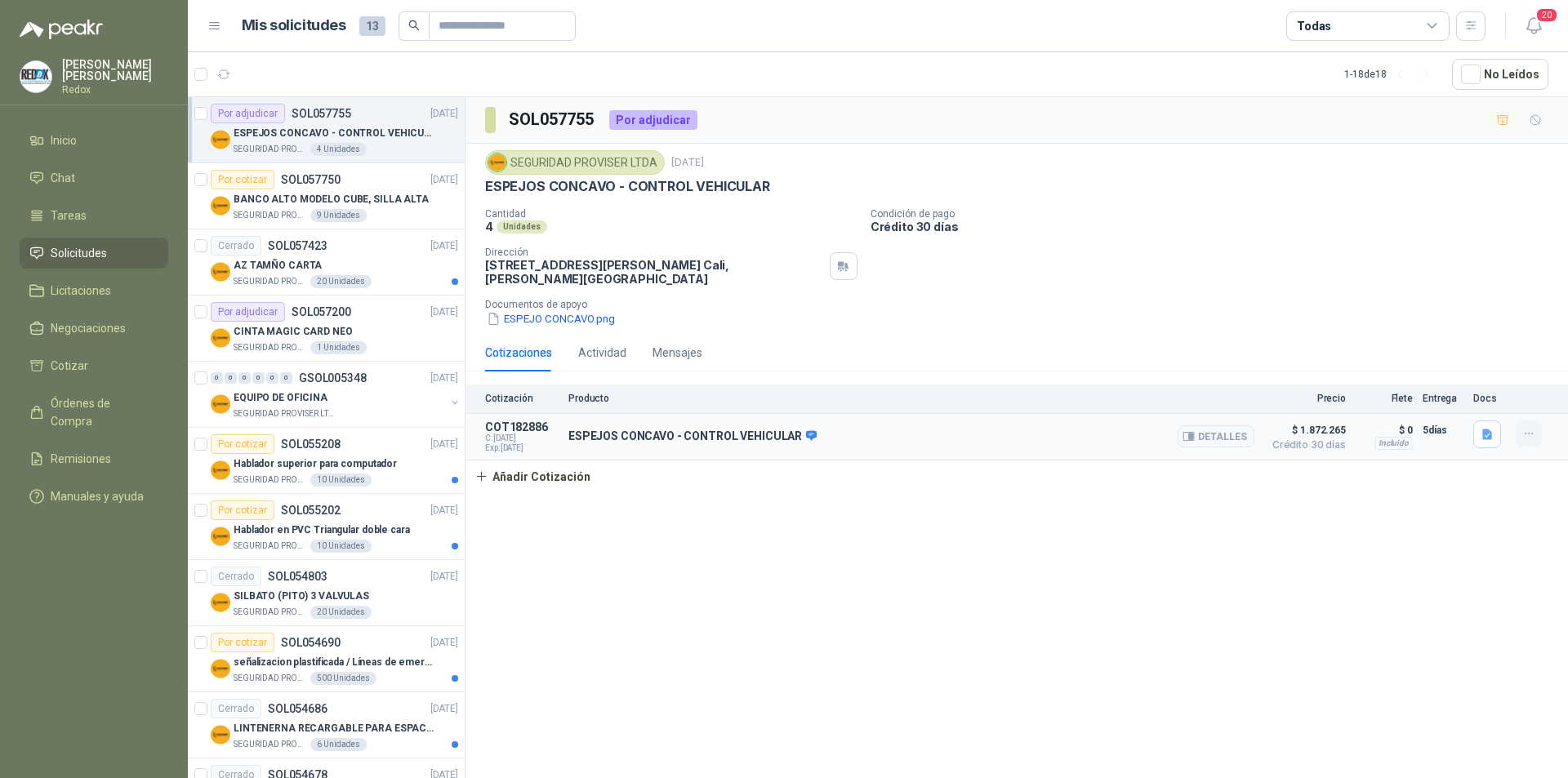
click at [1533, 436] on icon "button" at bounding box center [1529, 434] width 14 height 14
click at [1501, 574] on div "SOL057755 Por adjudicar SEGURIDAD PROVISER LTDA 26 sept, 2025 ESPEJOS CONCAVO -…" at bounding box center [1017, 440] width 1103 height 687
click at [84, 357] on span "Cotizar" at bounding box center [69, 365] width 38 height 18
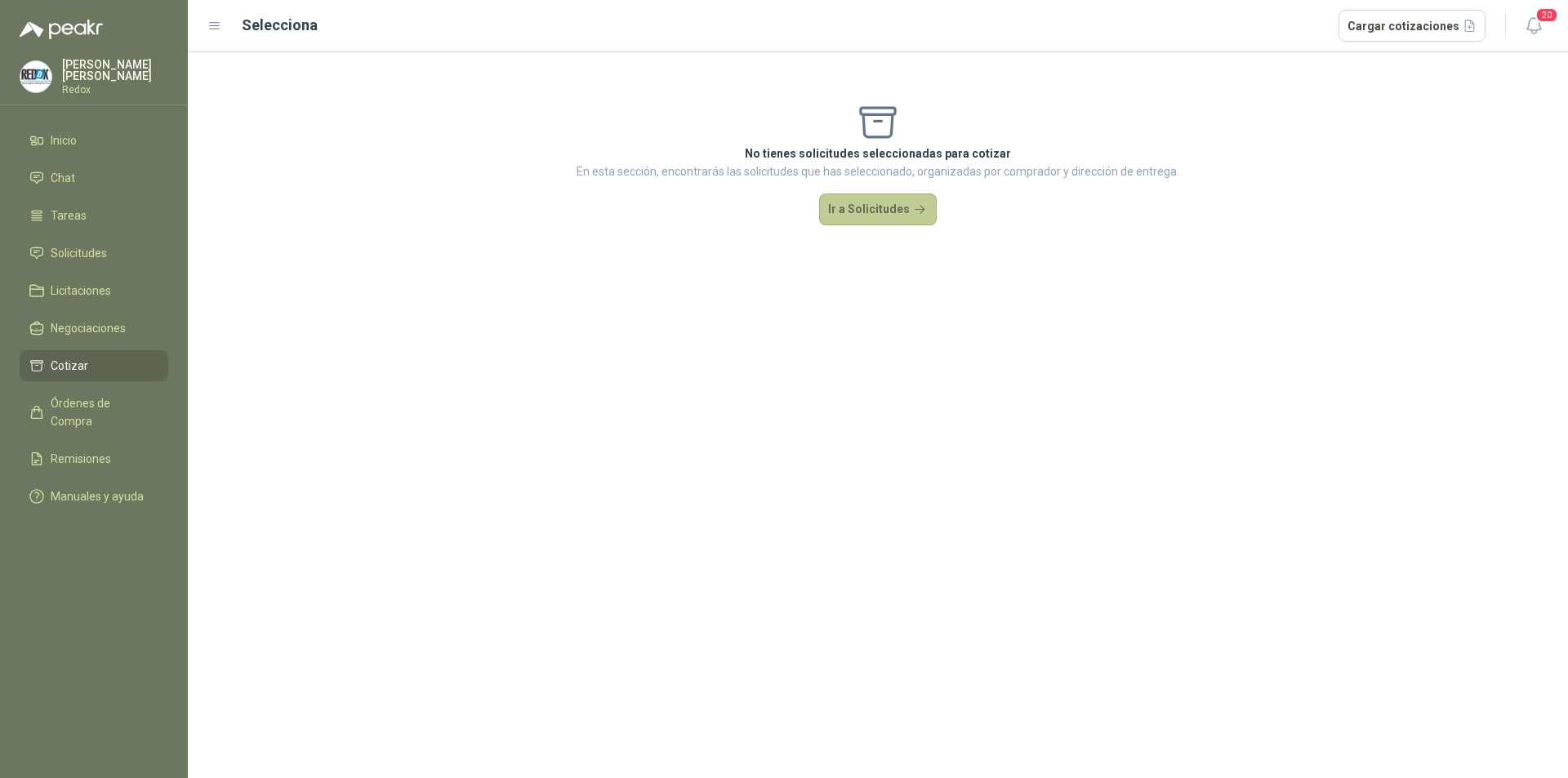
click at [871, 210] on button "Ir a Solicitudes" at bounding box center [877, 209] width 117 height 32
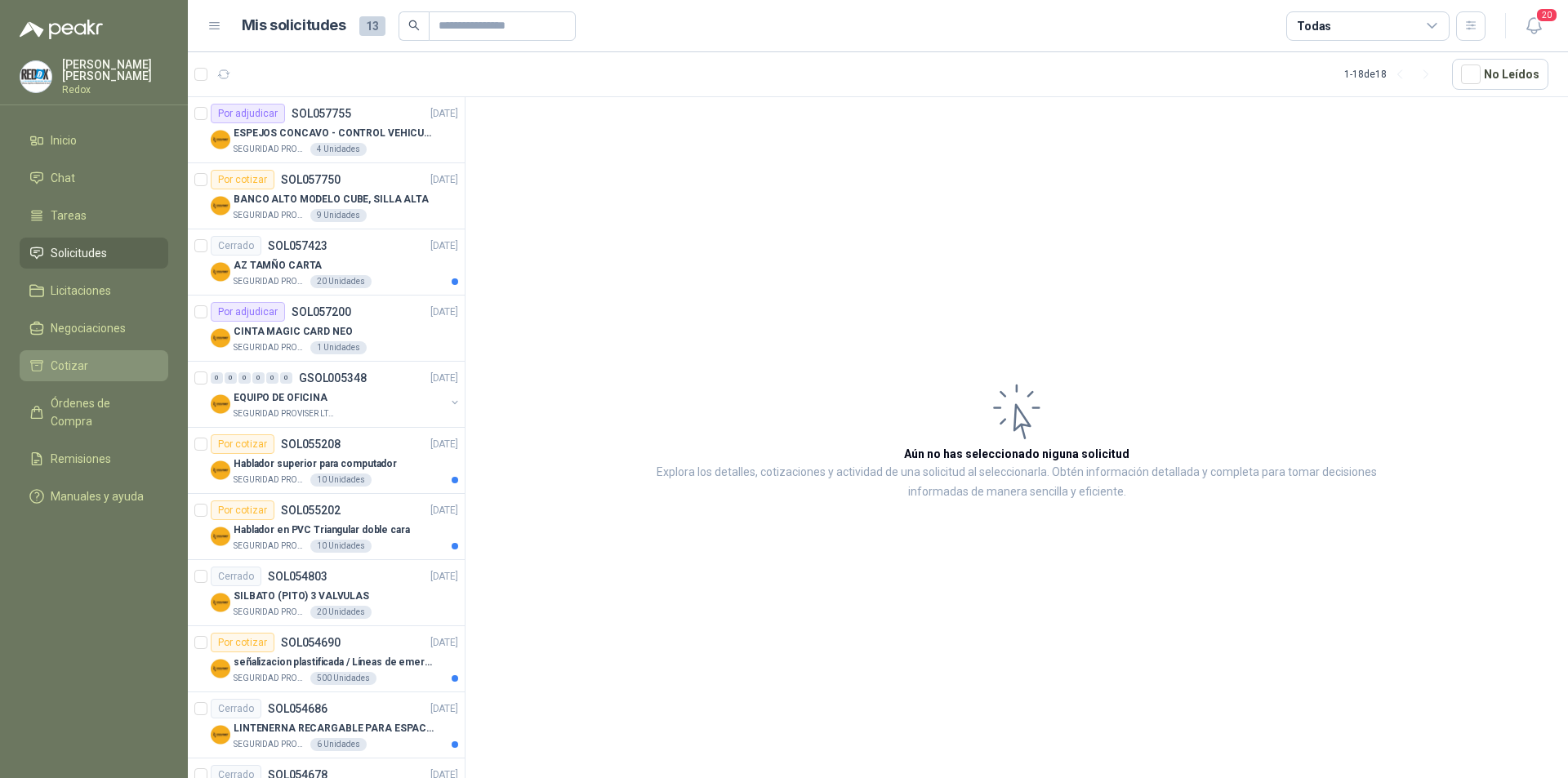
click at [98, 358] on li "Cotizar" at bounding box center [94, 365] width 129 height 18
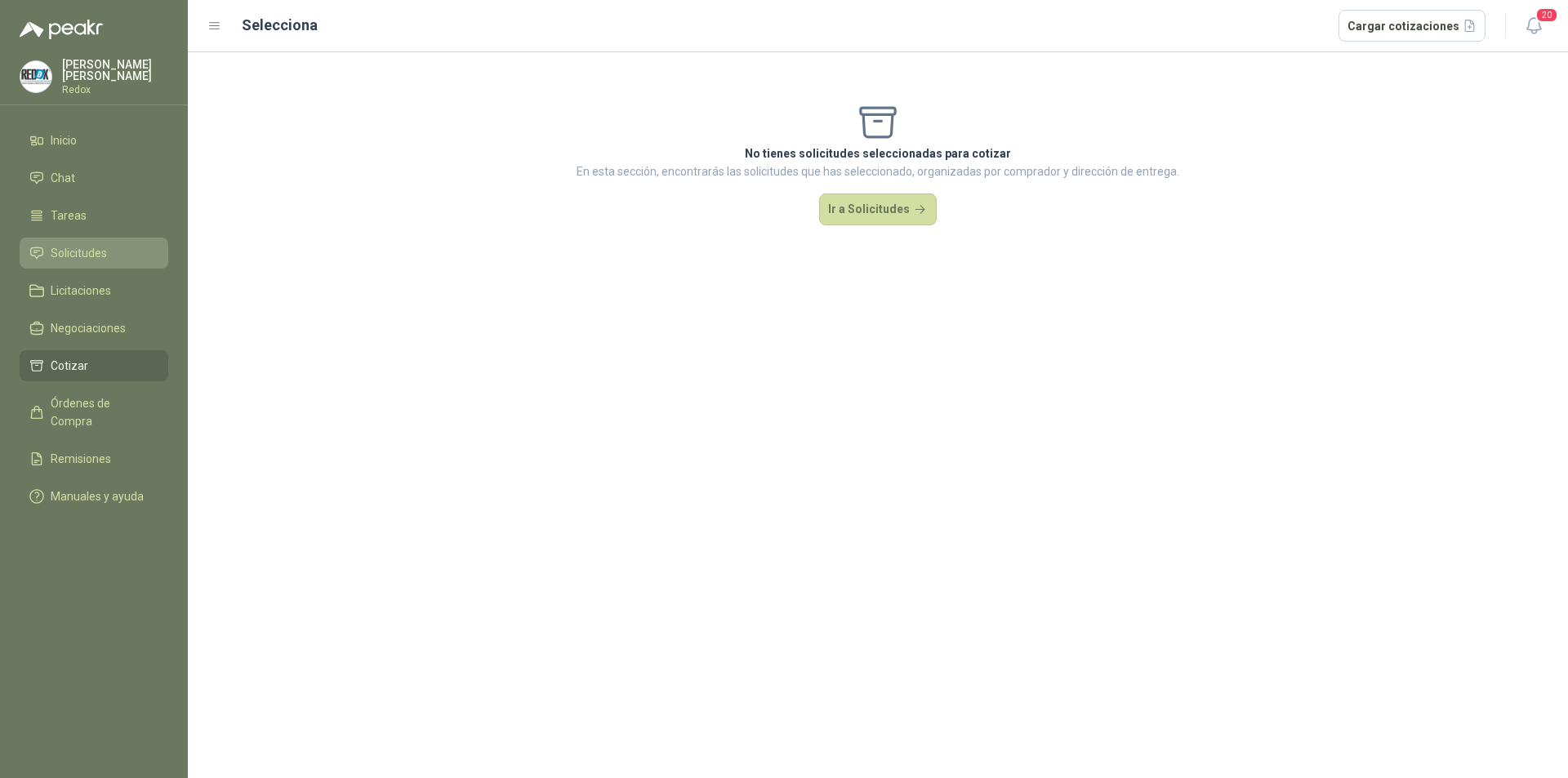
click at [81, 245] on span "Solicitudes" at bounding box center [78, 253] width 56 height 18
